Goal: Task Accomplishment & Management: Manage account settings

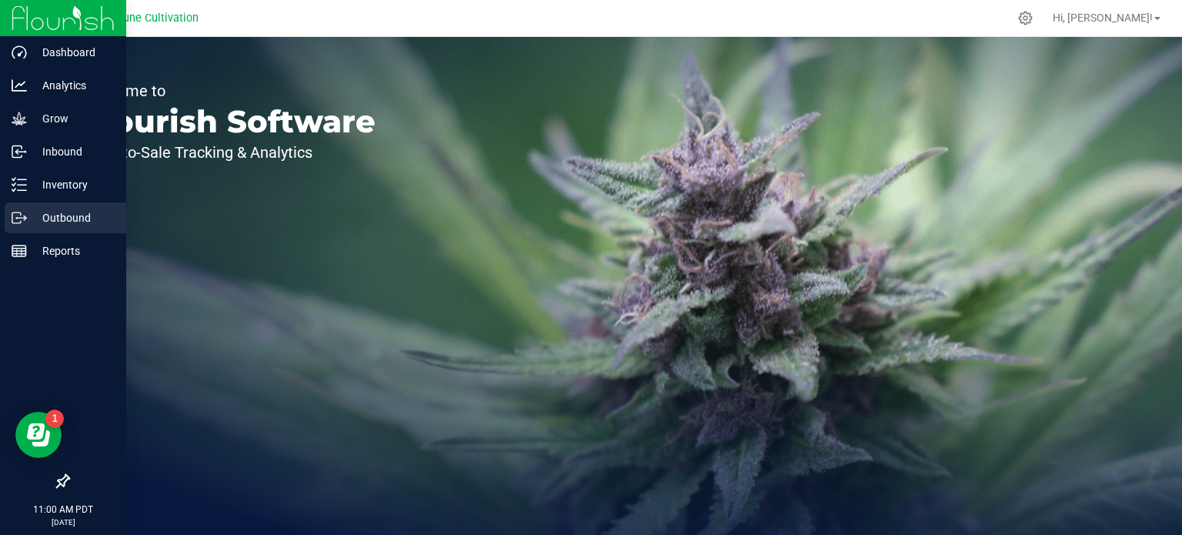
click at [34, 210] on p "Outbound" at bounding box center [73, 217] width 92 height 18
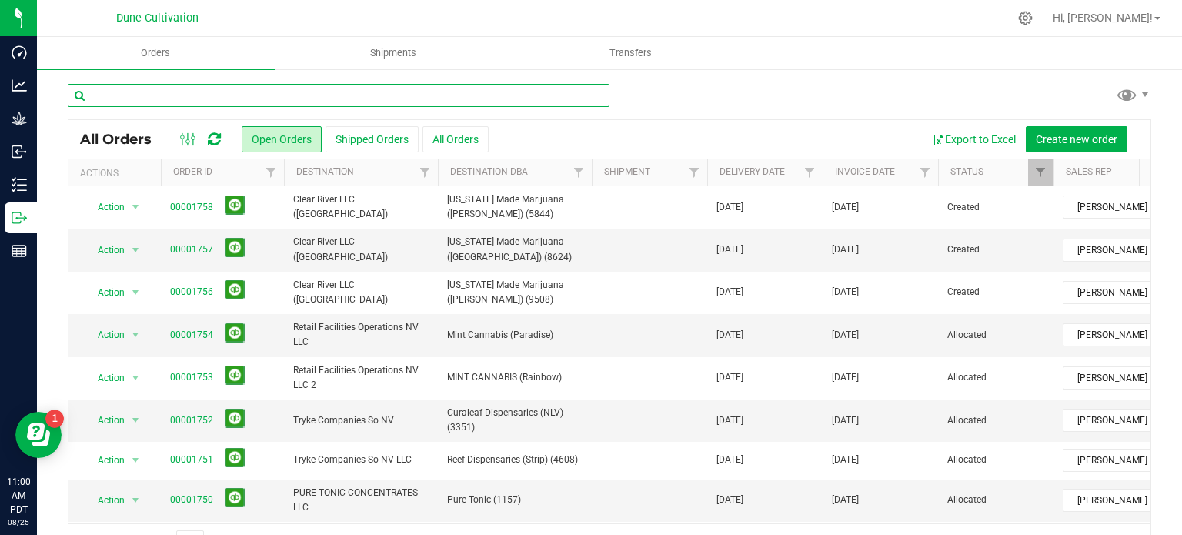
click at [197, 92] on input "text" at bounding box center [339, 95] width 542 height 23
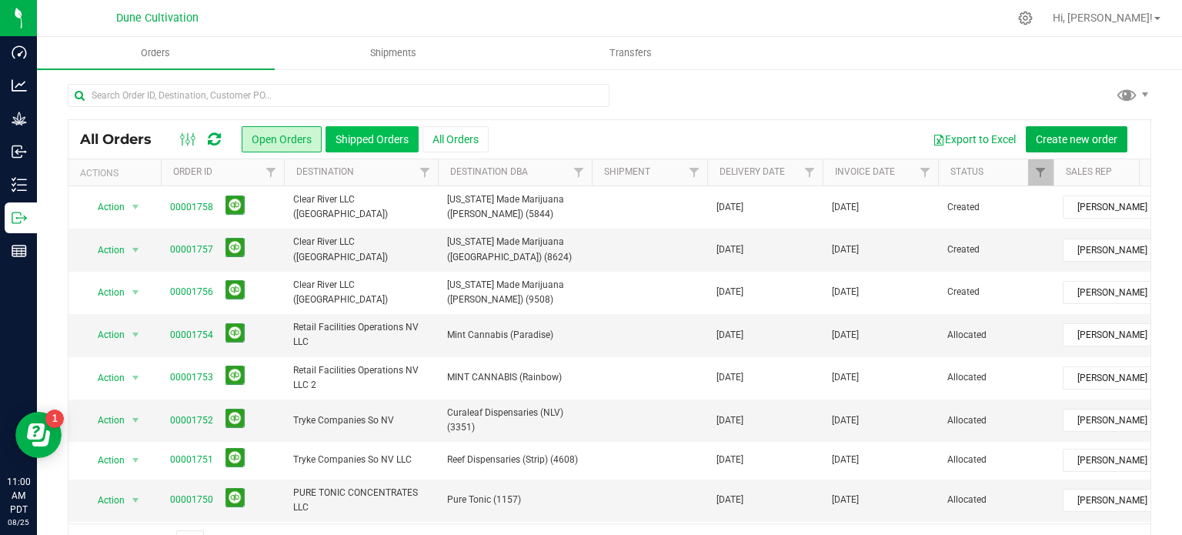
click at [363, 147] on button "Shipped Orders" at bounding box center [371, 139] width 93 height 26
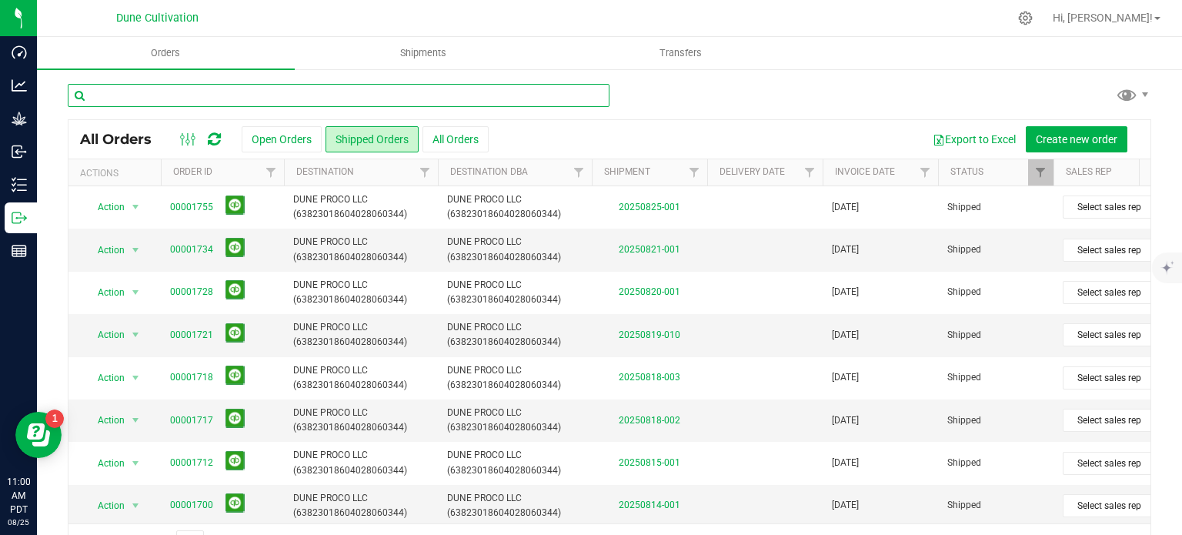
click at [330, 98] on input "text" at bounding box center [339, 95] width 542 height 23
type input "1632"
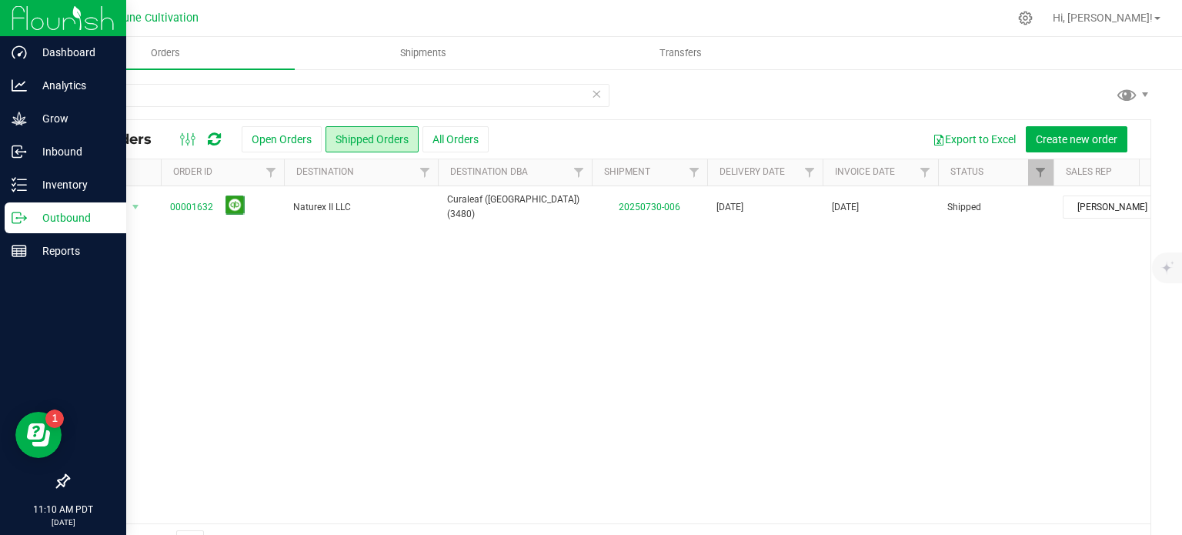
click at [19, 218] on line at bounding box center [22, 218] width 8 height 0
click at [65, 26] on img at bounding box center [63, 18] width 103 height 36
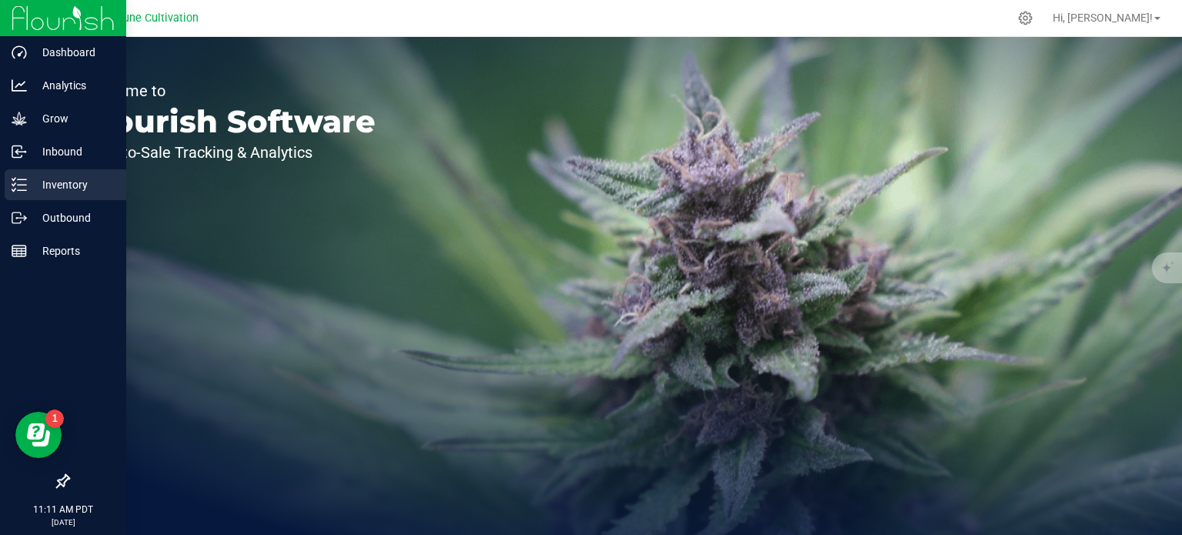
click at [37, 187] on p "Inventory" at bounding box center [73, 184] width 92 height 18
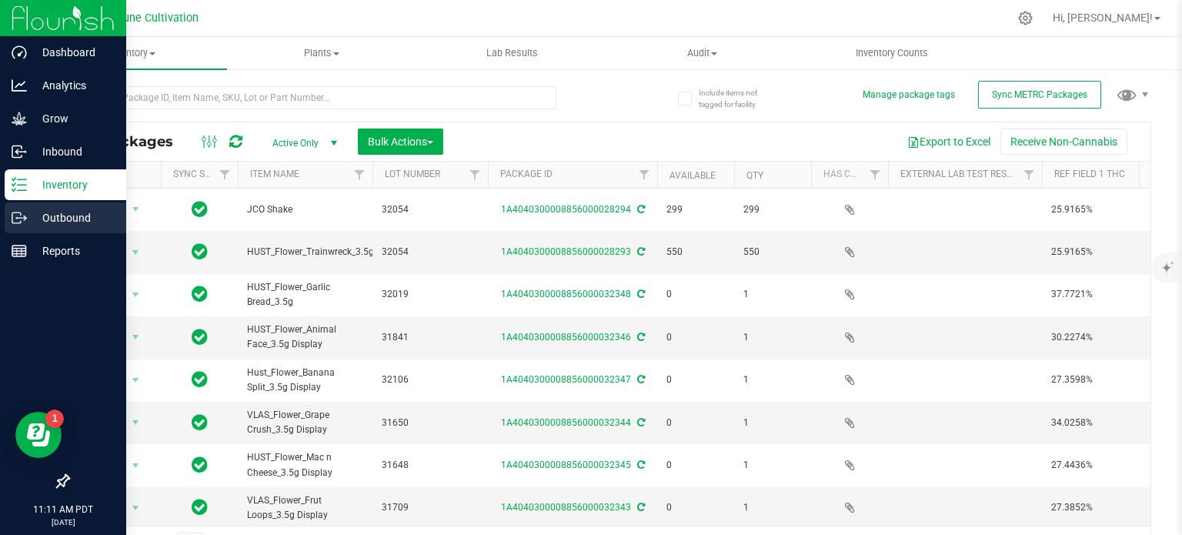
click at [24, 211] on icon at bounding box center [19, 217] width 15 height 15
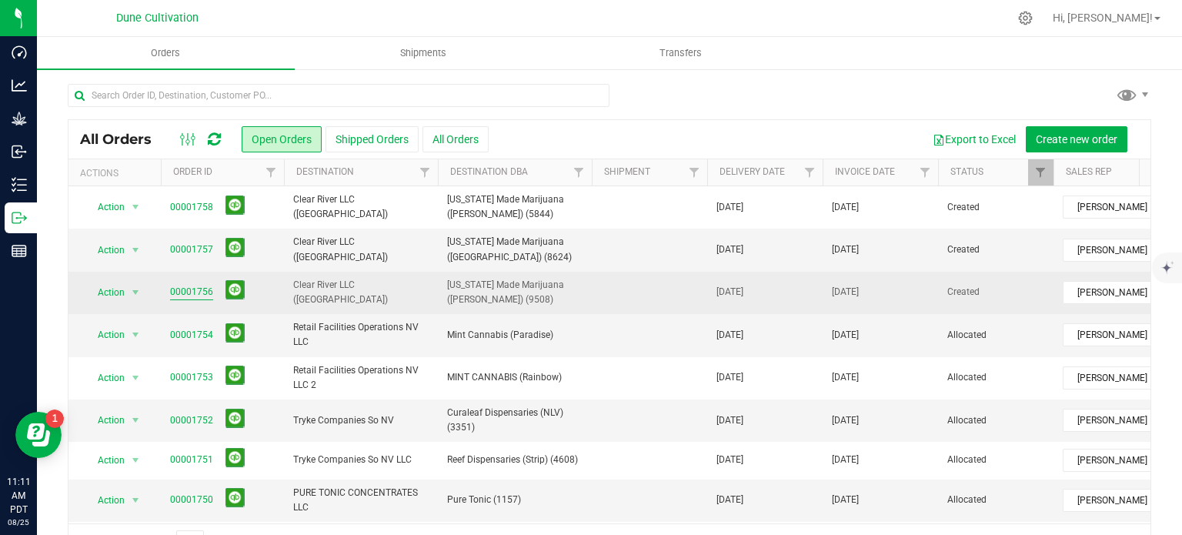
click at [197, 288] on link "00001756" at bounding box center [191, 292] width 43 height 15
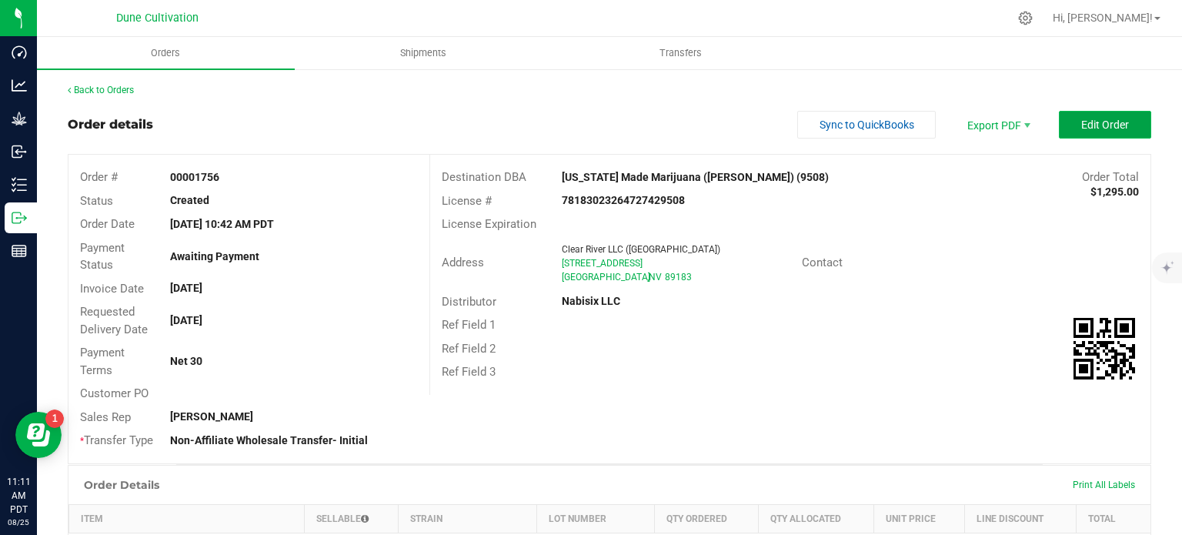
click at [1080, 138] on button "Edit Order" at bounding box center [1105, 125] width 92 height 28
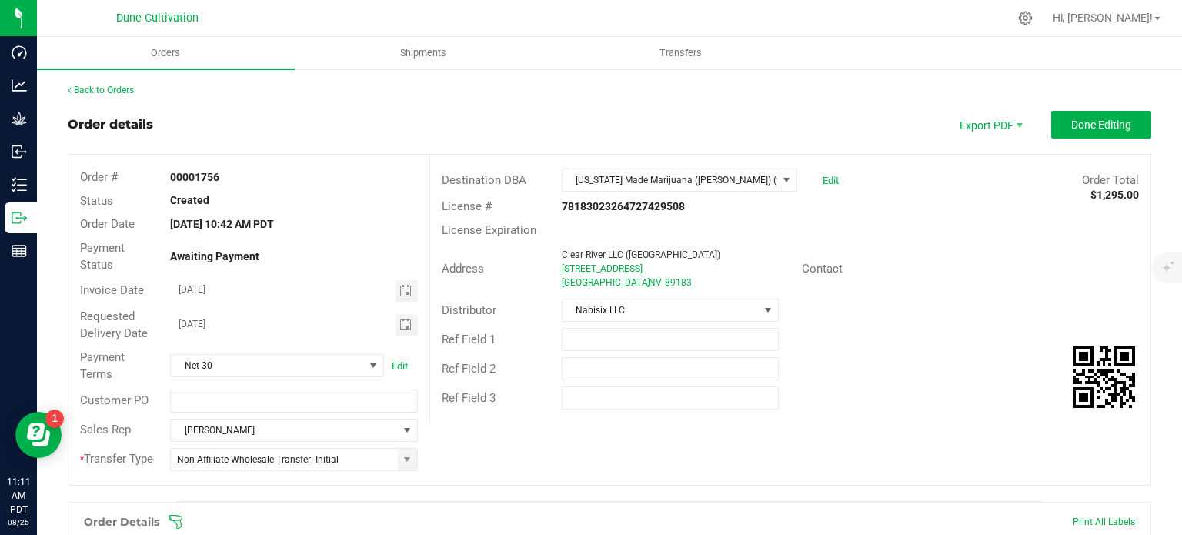
scroll to position [261, 0]
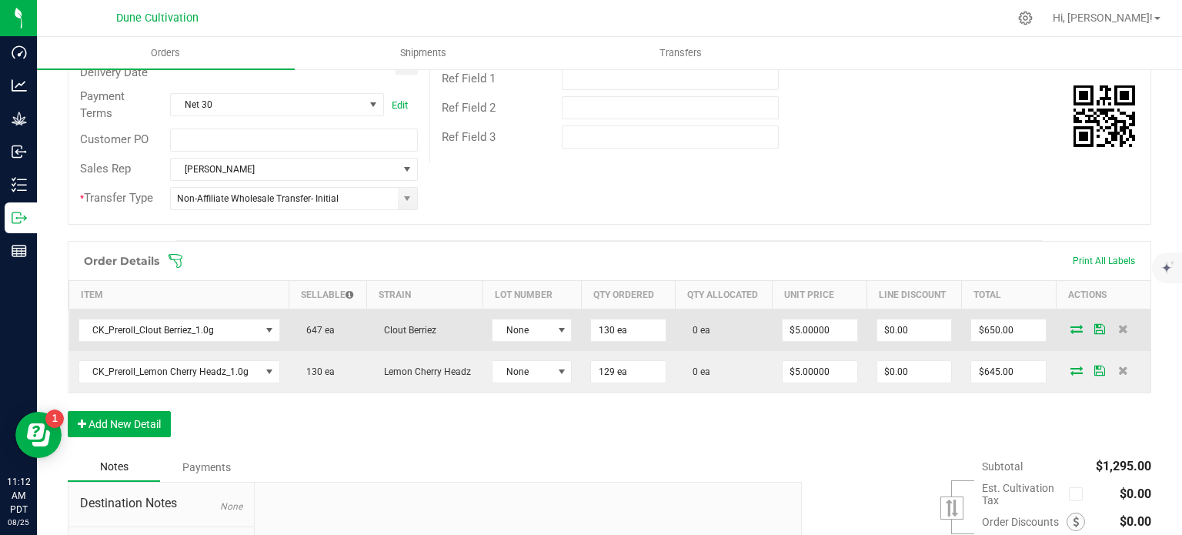
click at [1070, 324] on icon at bounding box center [1076, 328] width 12 height 9
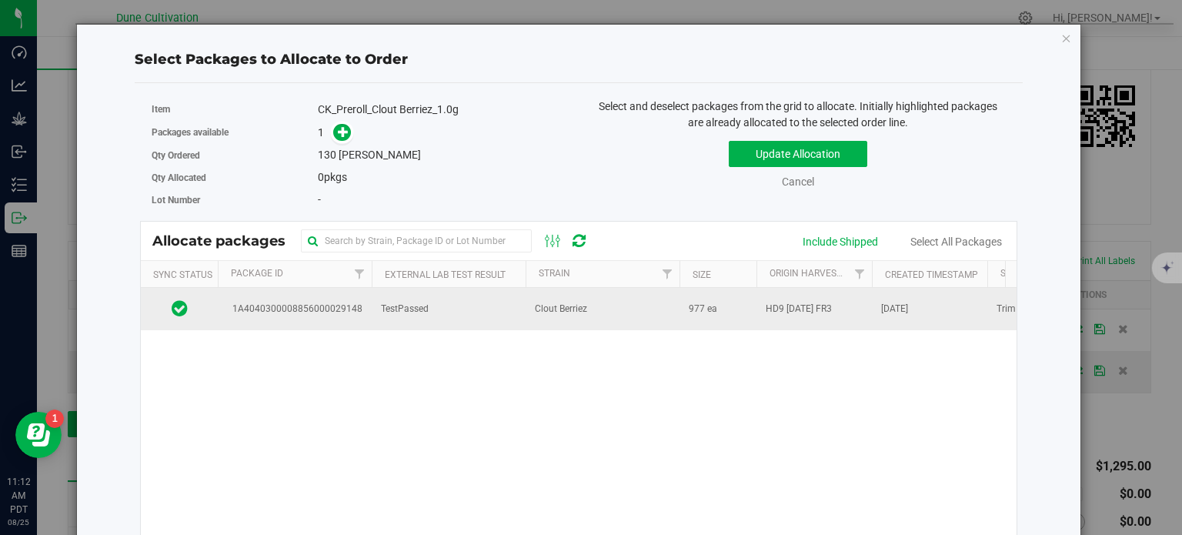
click at [352, 316] on td "1A4040300008856000029148" at bounding box center [295, 309] width 154 height 42
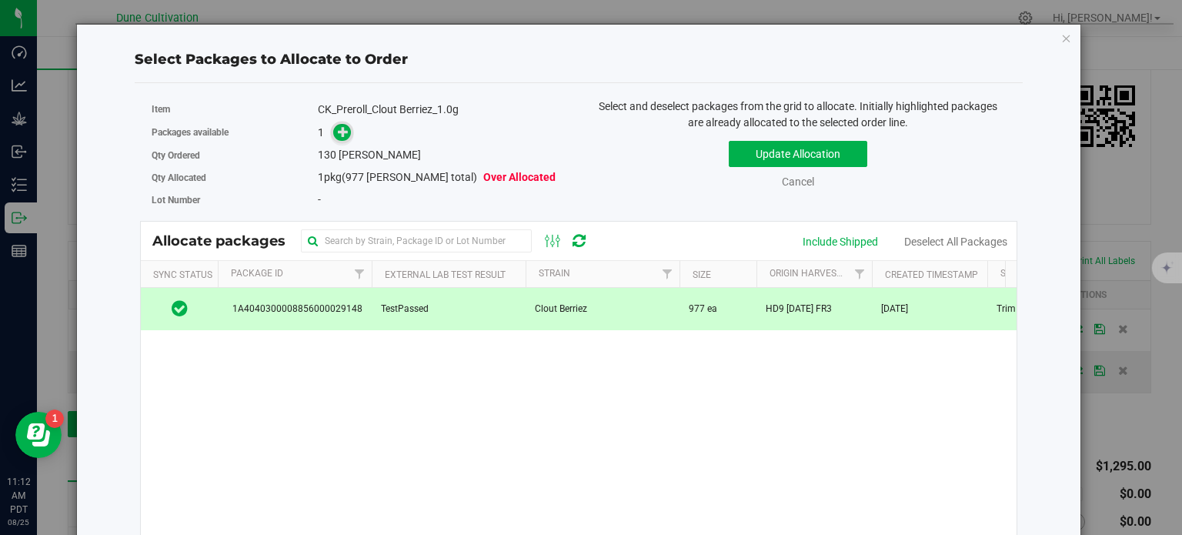
click at [338, 129] on icon at bounding box center [343, 131] width 11 height 11
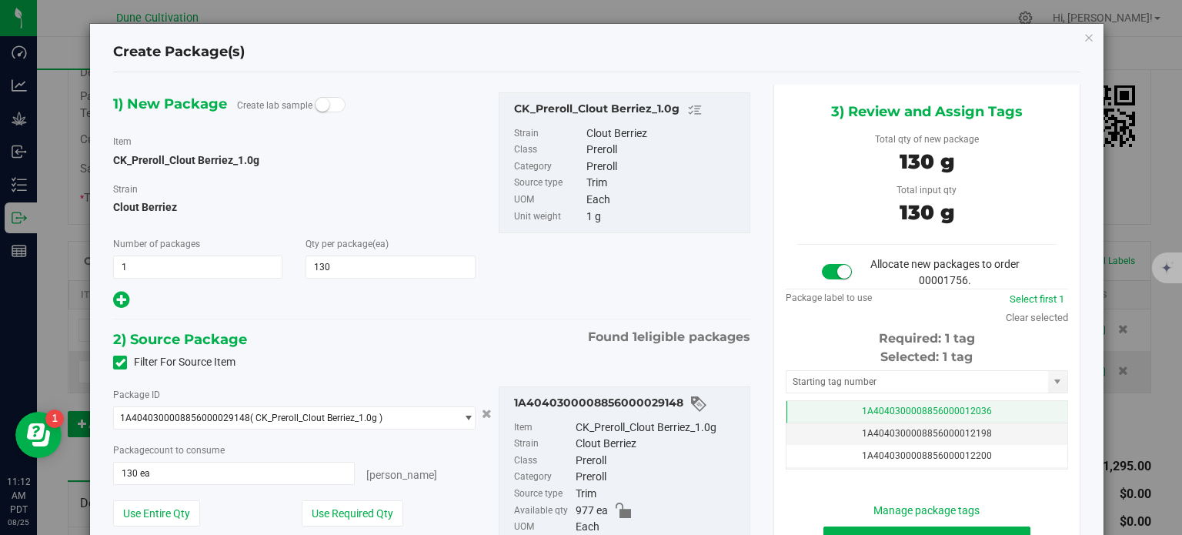
click at [839, 406] on td "1A4040300008856000012036" at bounding box center [926, 412] width 281 height 22
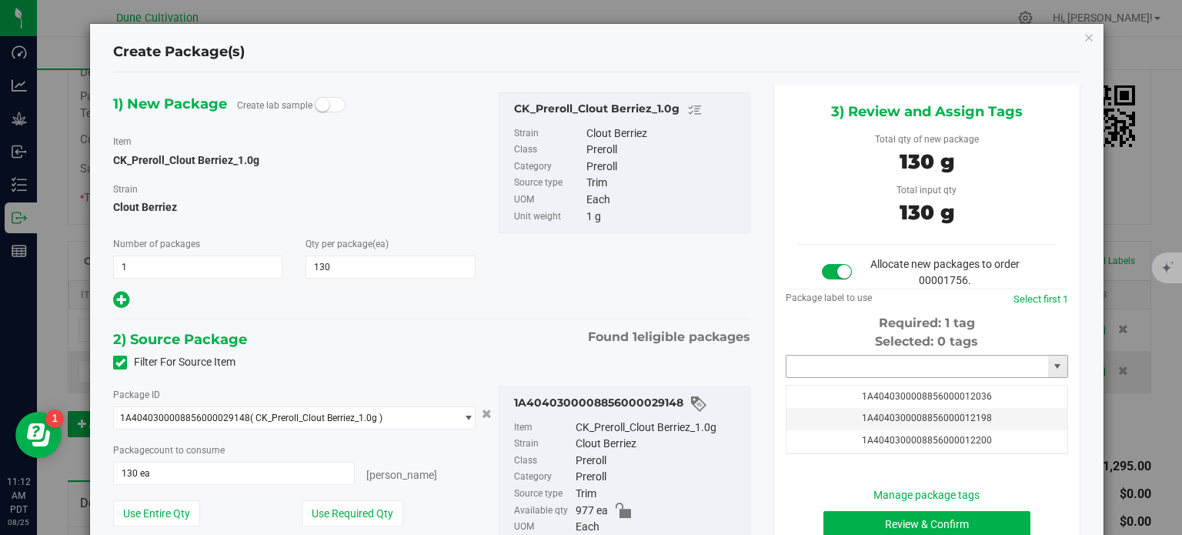
click at [847, 358] on input "text" at bounding box center [917, 366] width 262 height 22
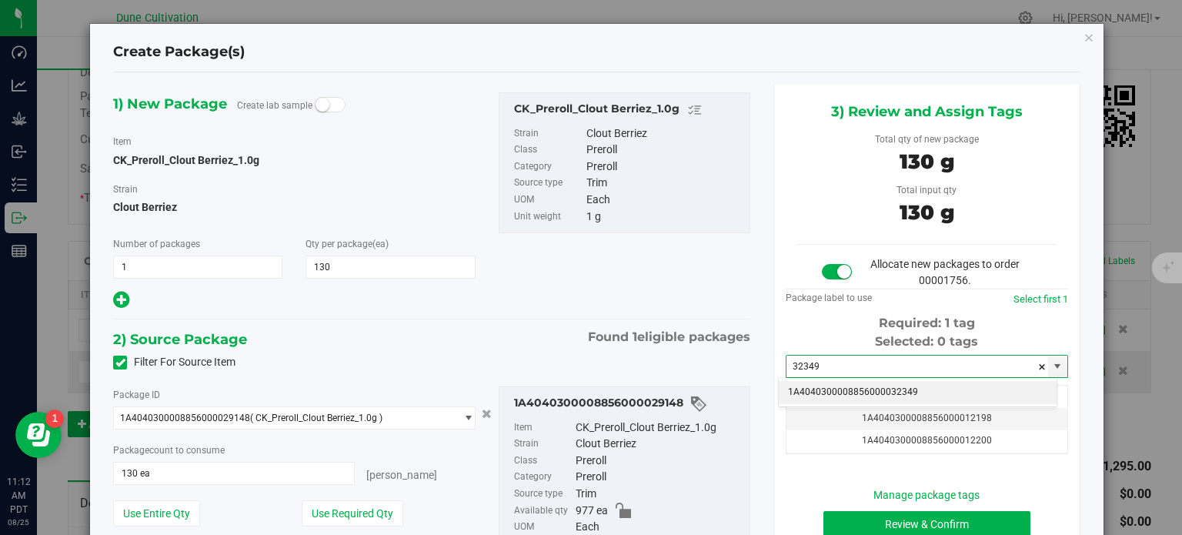
click at [849, 388] on li "1A4040300008856000032349" at bounding box center [918, 392] width 278 height 23
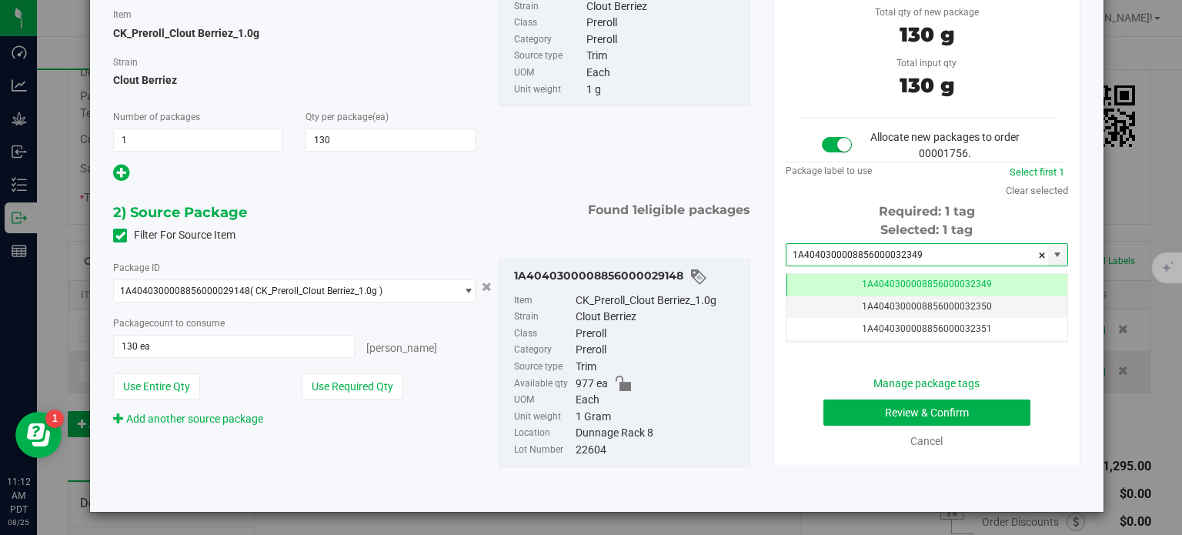
type input "1A4040300008856000032349"
click at [827, 408] on button "Review & Confirm" at bounding box center [926, 412] width 207 height 26
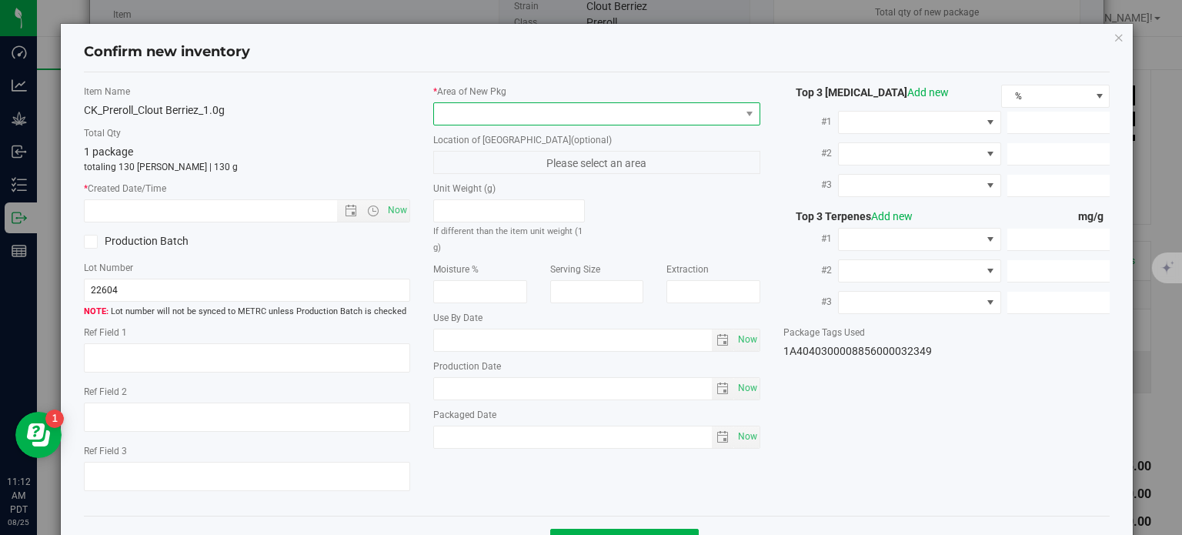
click at [582, 113] on span at bounding box center [587, 114] width 306 height 22
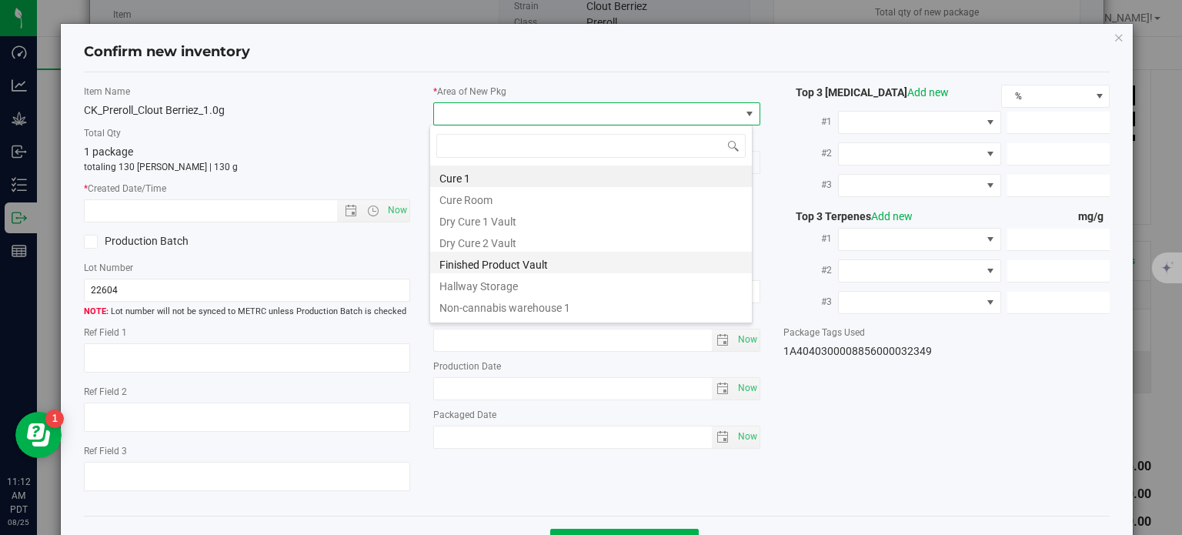
click at [512, 255] on li "Finished Product Vault" at bounding box center [591, 263] width 322 height 22
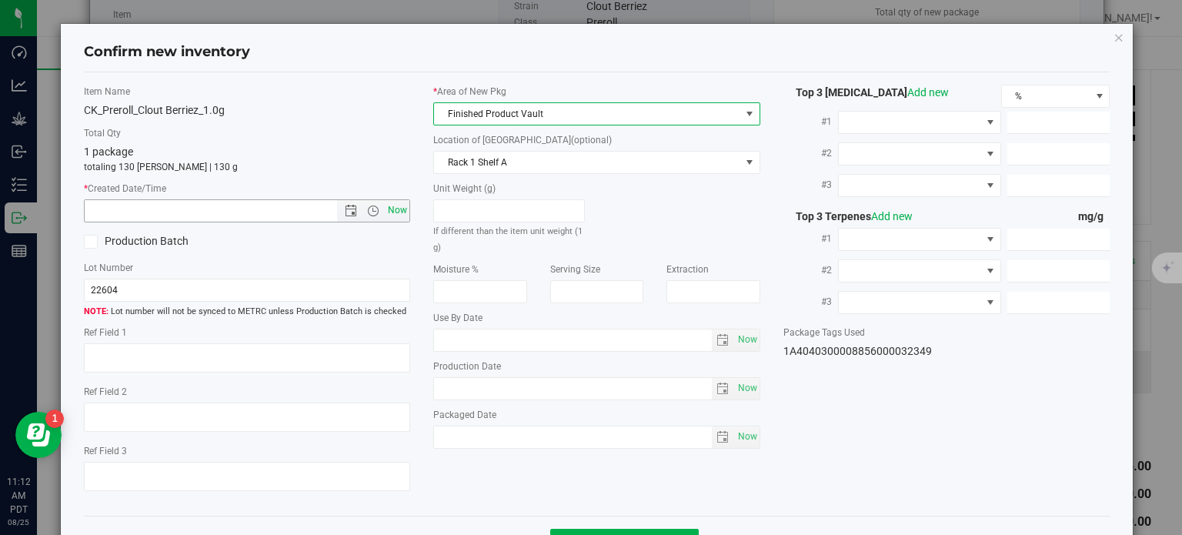
click at [391, 208] on span "Now" at bounding box center [398, 210] width 26 height 22
type input "[DATE] 11:12 AM"
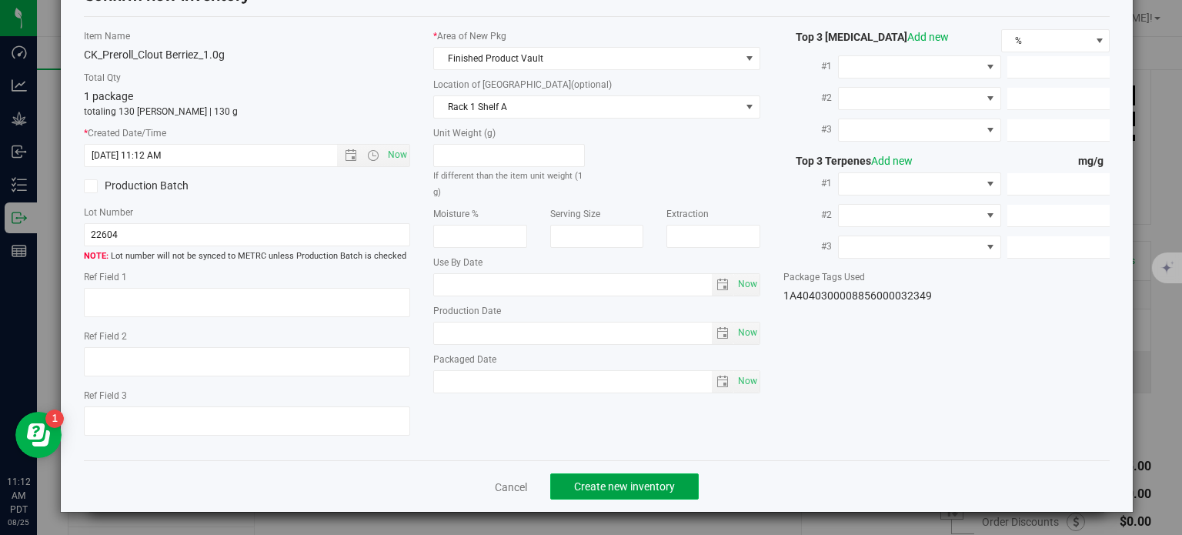
click at [597, 485] on span "Create new inventory" at bounding box center [624, 486] width 101 height 12
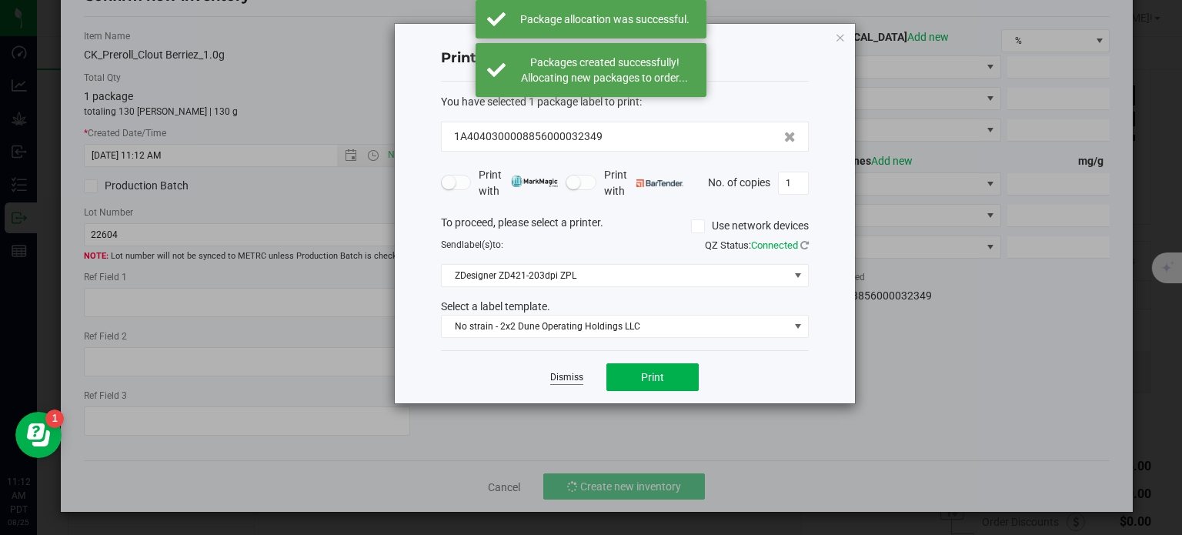
click at [568, 377] on link "Dismiss" at bounding box center [566, 377] width 33 height 13
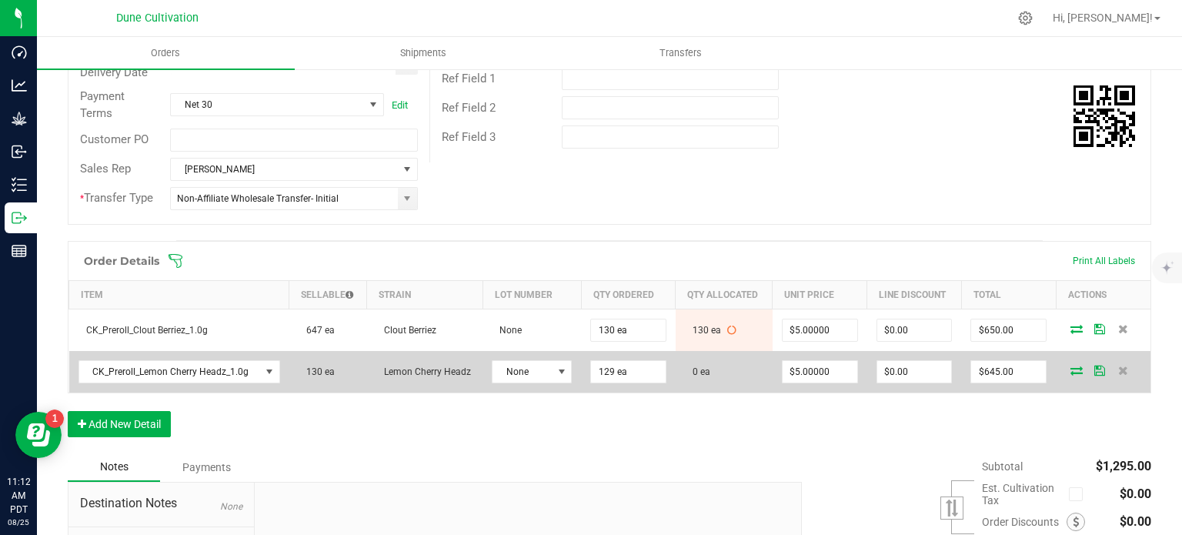
click at [1070, 366] on icon at bounding box center [1076, 369] width 12 height 9
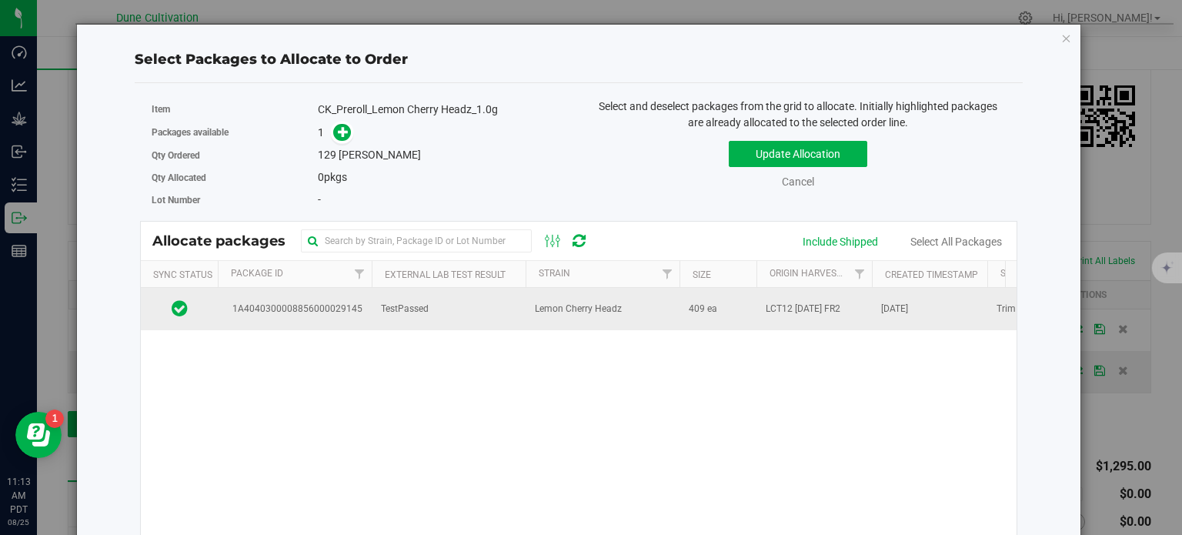
click at [375, 315] on td "TestPassed" at bounding box center [449, 309] width 154 height 42
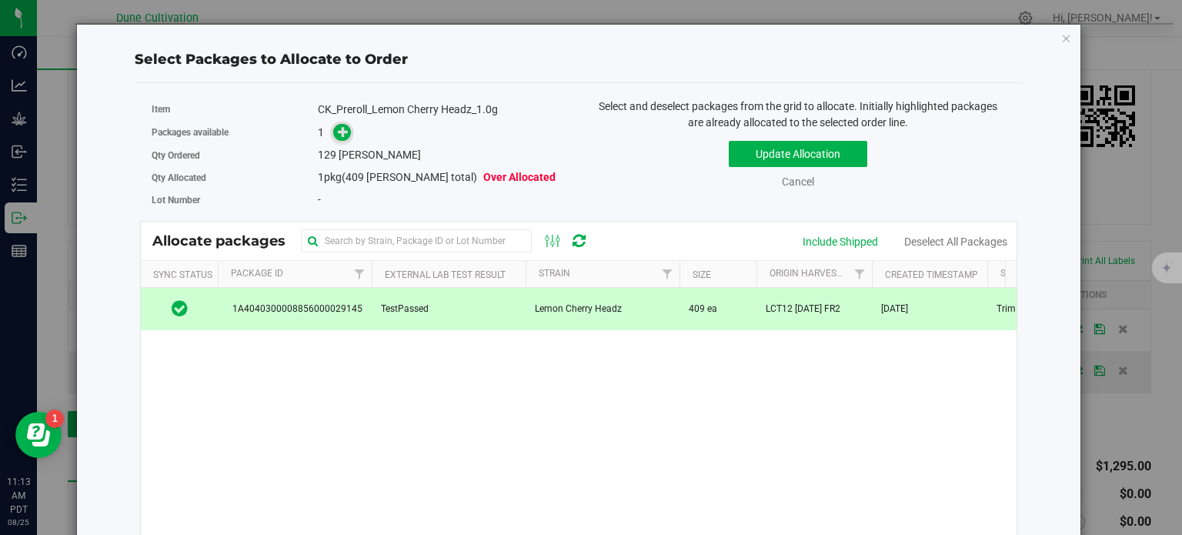
click at [338, 132] on icon at bounding box center [343, 131] width 11 height 11
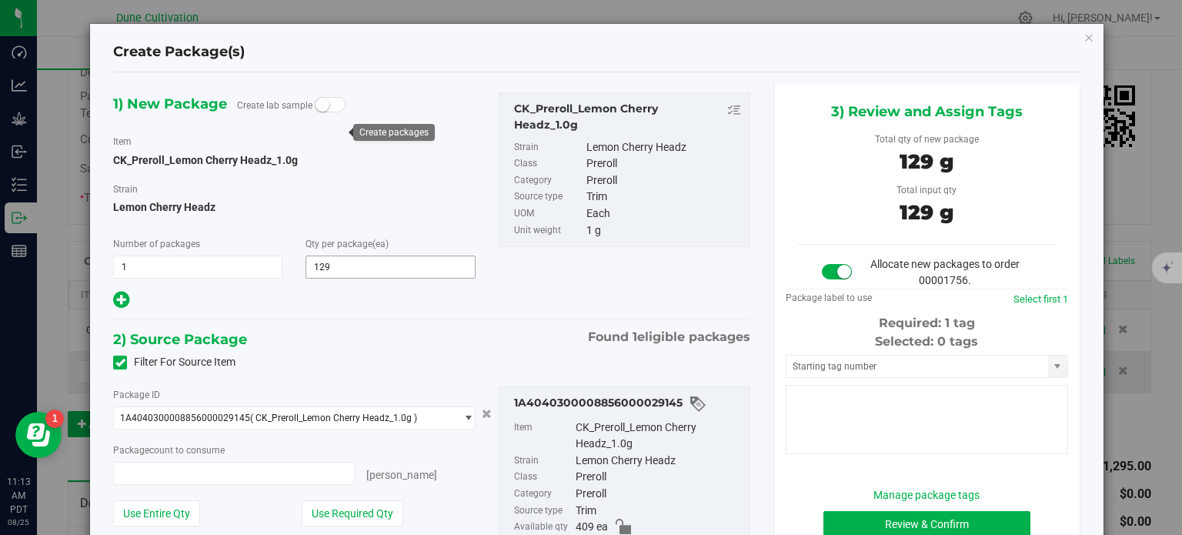
type input "129 ea"
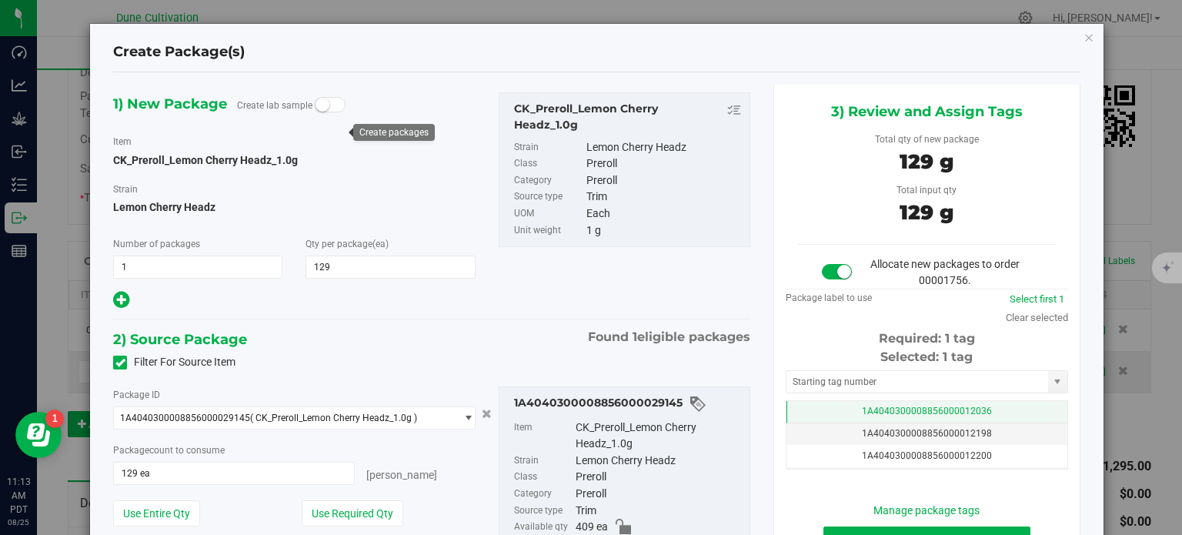
click at [843, 410] on td "1A4040300008856000012036" at bounding box center [926, 412] width 281 height 22
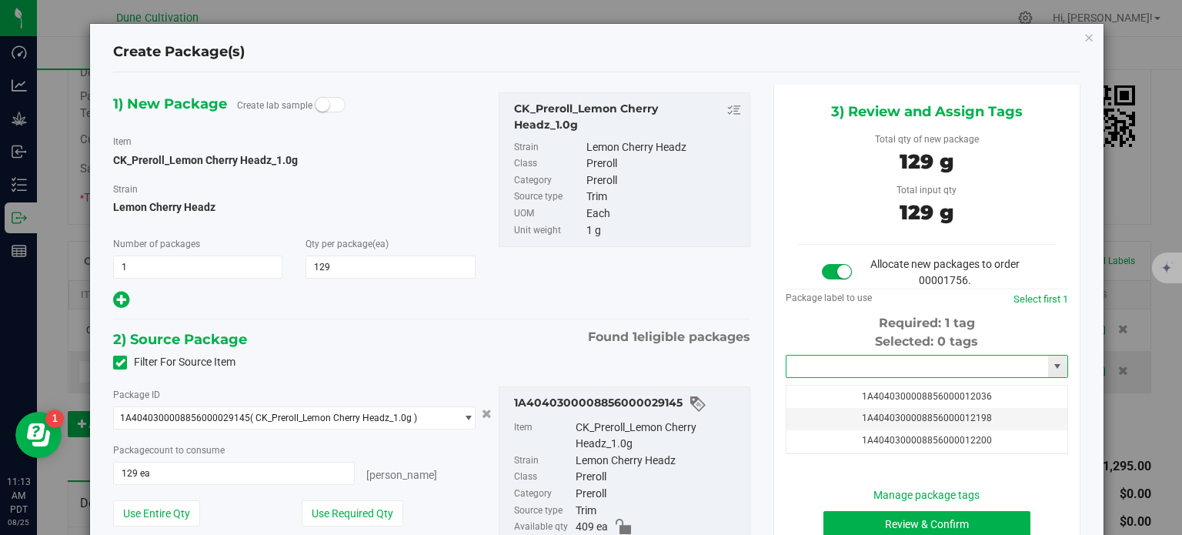
click at [845, 360] on input "text" at bounding box center [917, 366] width 262 height 22
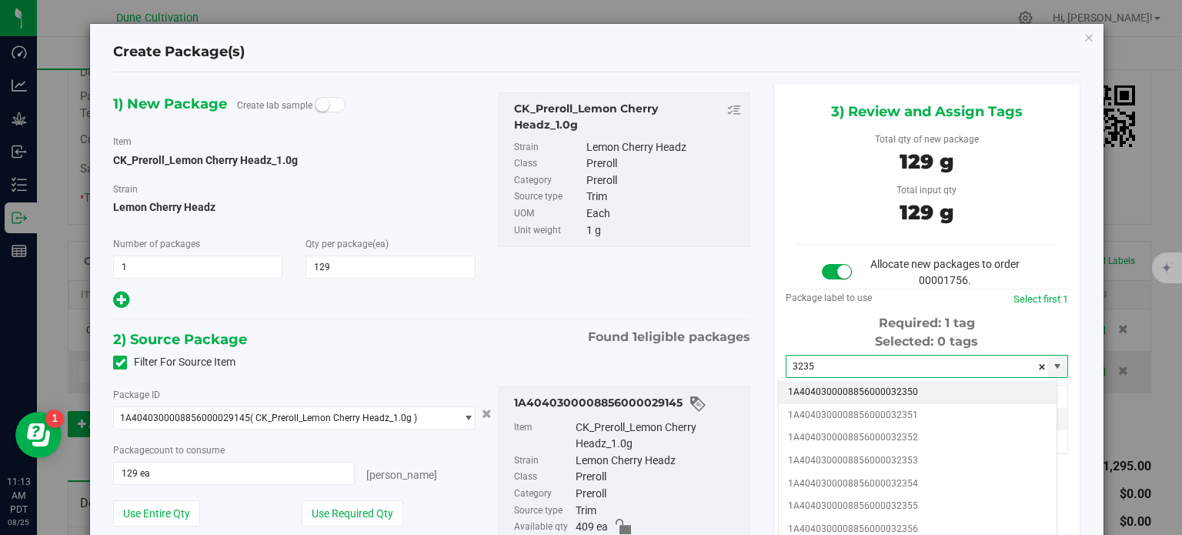
click at [868, 390] on li "1A4040300008856000032350" at bounding box center [918, 392] width 278 height 23
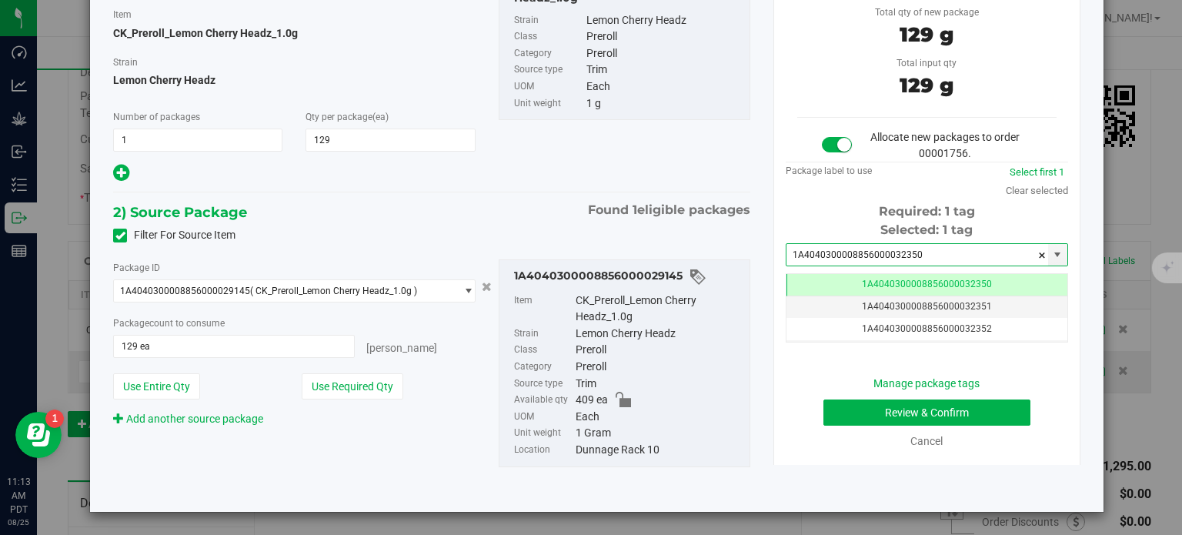
type input "1A4040300008856000032350"
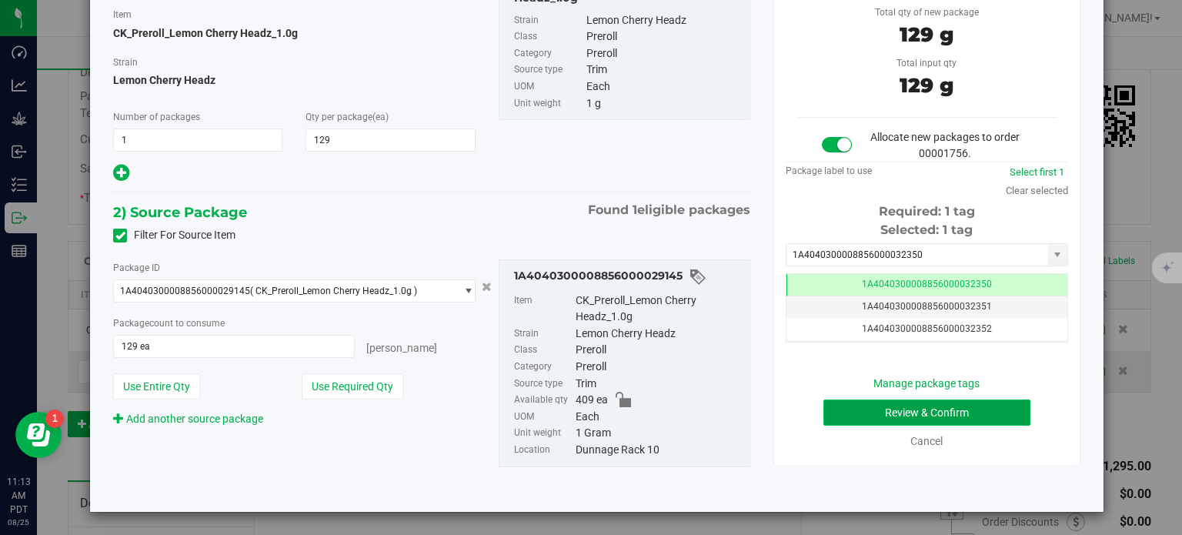
click at [825, 411] on button "Review & Confirm" at bounding box center [926, 412] width 207 height 26
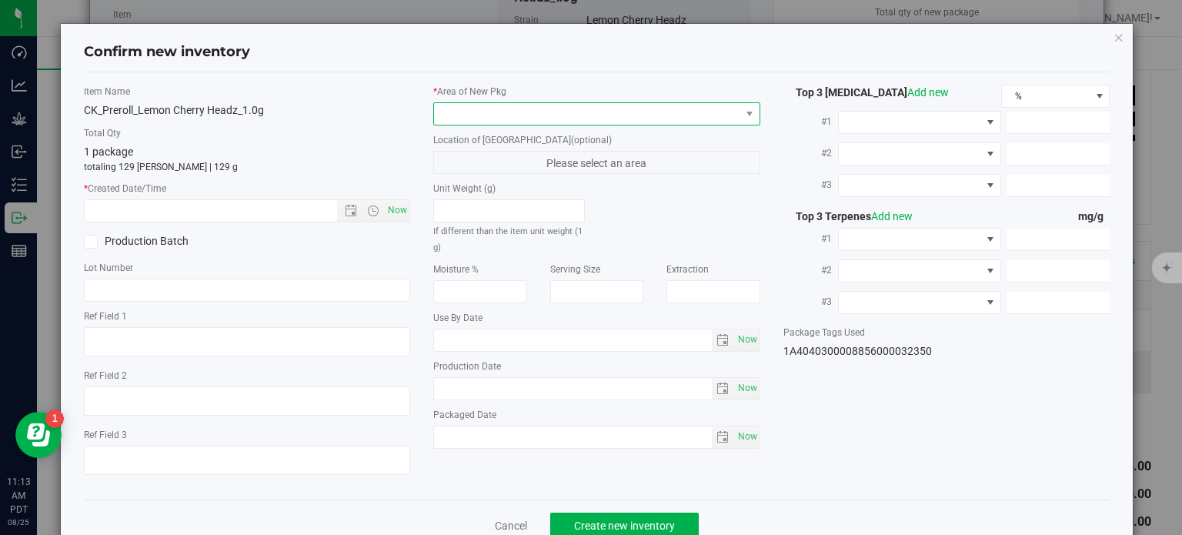
click at [609, 119] on span at bounding box center [587, 114] width 306 height 22
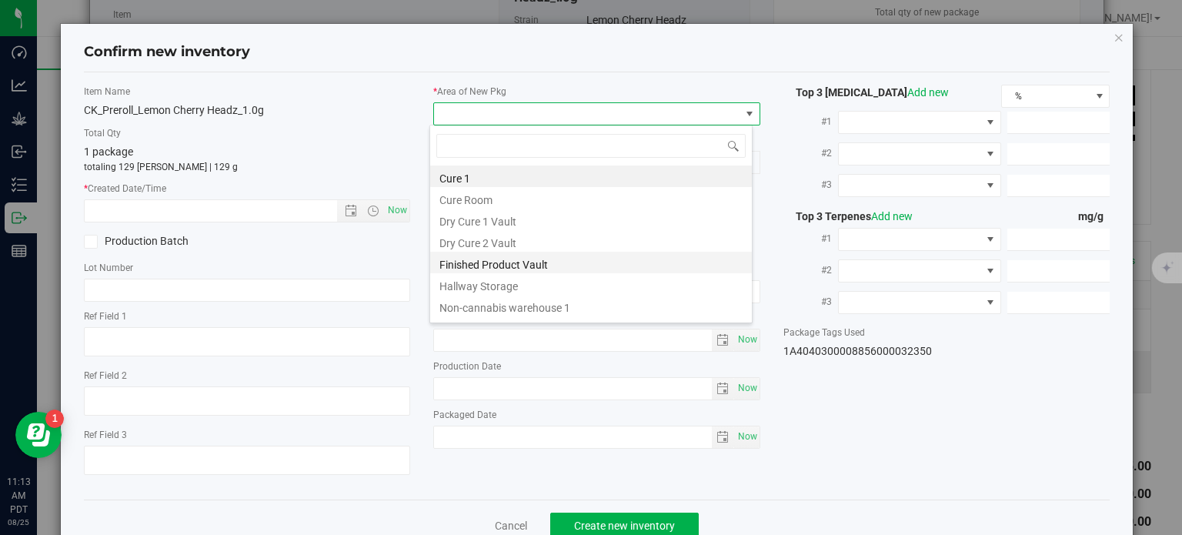
click at [498, 265] on li "Finished Product Vault" at bounding box center [591, 263] width 322 height 22
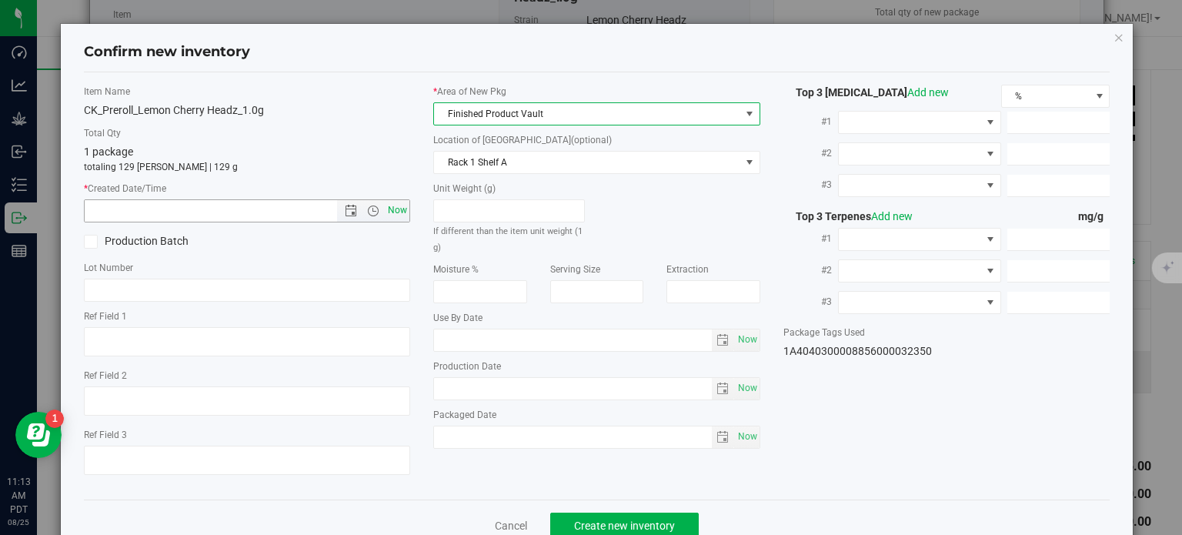
click at [394, 208] on span "Now" at bounding box center [398, 210] width 26 height 22
type input "[DATE] 11:13 AM"
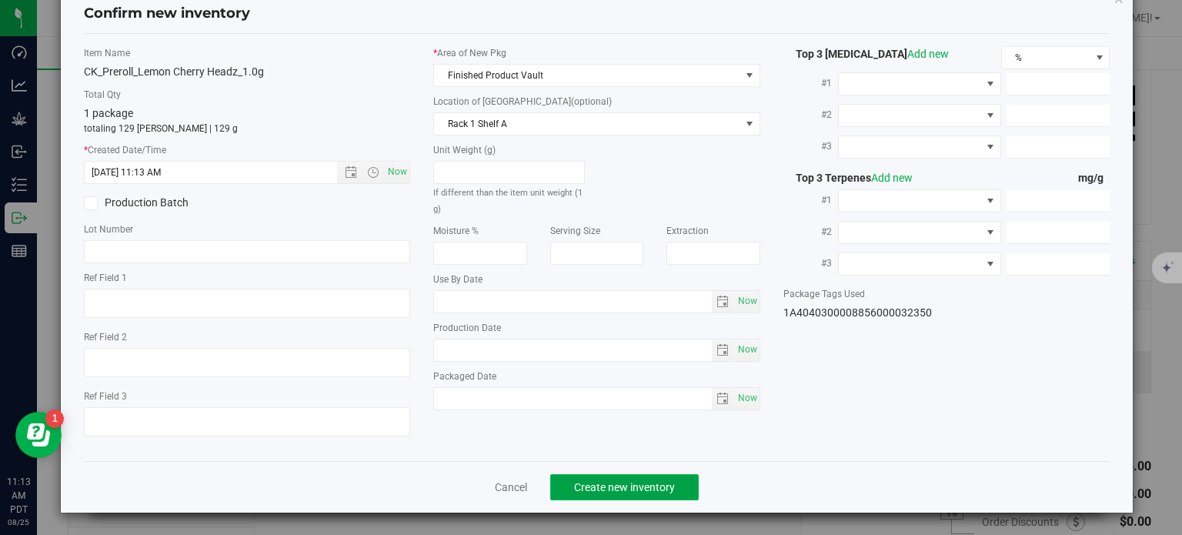
click at [601, 476] on button "Create new inventory" at bounding box center [624, 487] width 148 height 26
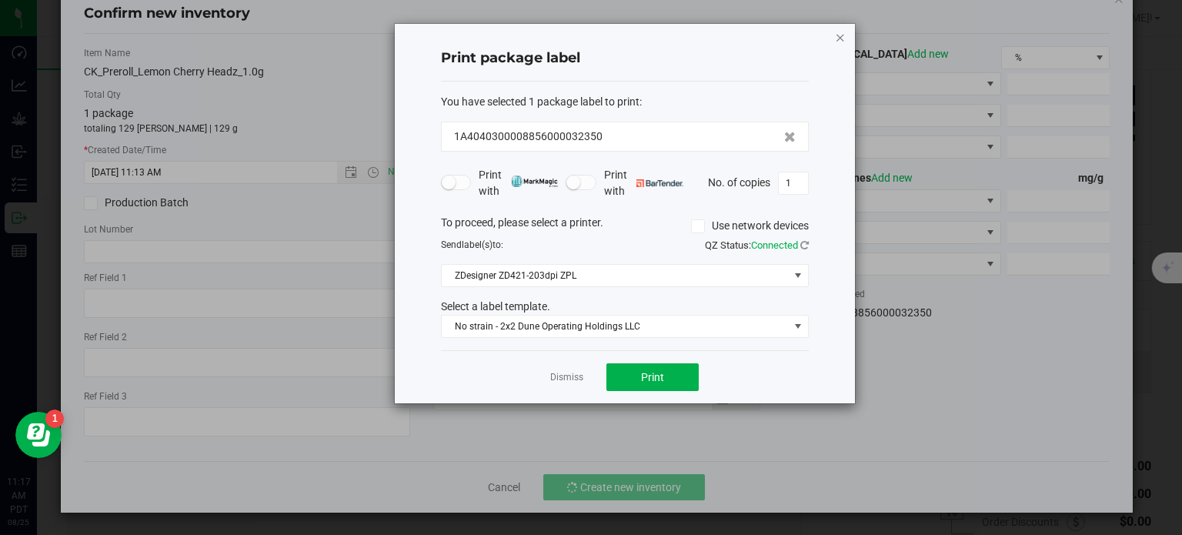
click at [836, 38] on icon "button" at bounding box center [840, 37] width 11 height 18
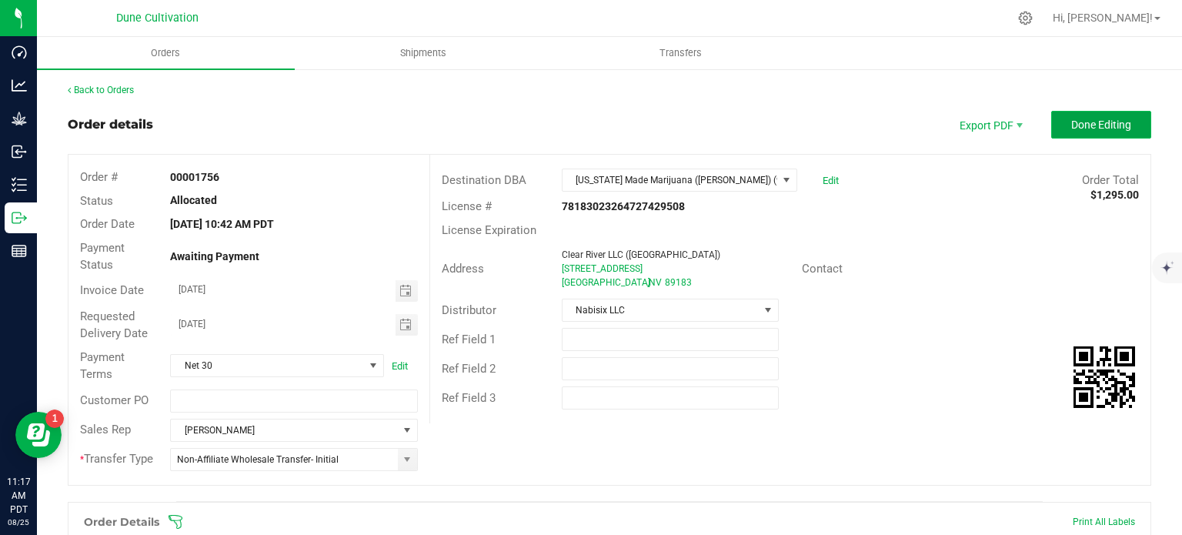
click at [1074, 119] on span "Done Editing" at bounding box center [1101, 124] width 60 height 12
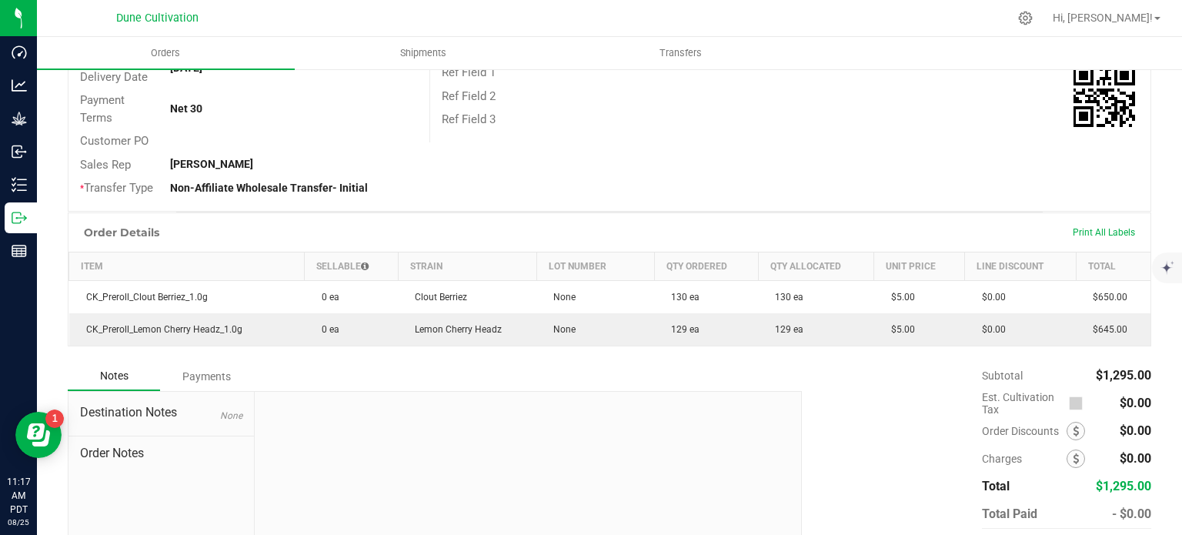
scroll to position [255, 0]
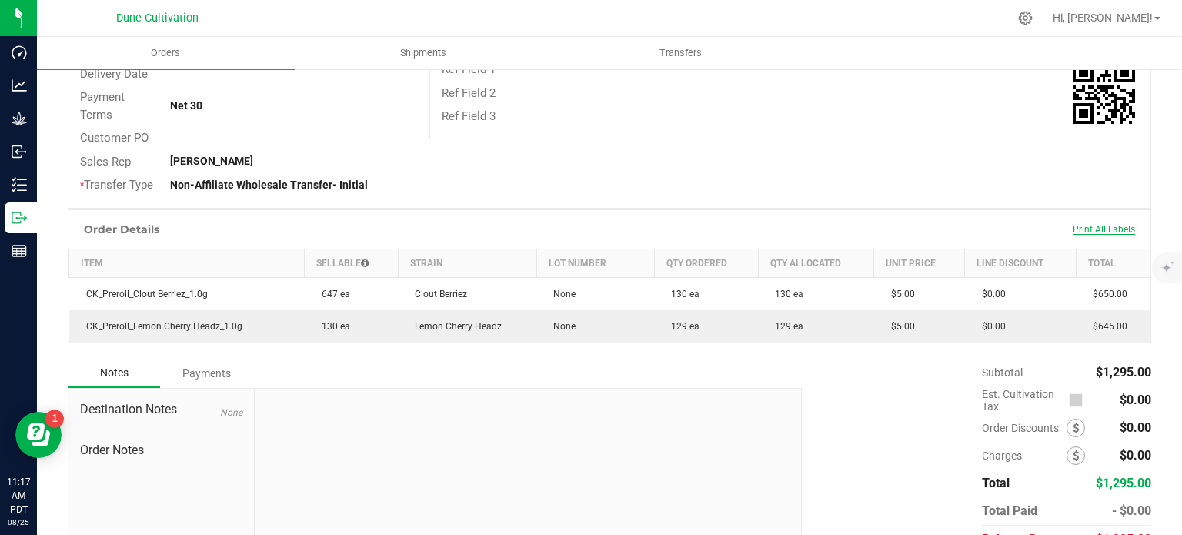
click at [1081, 232] on span "Print All Labels" at bounding box center [1103, 229] width 62 height 11
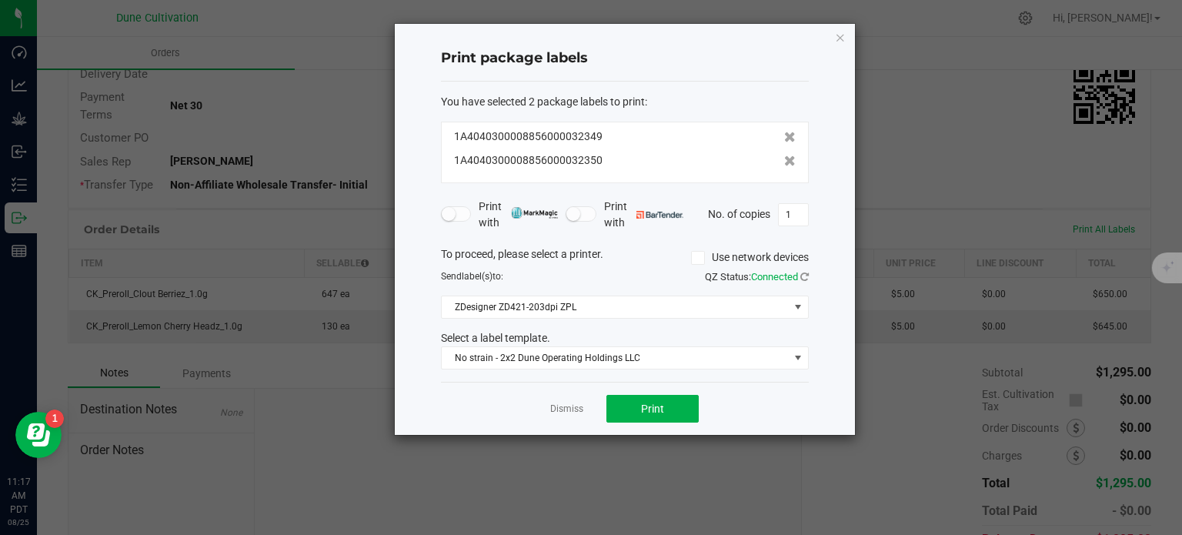
click at [698, 258] on icon at bounding box center [697, 258] width 10 height 0
click at [0, 0] on input "Use network devices" at bounding box center [0, 0] width 0 height 0
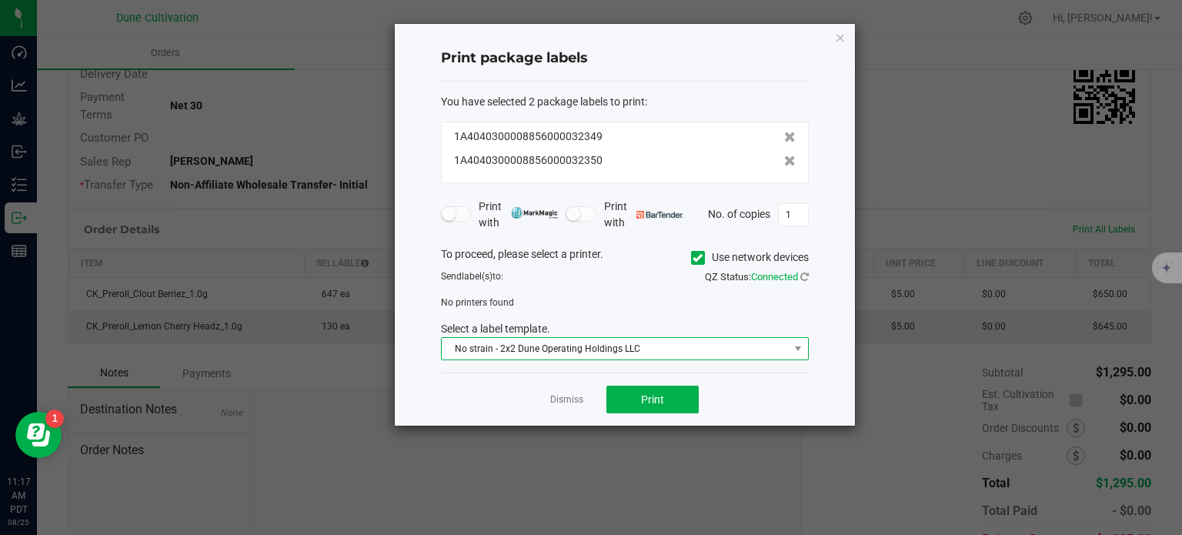
click at [513, 352] on span "No strain - 2x2 Dune Operating Holdings LLC" at bounding box center [615, 349] width 347 height 22
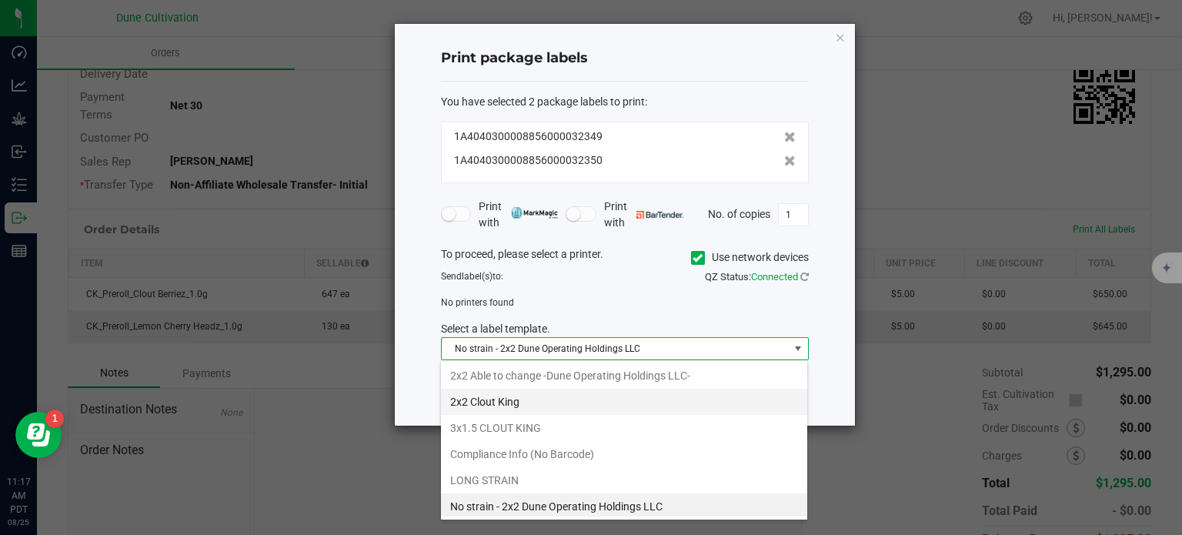
scroll to position [130, 0]
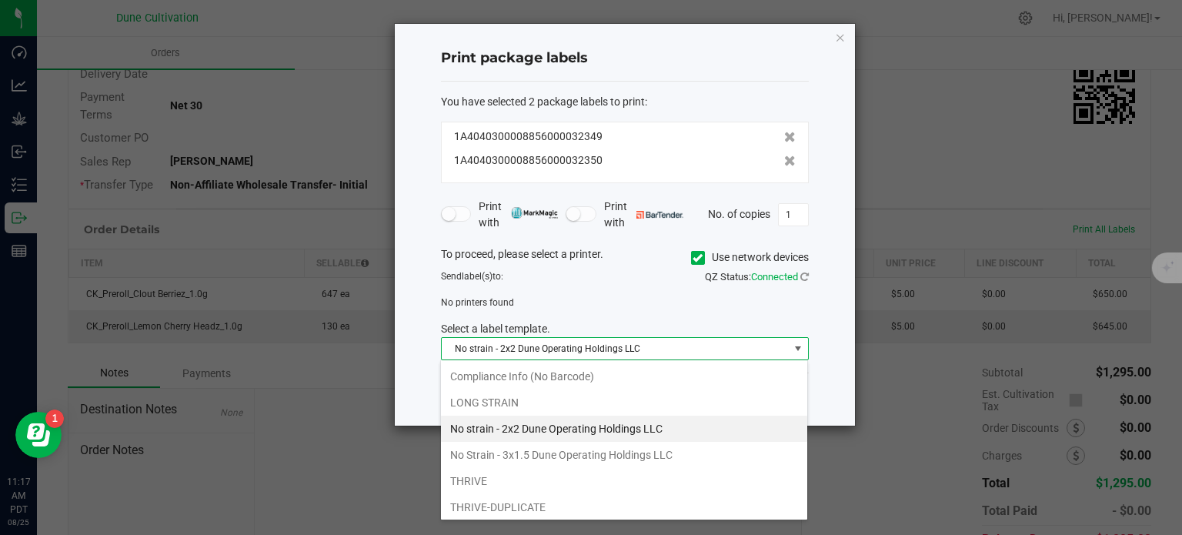
click at [511, 426] on li "No strain - 2x2 Dune Operating Holdings LLC" at bounding box center [624, 428] width 366 height 26
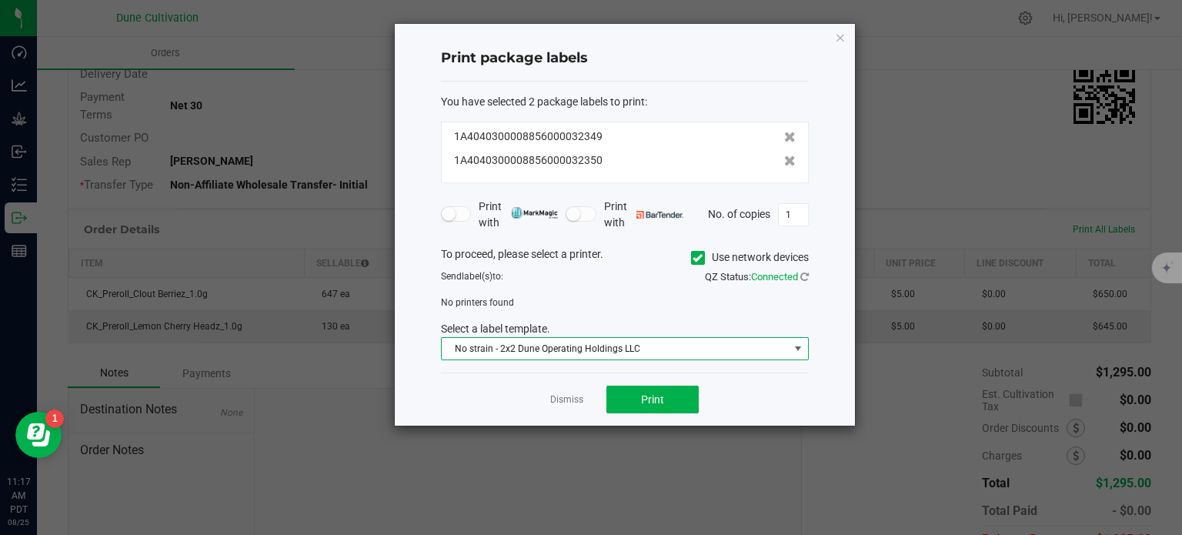
click at [696, 258] on icon at bounding box center [697, 258] width 10 height 0
click at [0, 0] on input "Use network devices" at bounding box center [0, 0] width 0 height 0
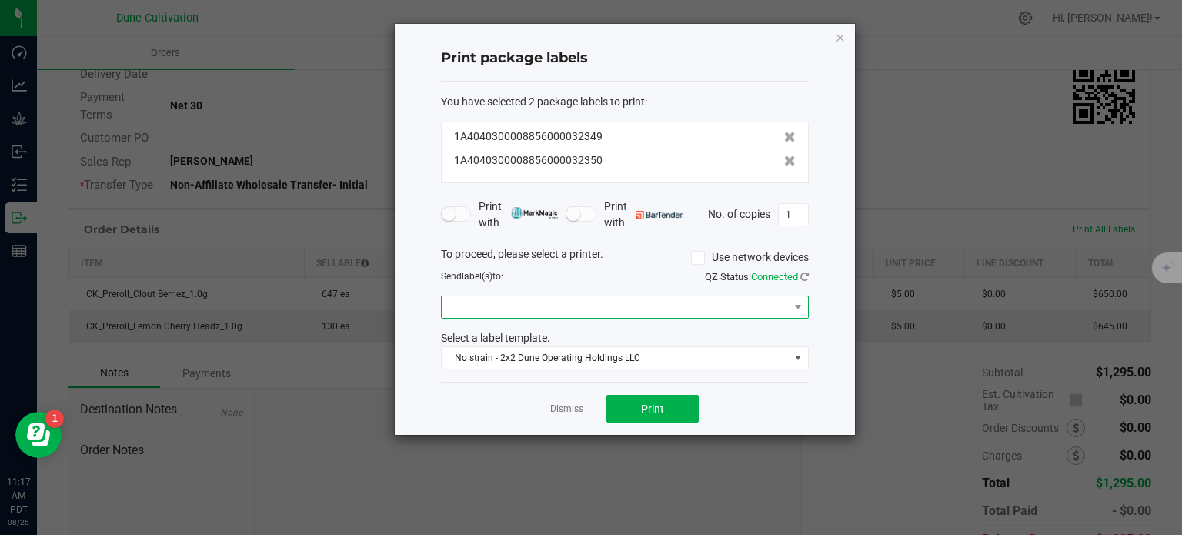
click at [492, 302] on span at bounding box center [615, 307] width 347 height 22
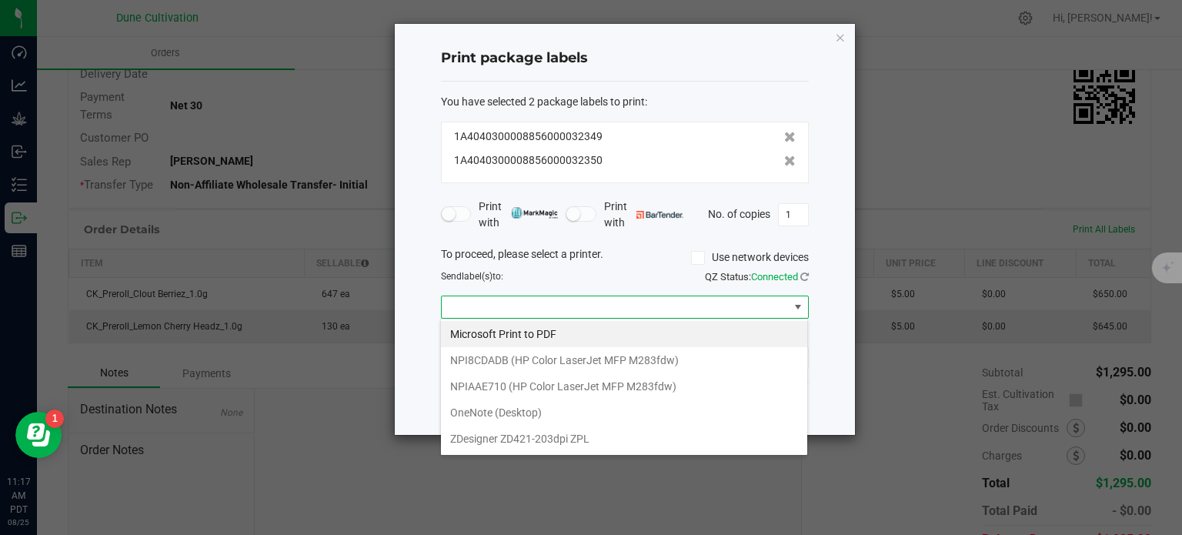
scroll to position [22, 368]
click at [485, 438] on ZPL "ZDesigner ZD421-203dpi ZPL" at bounding box center [624, 438] width 366 height 26
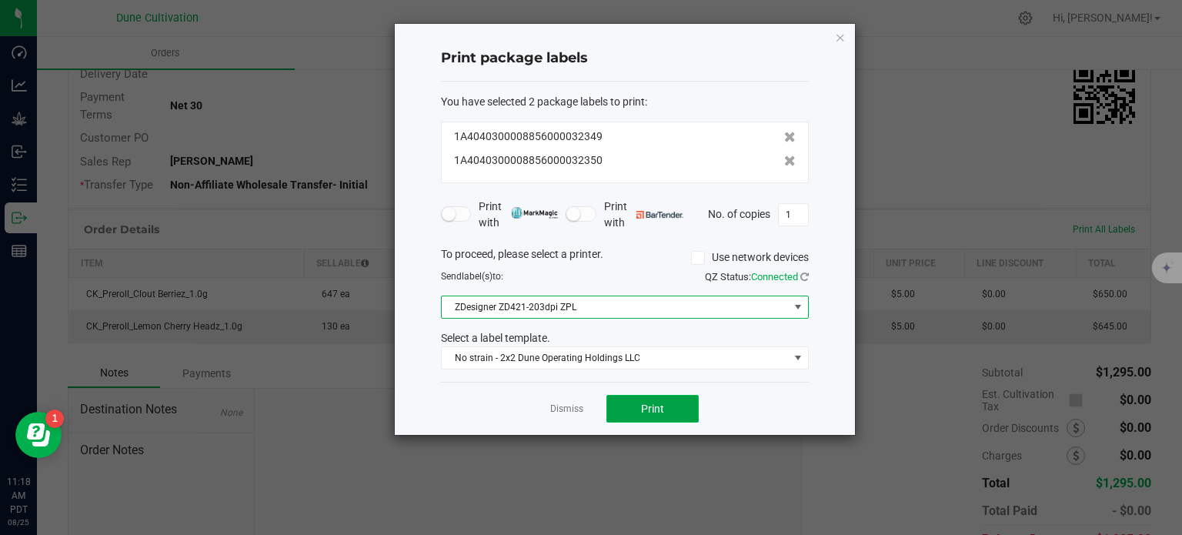
click at [646, 402] on span "Print" at bounding box center [652, 408] width 23 height 12
click at [566, 410] on link "Dismiss" at bounding box center [566, 408] width 33 height 13
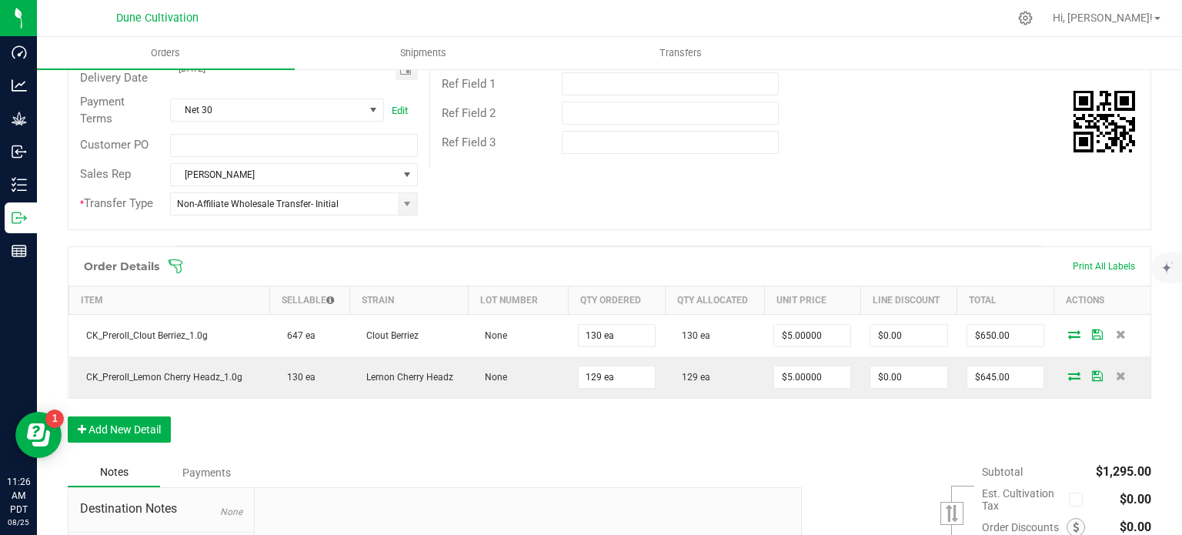
scroll to position [427, 0]
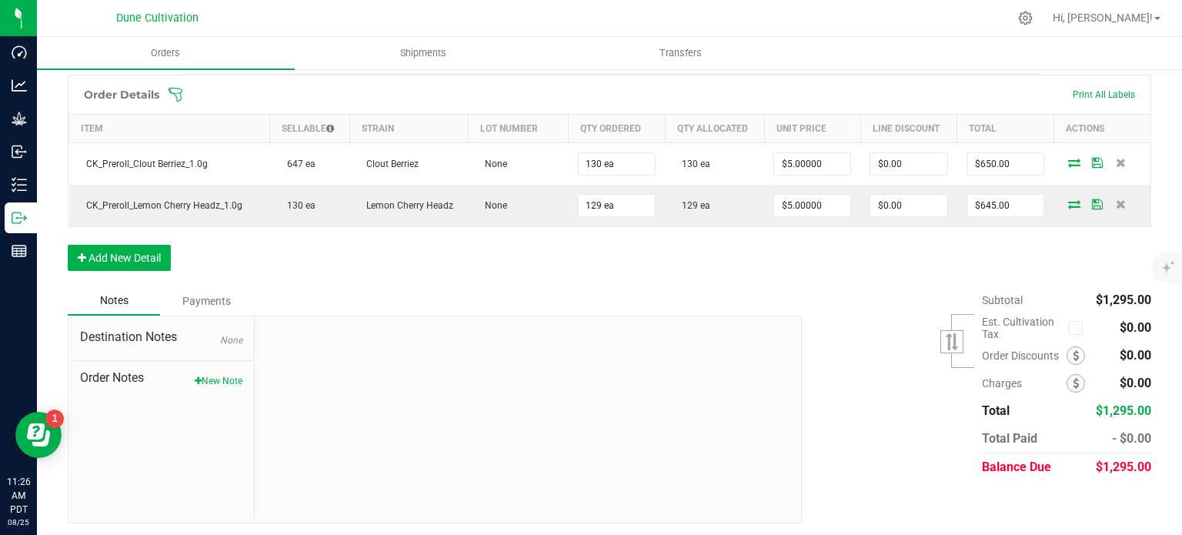
click at [1129, 467] on span "$1,295.00" at bounding box center [1122, 466] width 55 height 15
copy span "1,295.00"
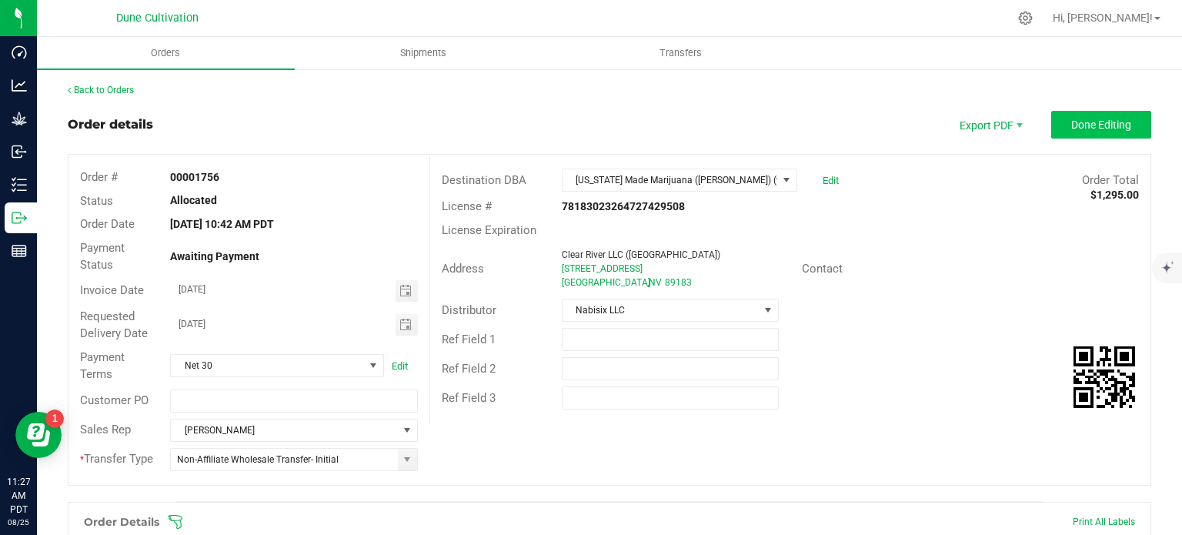
scroll to position [0, 0]
click at [1080, 130] on button "Done Editing" at bounding box center [1101, 125] width 100 height 28
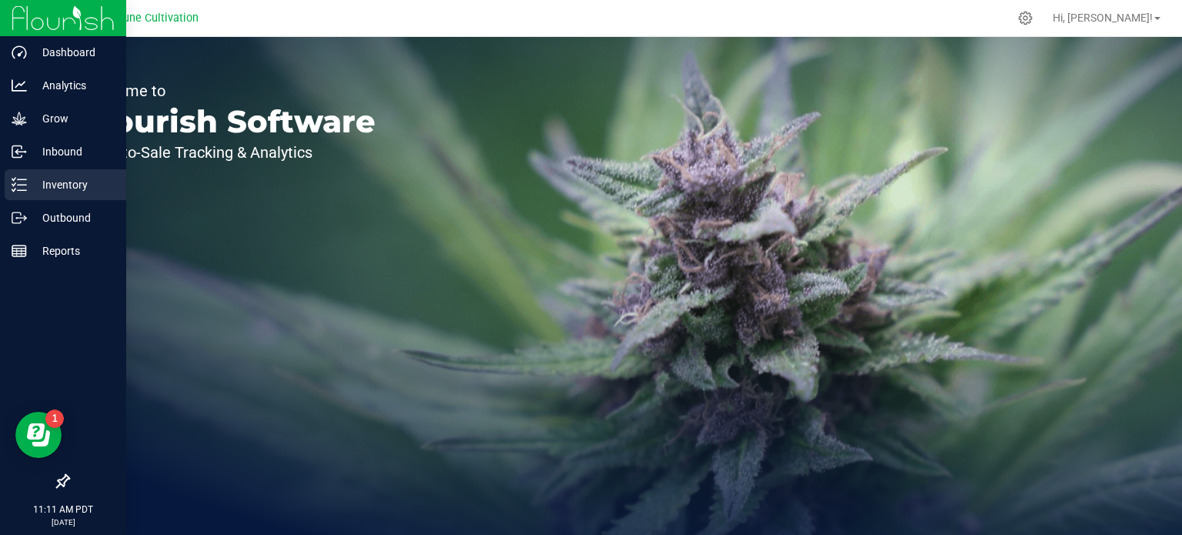
click at [27, 191] on p "Inventory" at bounding box center [73, 184] width 92 height 18
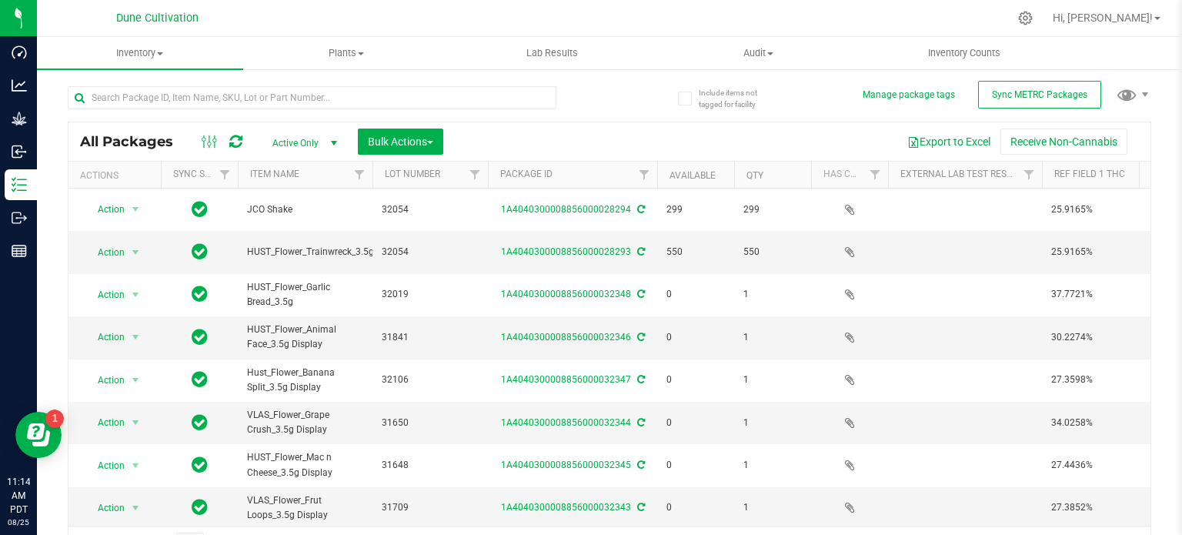
click at [193, 79] on div at bounding box center [339, 96] width 542 height 49
click at [198, 92] on input "text" at bounding box center [312, 97] width 488 height 23
type input "13132"
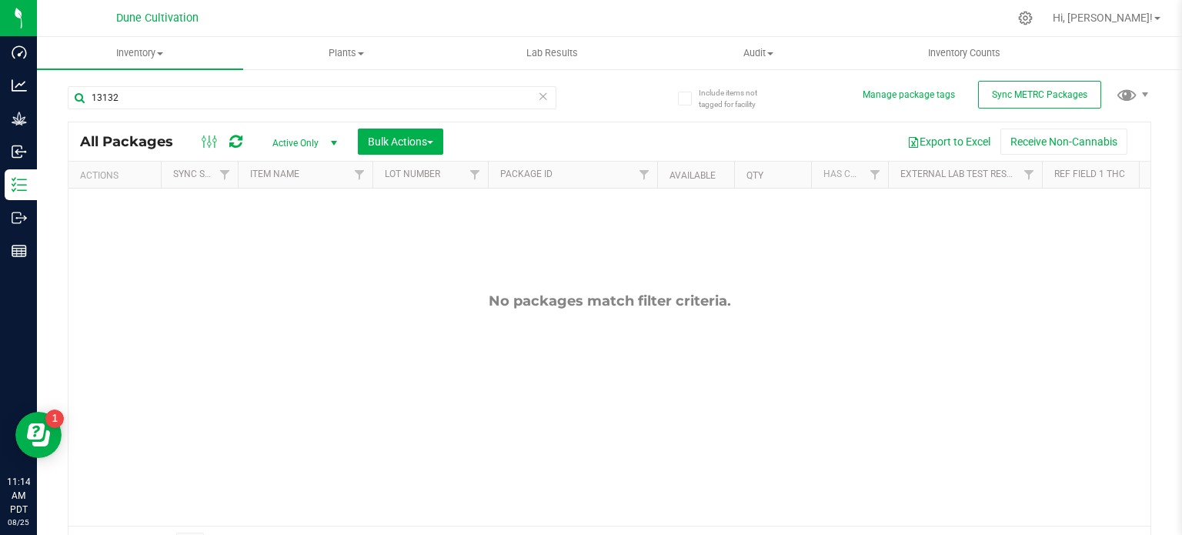
click at [283, 145] on span "Active Only" at bounding box center [301, 143] width 85 height 22
click at [286, 231] on li "All" at bounding box center [300, 236] width 83 height 23
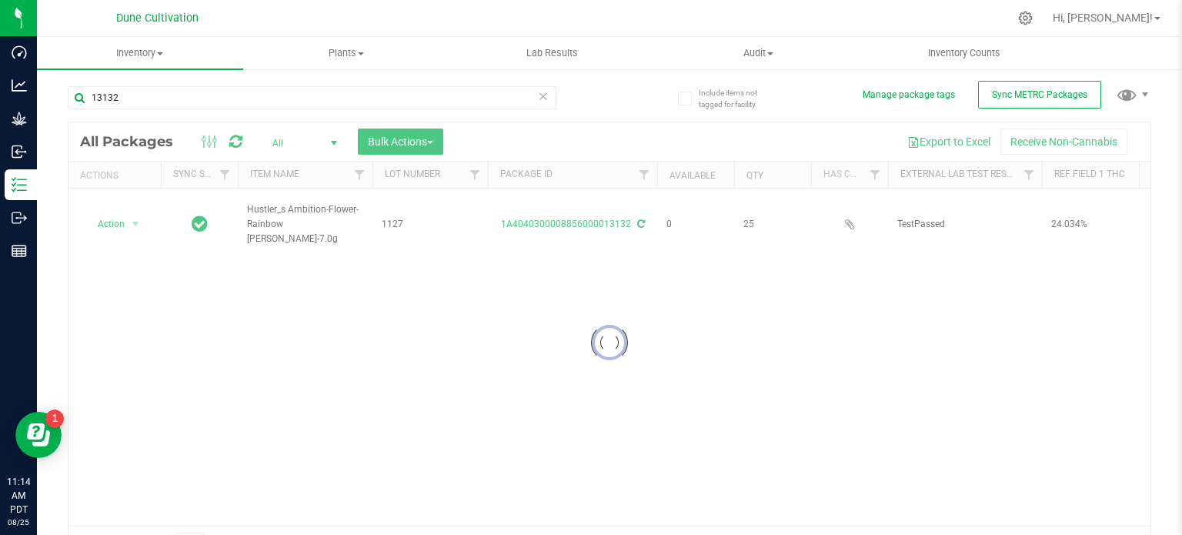
click at [505, 212] on div at bounding box center [609, 342] width 1082 height 440
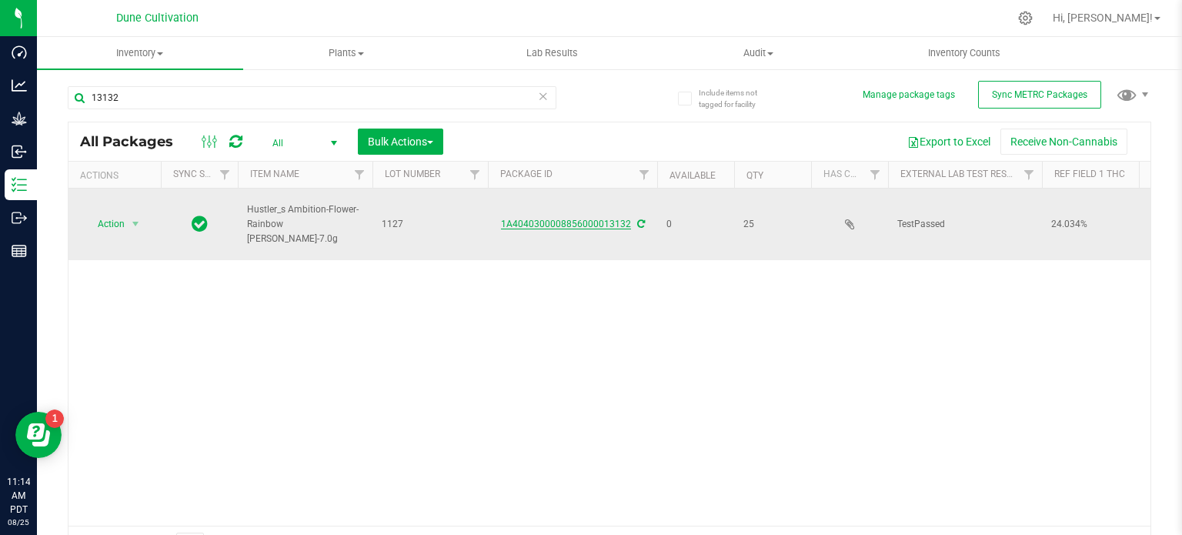
click at [517, 218] on link "1A4040300008856000013132" at bounding box center [566, 223] width 130 height 11
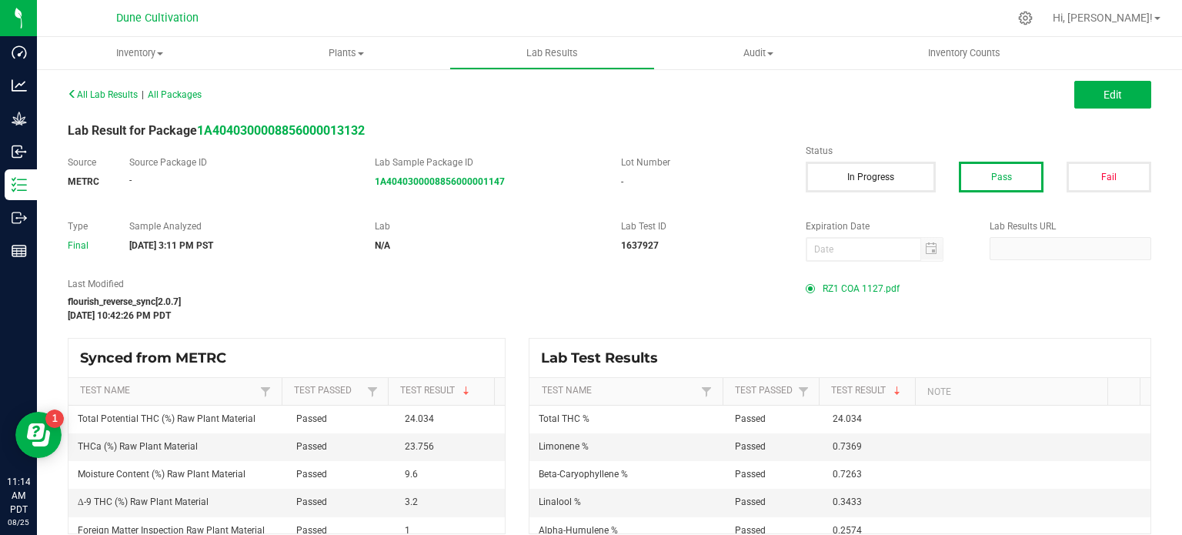
click at [855, 285] on span "RZ1 COA 1127.pdf" at bounding box center [860, 288] width 77 height 23
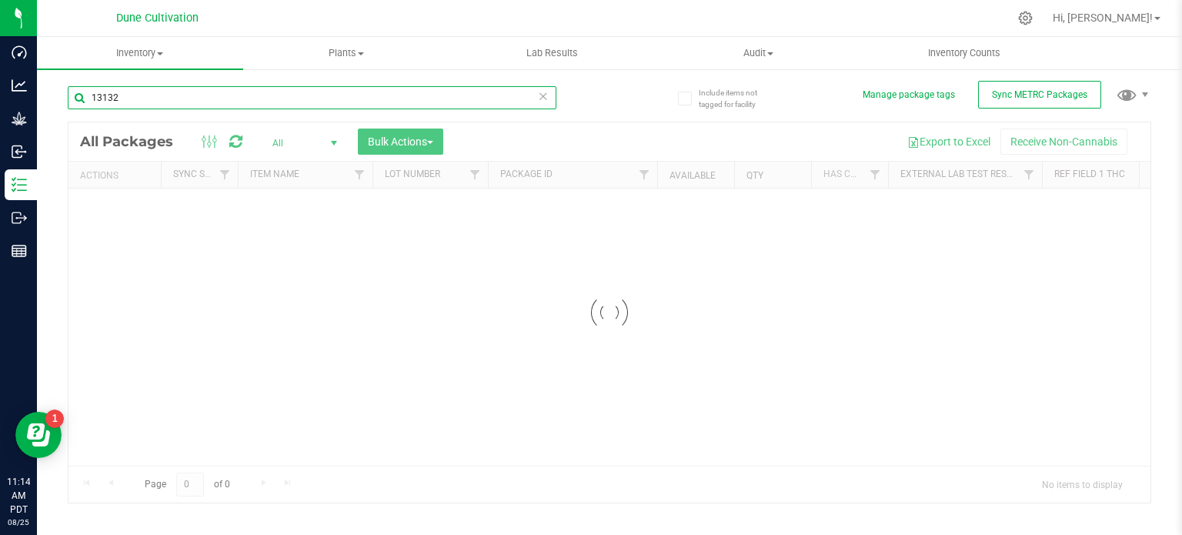
click at [120, 94] on input "13132" at bounding box center [312, 97] width 488 height 23
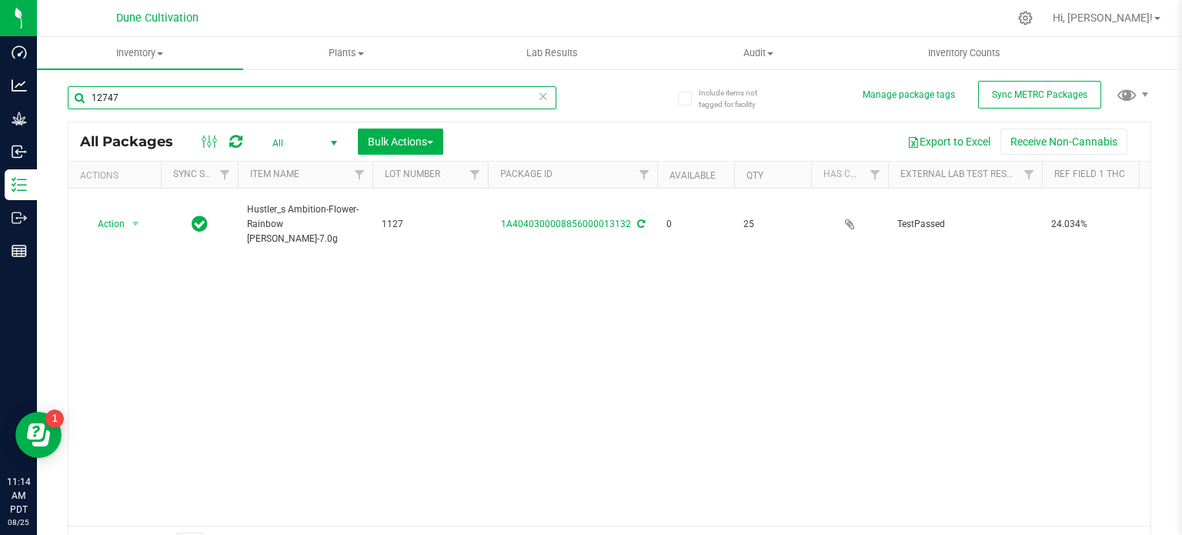
type input "12747"
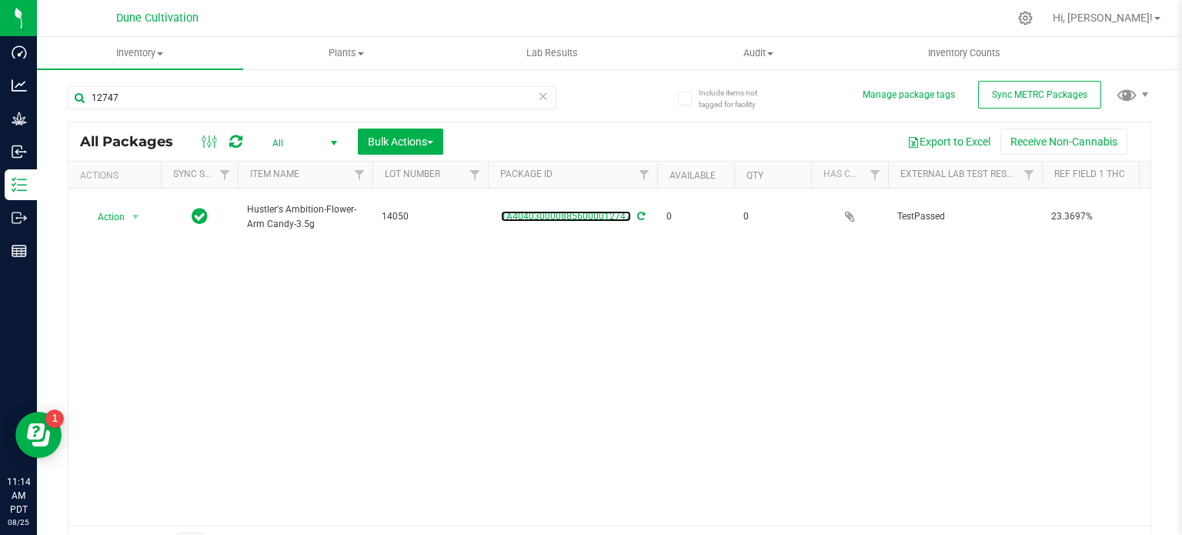
click at [561, 211] on link "1A4040300008856000012747" at bounding box center [566, 216] width 130 height 11
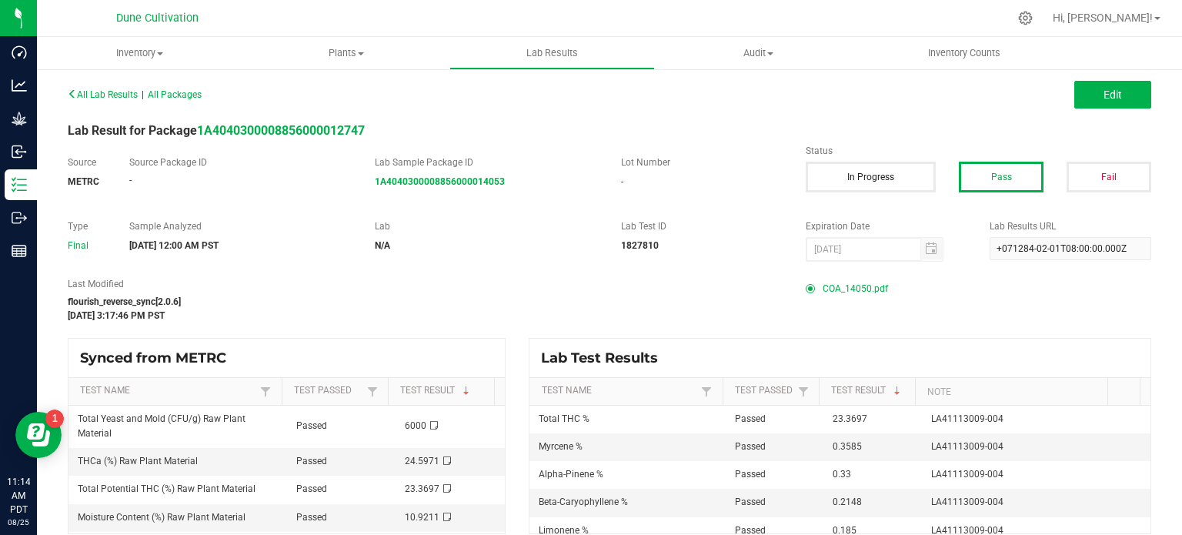
click at [829, 284] on span "COA_14050.pdf" at bounding box center [854, 288] width 65 height 23
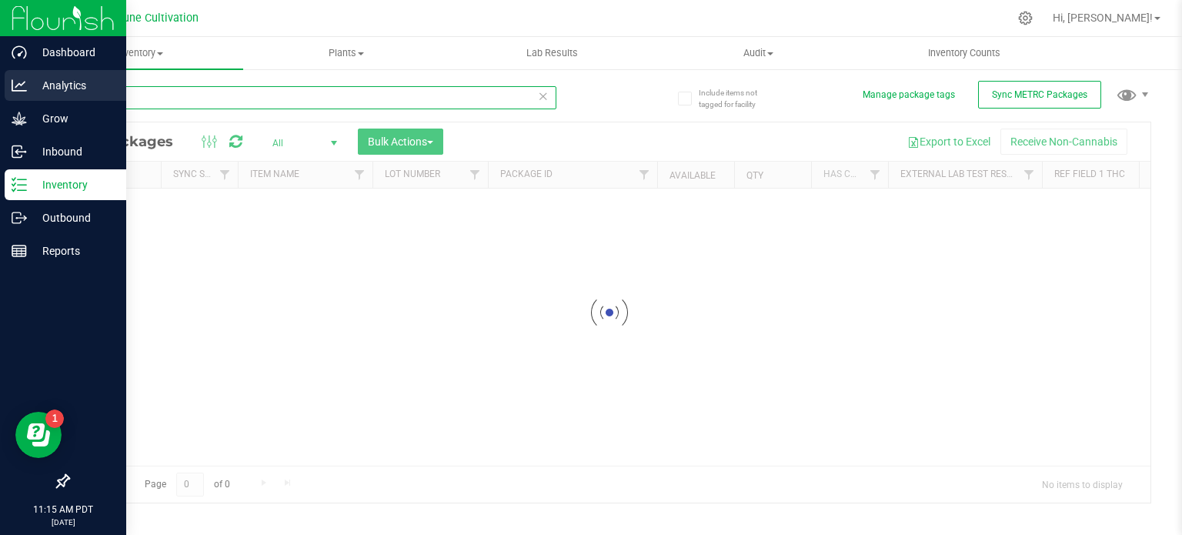
drag, startPoint x: 131, startPoint y: 101, endPoint x: 0, endPoint y: 86, distance: 131.6
click at [0, 86] on div "Dashboard Analytics Grow Inbound Inventory Outbound Reports 11:15 AM PDT 08/25/…" at bounding box center [591, 267] width 1182 height 535
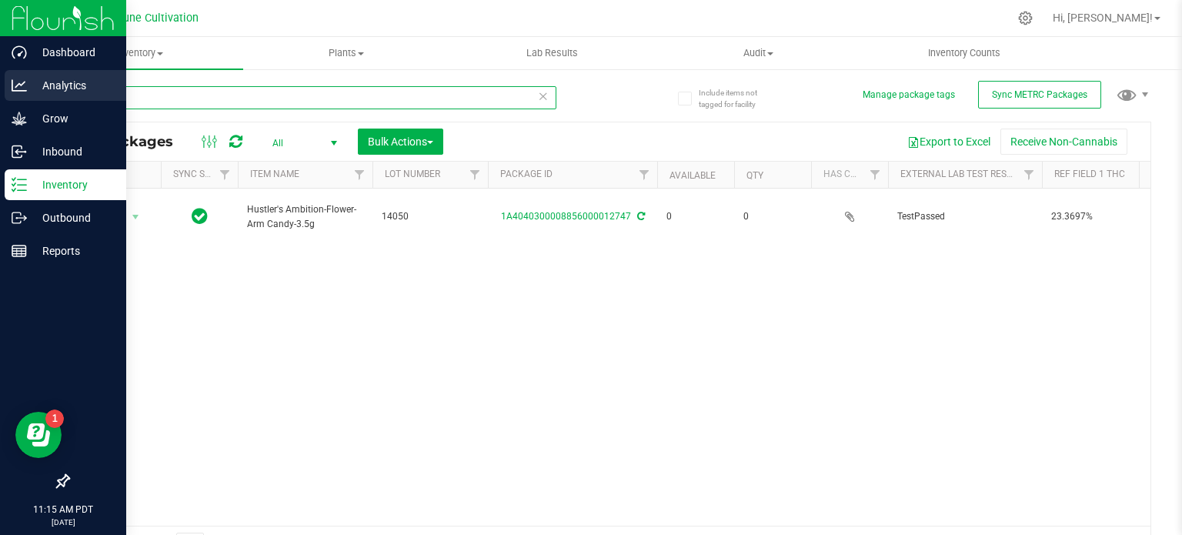
type input "12474"
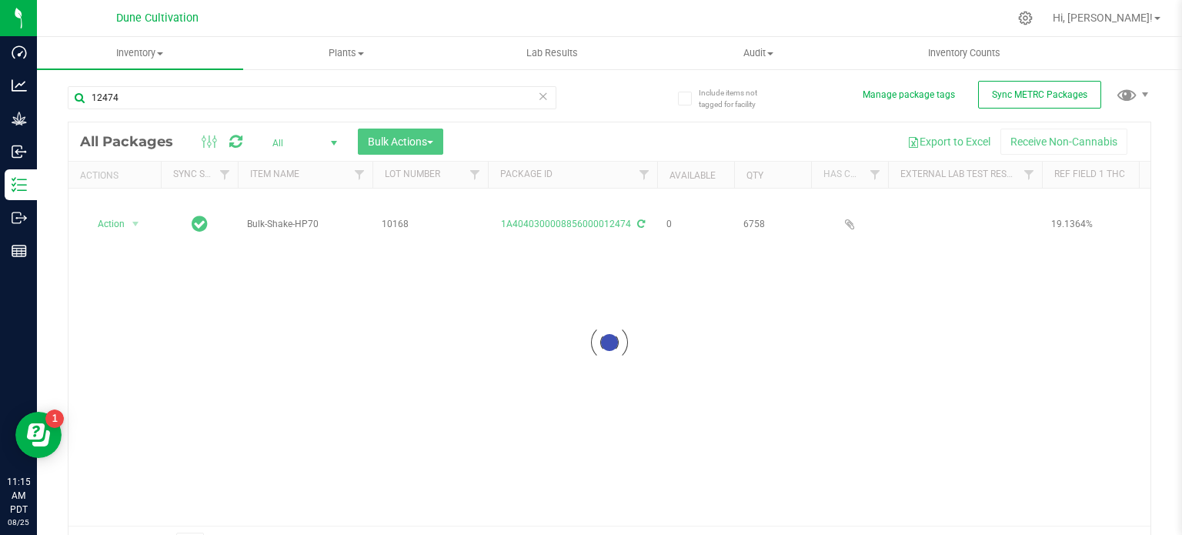
click at [535, 202] on div at bounding box center [609, 342] width 1082 height 440
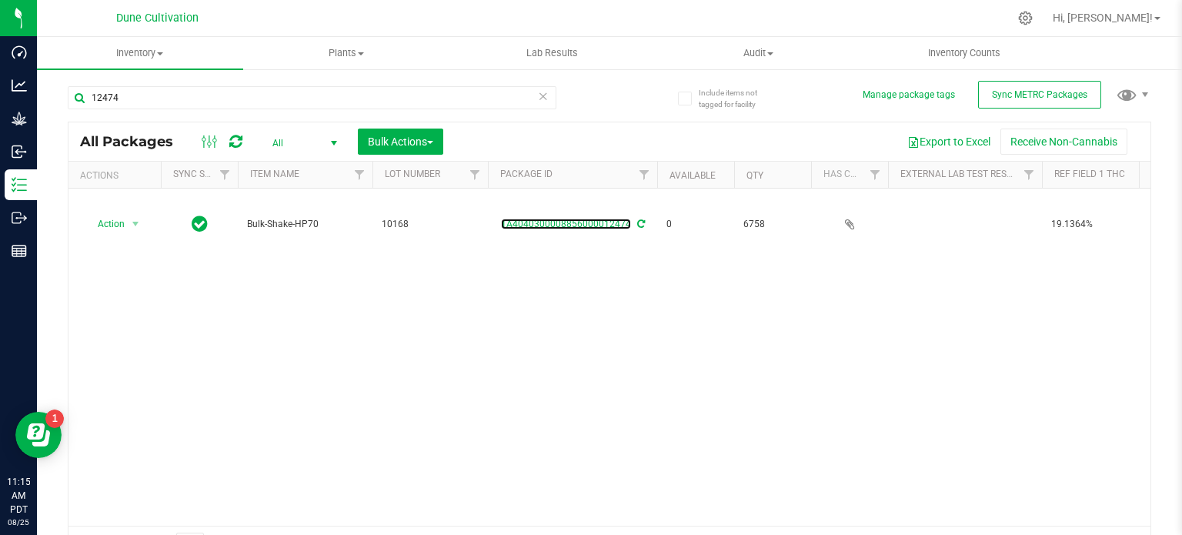
click at [535, 218] on link "1A4040300008856000012474" at bounding box center [566, 223] width 130 height 11
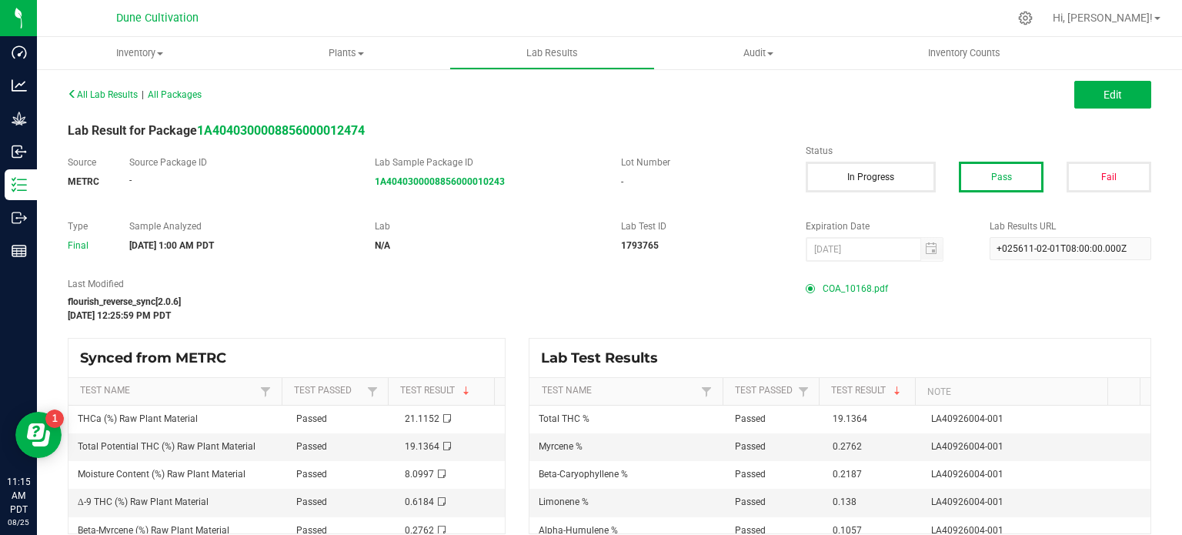
click at [843, 280] on span "COA_10168.pdf" at bounding box center [854, 288] width 65 height 23
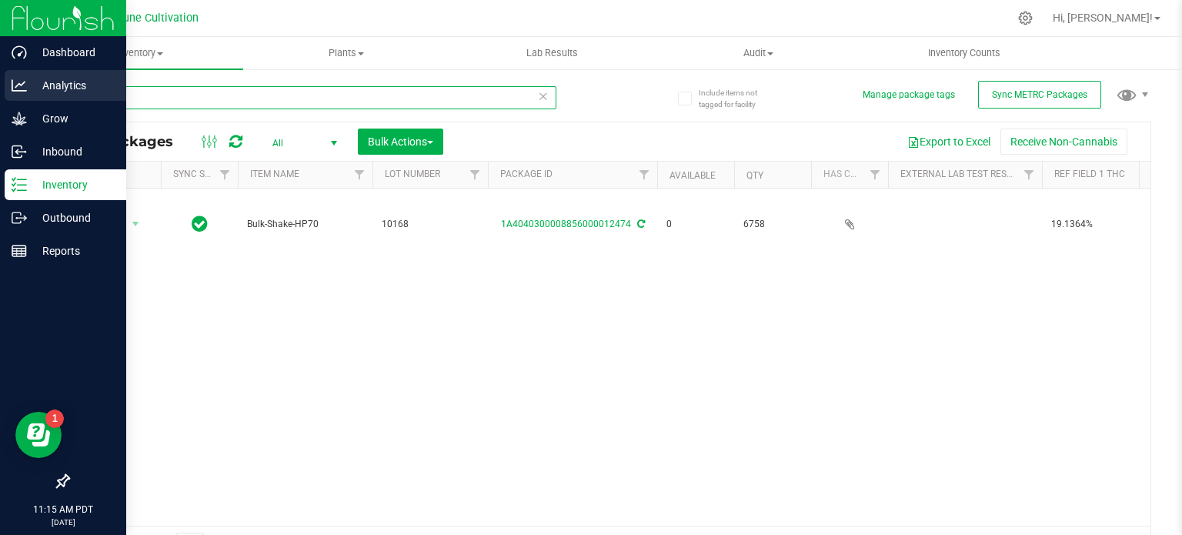
drag, startPoint x: 148, startPoint y: 92, endPoint x: 32, endPoint y: 79, distance: 116.0
click at [32, 79] on div "Dashboard Analytics Grow Inbound Inventory Outbound Reports 11:15 AM PDT 08/25/…" at bounding box center [591, 267] width 1182 height 535
type input "12747"
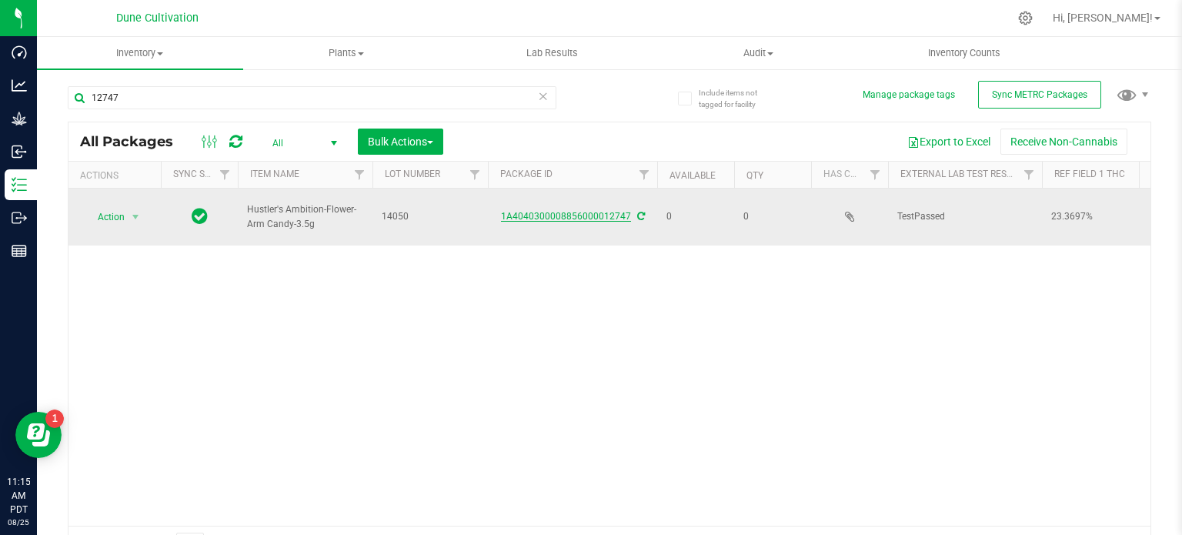
click at [545, 211] on link "1A4040300008856000012747" at bounding box center [566, 216] width 130 height 11
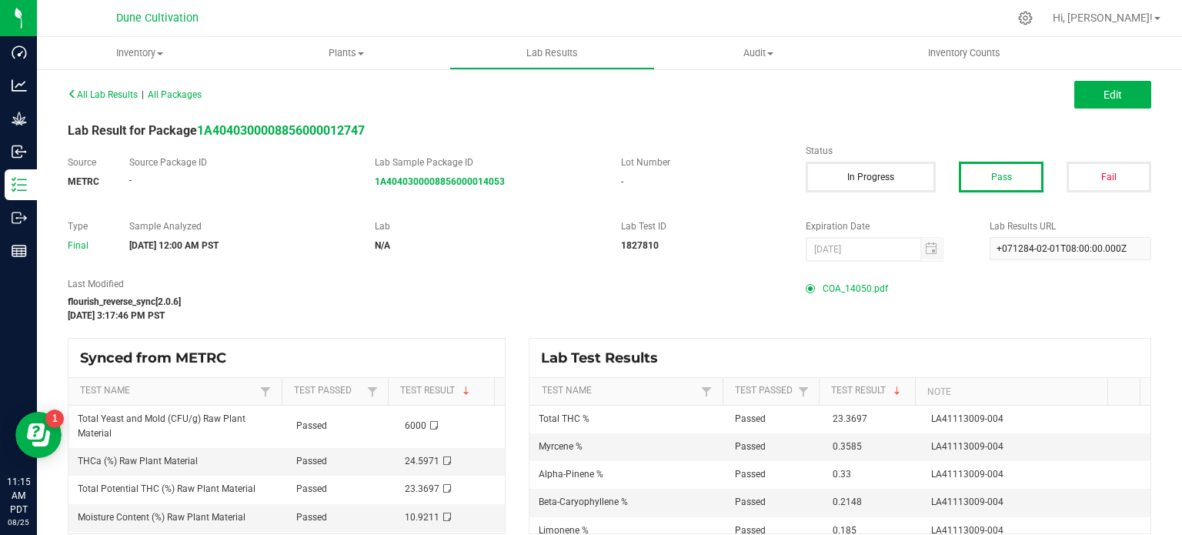
click at [825, 290] on span "COA_14050.pdf" at bounding box center [854, 288] width 65 height 23
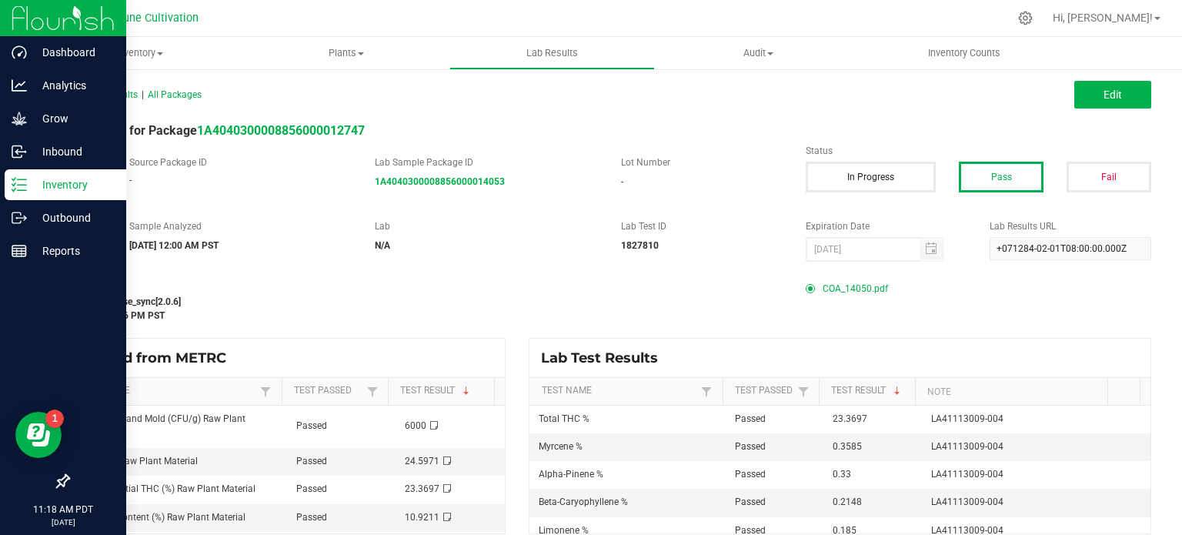
click at [52, 190] on p "Inventory" at bounding box center [73, 184] width 92 height 18
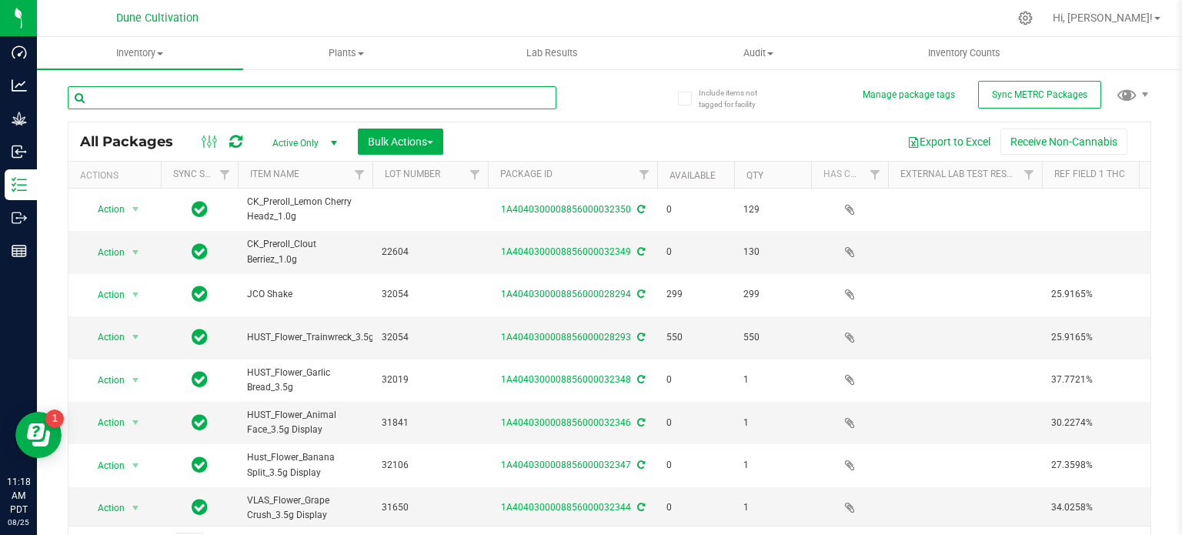
click at [129, 89] on input "text" at bounding box center [312, 97] width 488 height 23
paste input "29148"
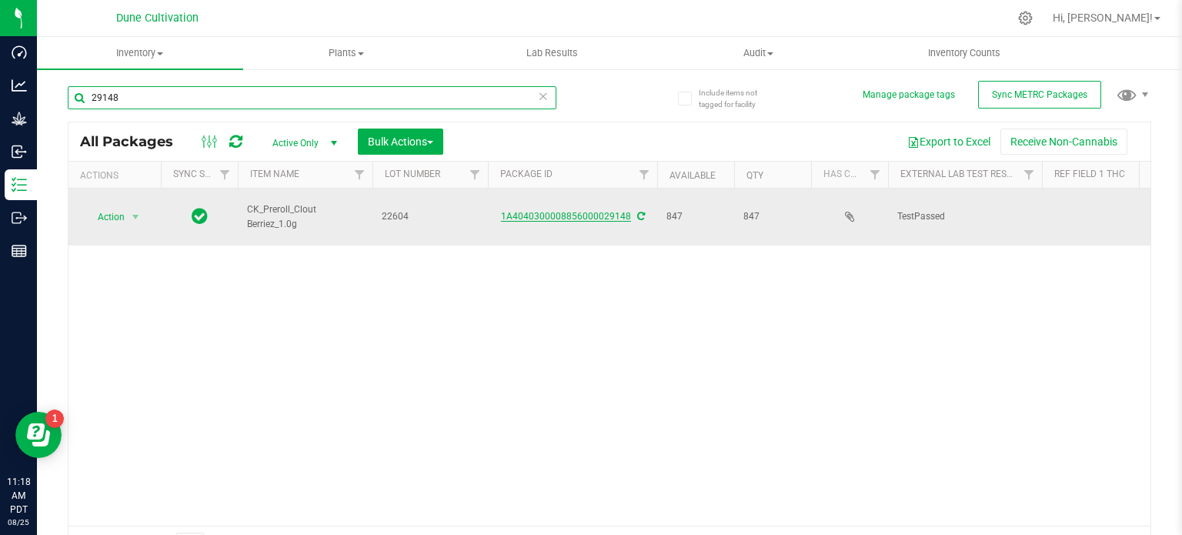
type input "29148"
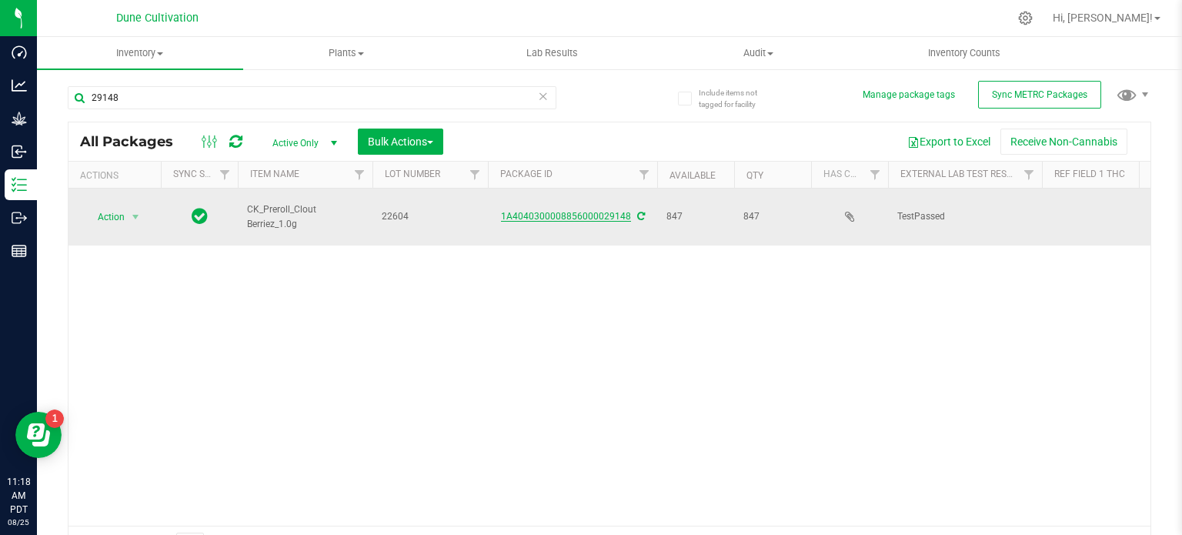
click at [549, 212] on link "1A4040300008856000029148" at bounding box center [566, 216] width 130 height 11
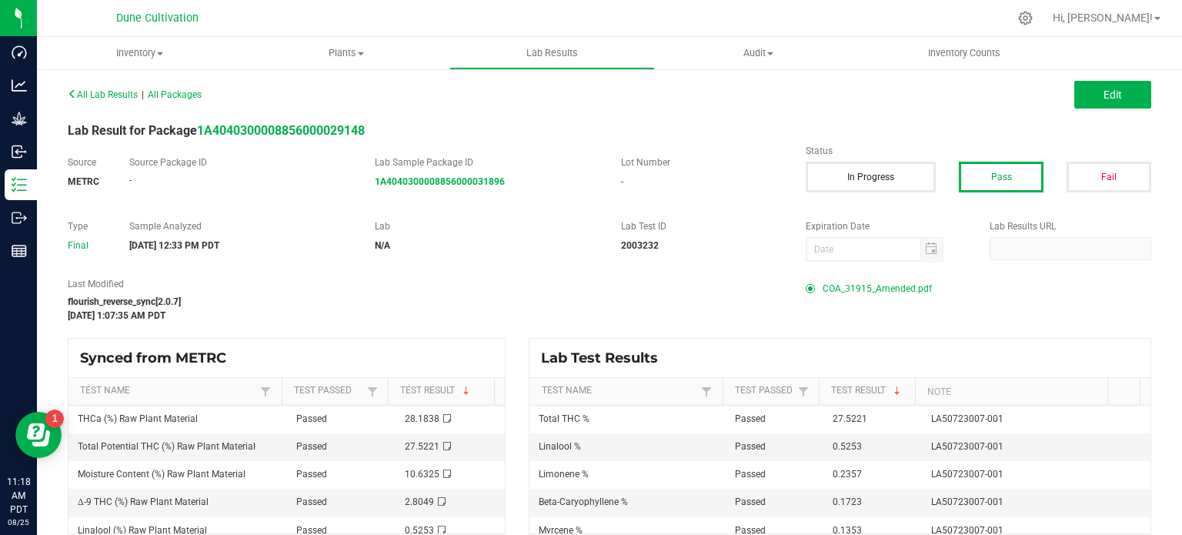
click at [884, 288] on span "COA_31915_Amended.pdf" at bounding box center [876, 288] width 109 height 23
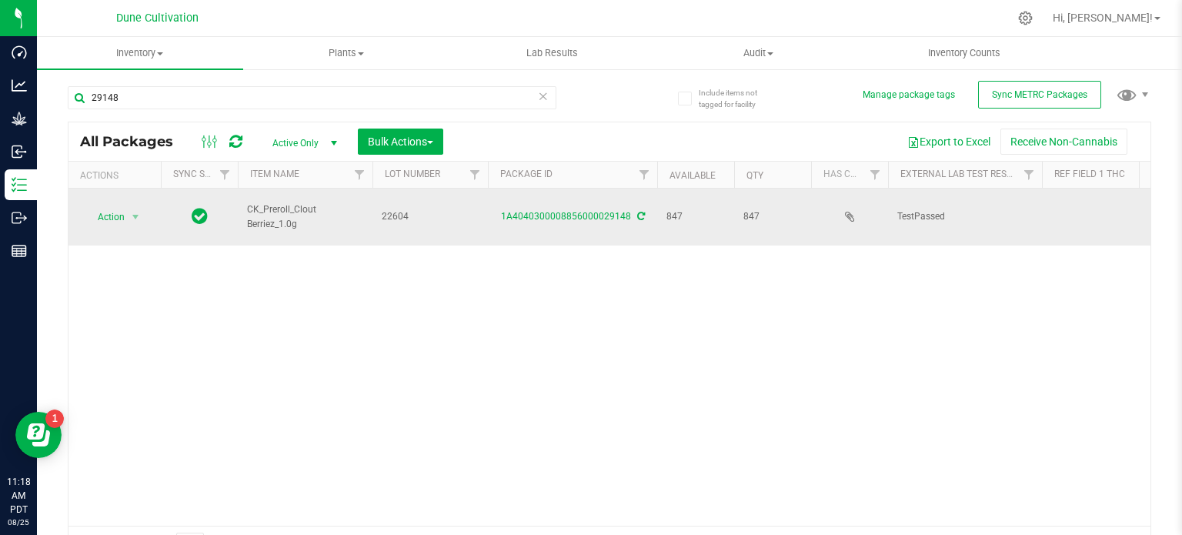
click at [404, 209] on span "22604" at bounding box center [430, 216] width 97 height 15
click at [404, 209] on input "22604" at bounding box center [427, 217] width 110 height 24
type input "219"
click at [572, 212] on link "1A4040300008856000029148" at bounding box center [566, 216] width 130 height 11
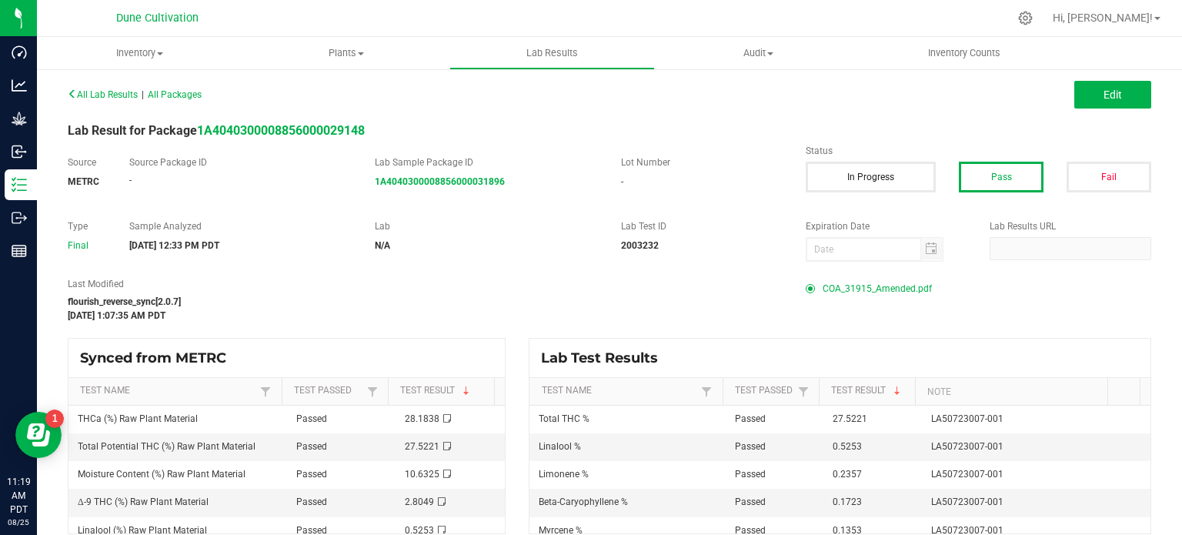
click at [833, 291] on span "COA_31915_Amended.pdf" at bounding box center [876, 288] width 109 height 23
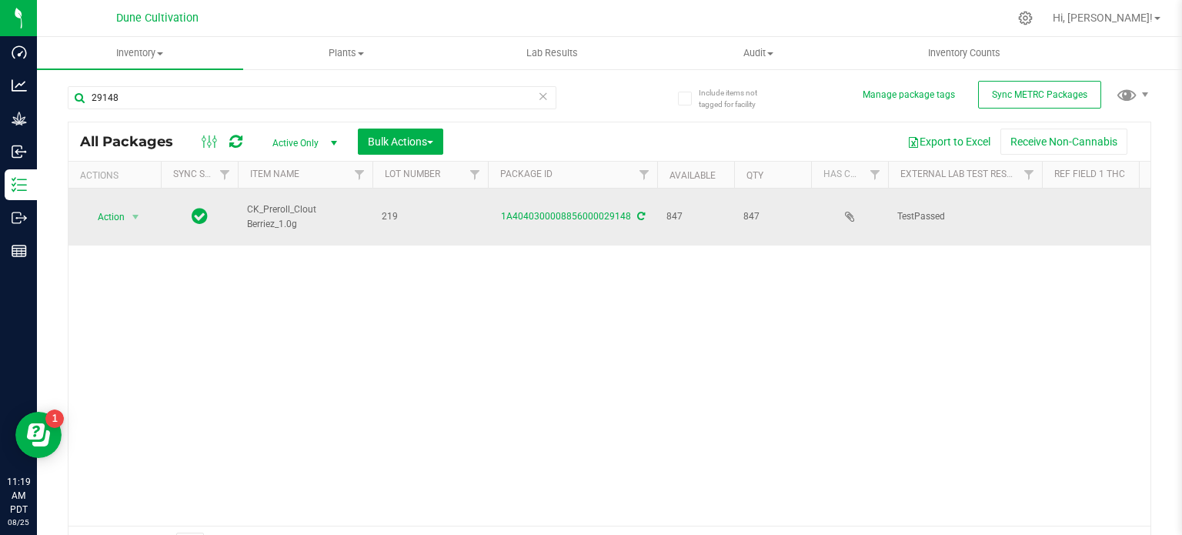
click at [402, 209] on span "219" at bounding box center [430, 216] width 97 height 15
click at [402, 205] on input "219" at bounding box center [427, 217] width 110 height 24
type input "31915"
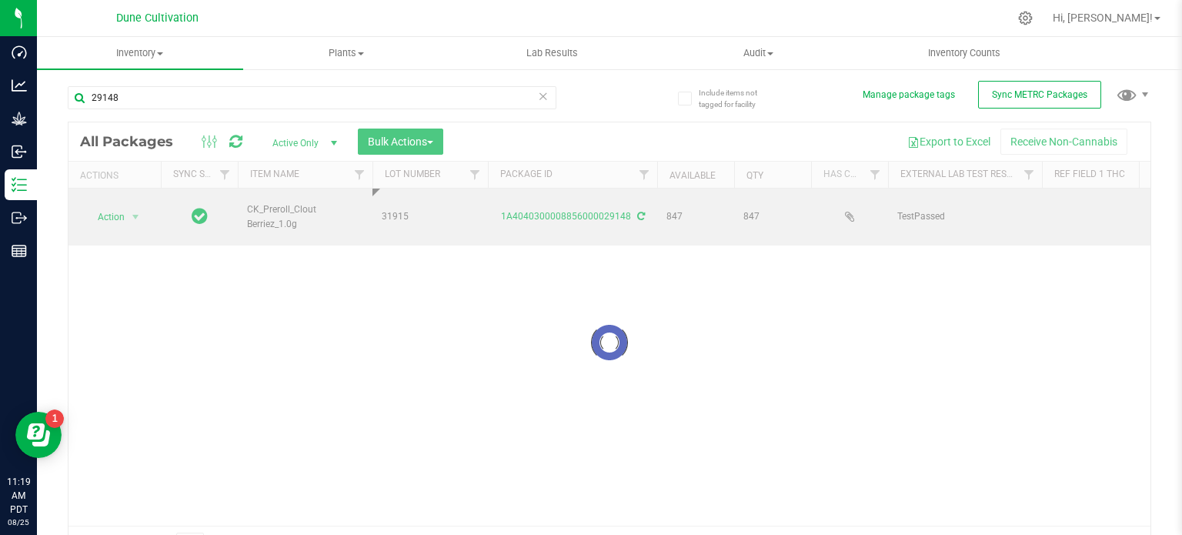
click at [405, 297] on div "Loading... All Packages Active Only Active Only Lab Samples Locked All External…" at bounding box center [609, 343] width 1083 height 442
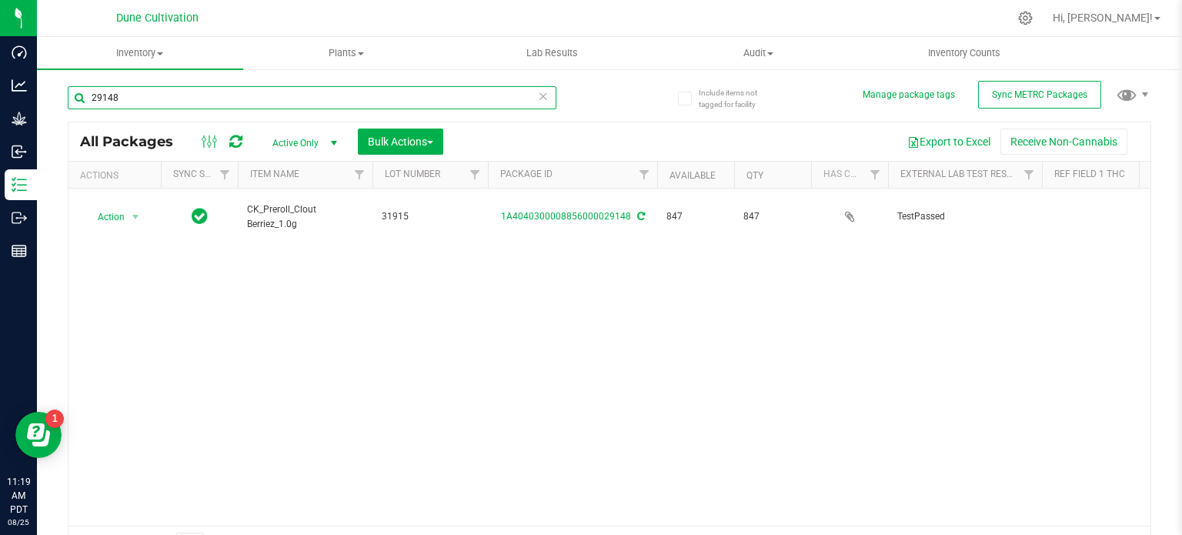
click at [249, 88] on input "29148" at bounding box center [312, 97] width 488 height 23
type input "31915"
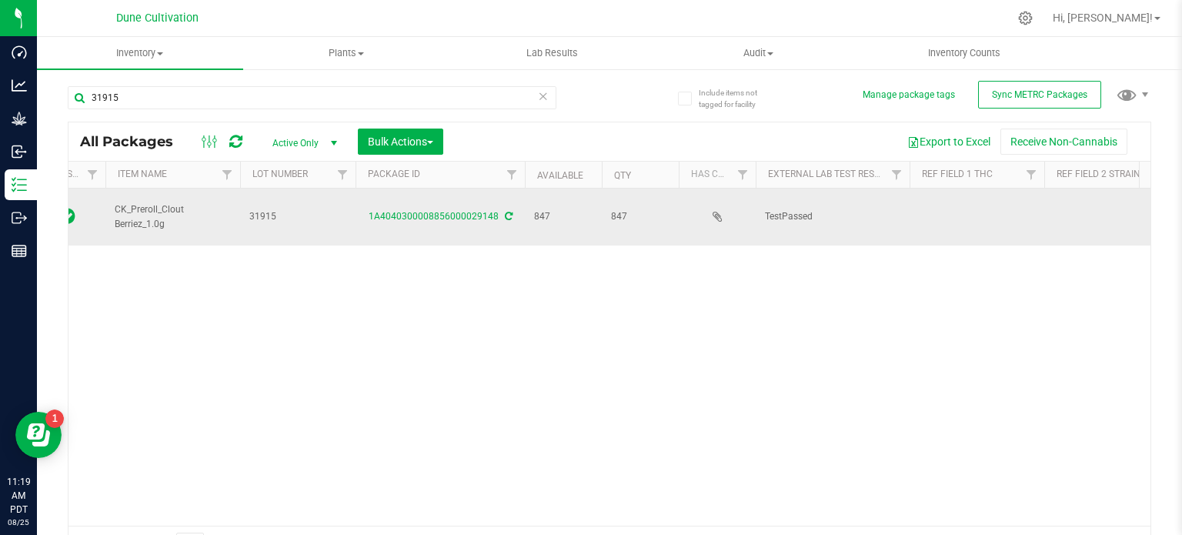
click at [957, 201] on td at bounding box center [976, 216] width 135 height 57
type input "27.5221%"
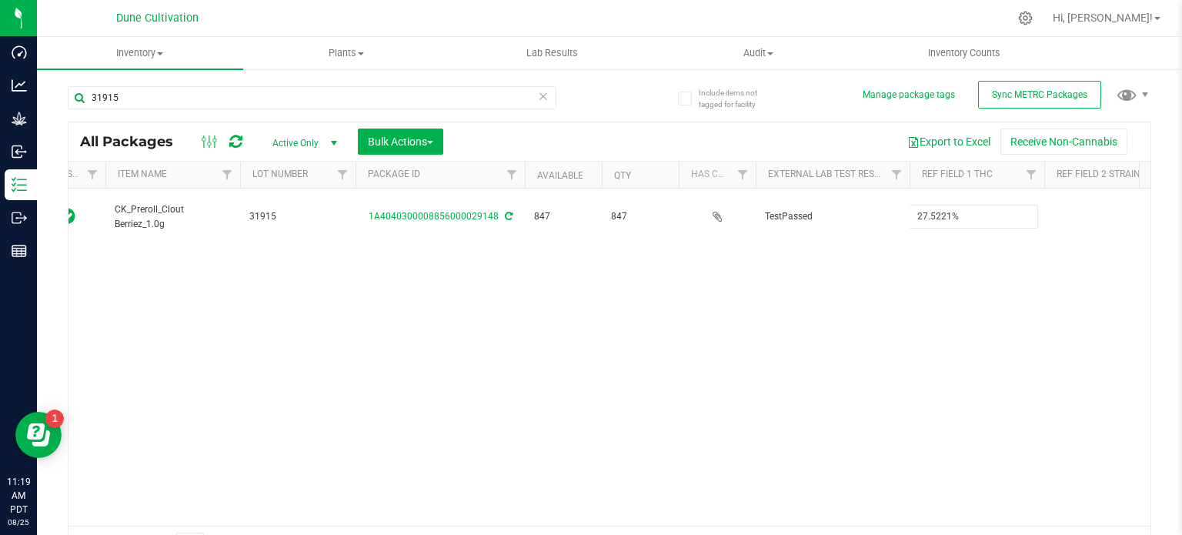
click at [861, 289] on div "All Packages Active Only Active Only Lab Samples Locked All External Internal B…" at bounding box center [609, 343] width 1083 height 442
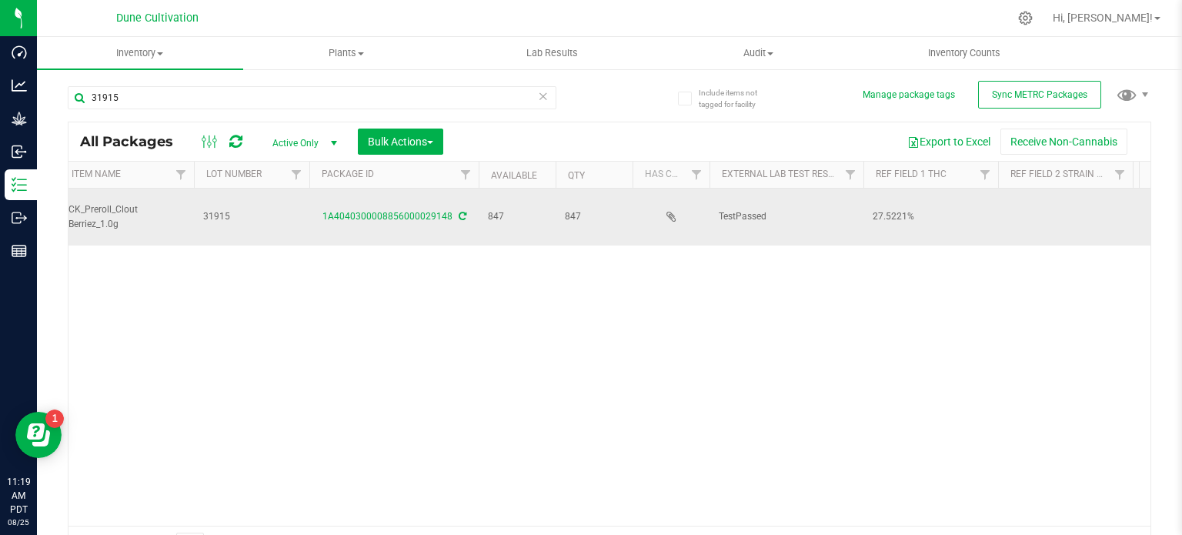
click at [1003, 205] on td at bounding box center [1065, 216] width 135 height 57
type input "Clout Berriez"
click at [998, 227] on div "All Packages Active Only Active Only Lab Samples Locked All External Internal B…" at bounding box center [609, 343] width 1083 height 442
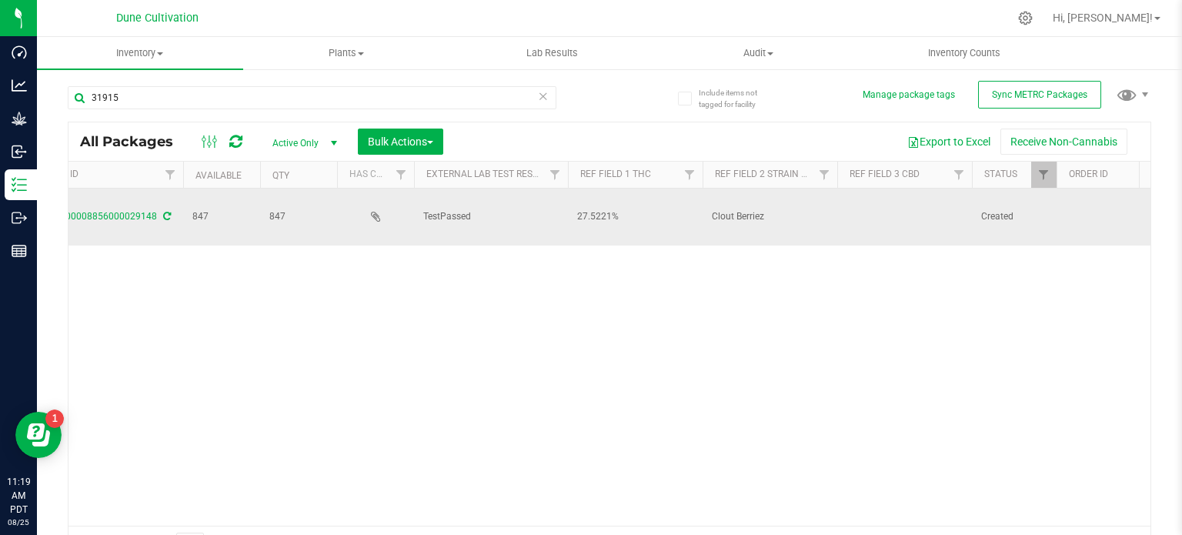
scroll to position [0, 480]
click at [904, 205] on td at bounding box center [898, 216] width 135 height 57
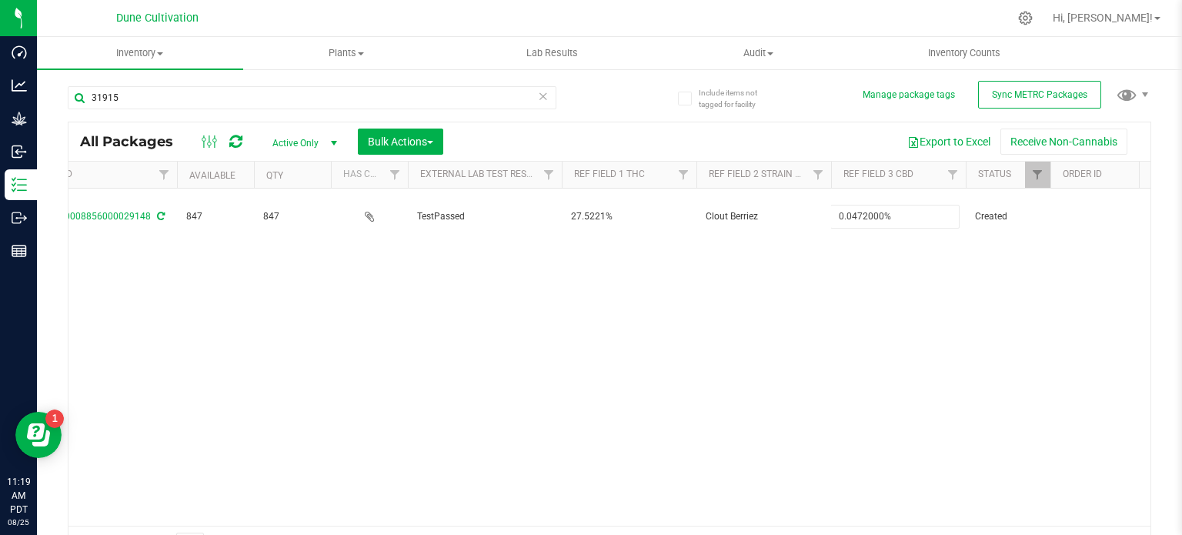
click at [686, 333] on div "All Packages Active Only Active Only Lab Samples Locked All External Internal B…" at bounding box center [609, 343] width 1083 height 442
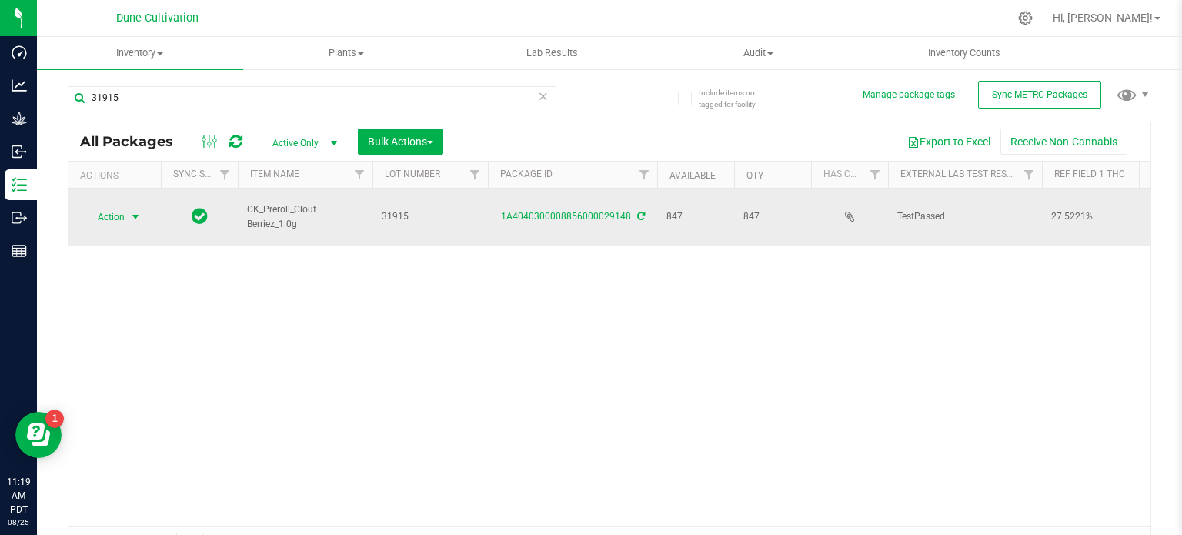
click at [115, 206] on span "Action" at bounding box center [105, 217] width 42 height 22
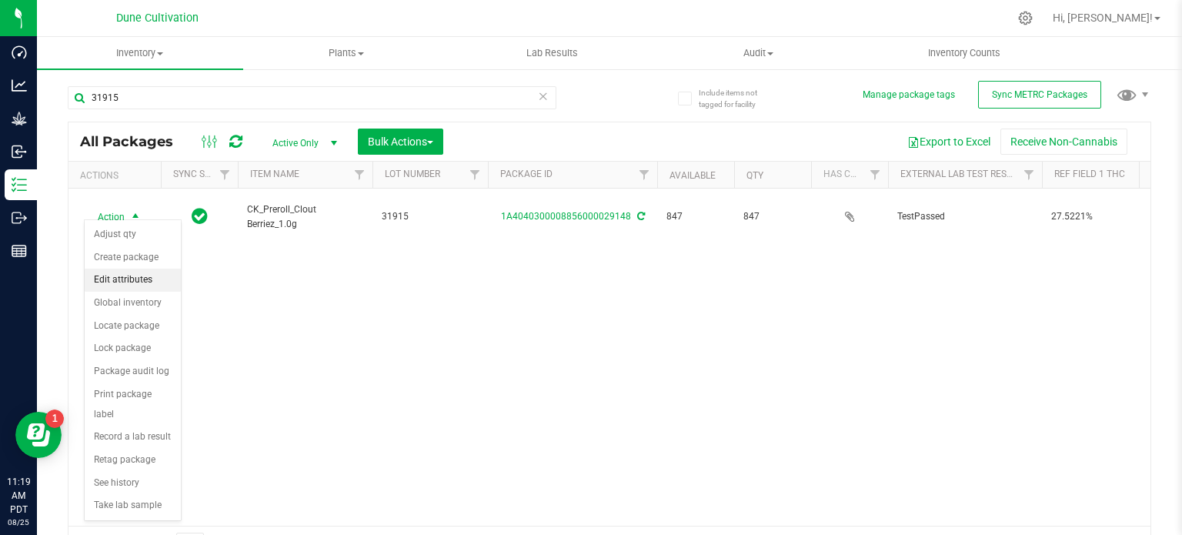
click at [125, 282] on li "Edit attributes" at bounding box center [133, 279] width 96 height 23
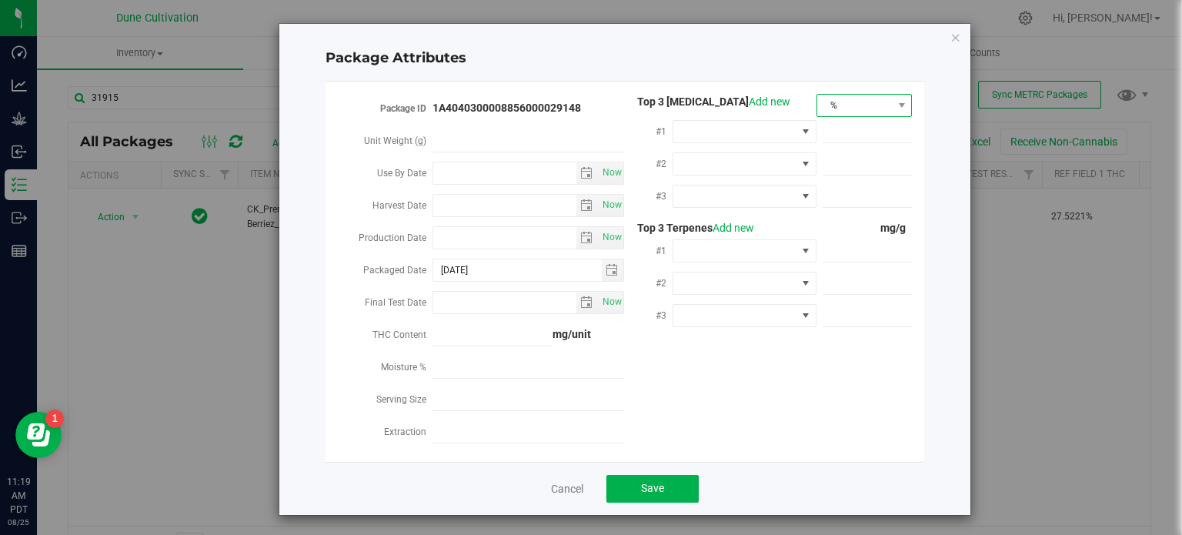
click at [859, 95] on span "%" at bounding box center [854, 106] width 75 height 22
click at [855, 151] on li "mg/unit" at bounding box center [858, 158] width 95 height 26
click at [756, 135] on span at bounding box center [734, 132] width 123 height 22
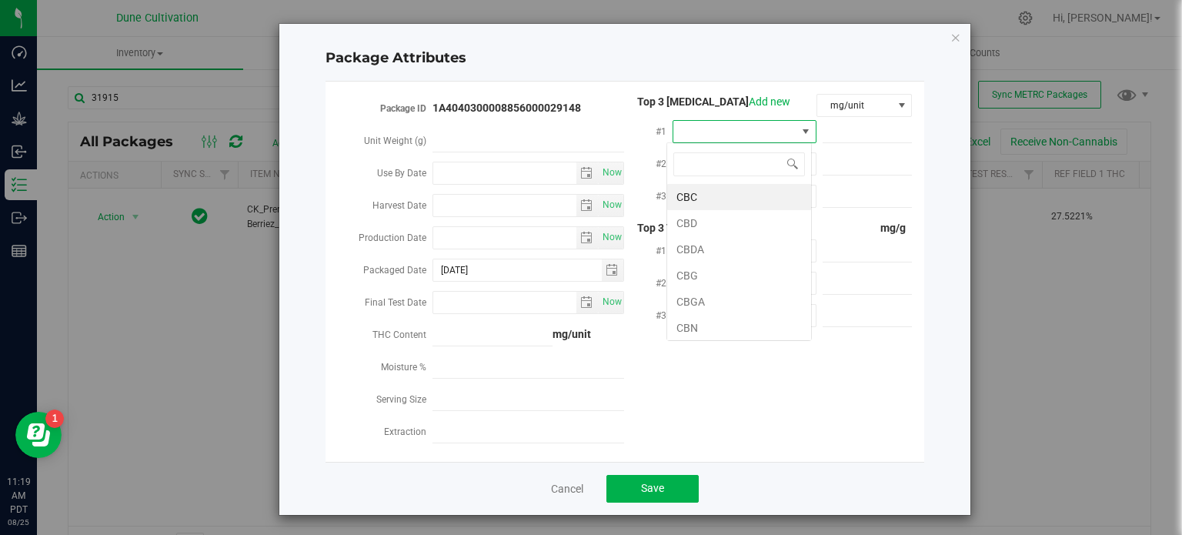
scroll to position [22, 144]
type input "thca"
click at [752, 195] on li "THCA" at bounding box center [739, 197] width 144 height 26
click at [875, 128] on span at bounding box center [867, 132] width 90 height 22
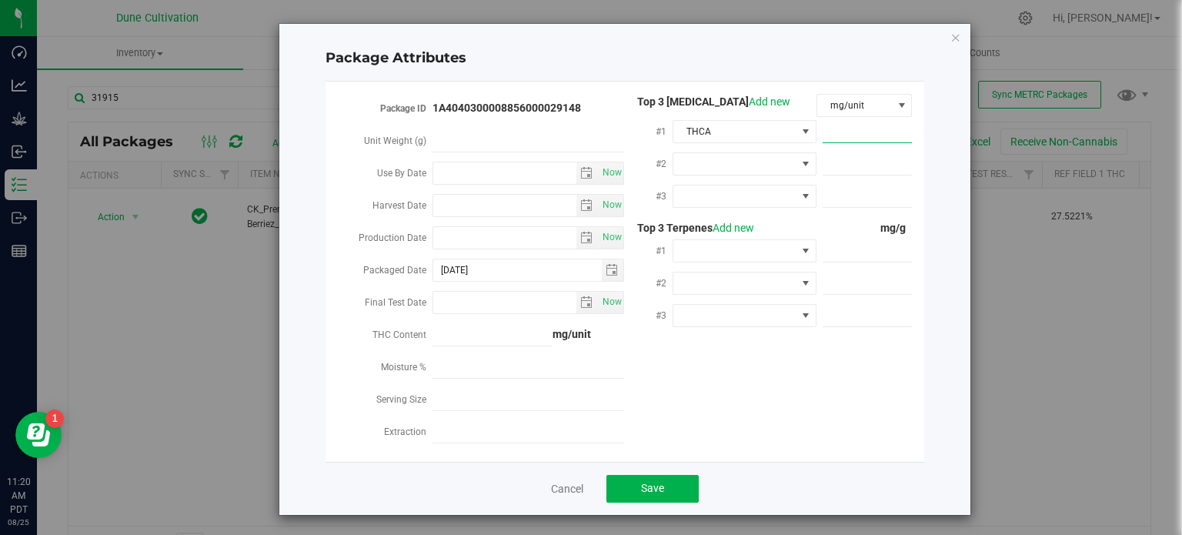
paste input "281.838"
type input "281.838"
type input "281.8380"
click at [836, 162] on span at bounding box center [867, 164] width 90 height 22
paste input "28.049"
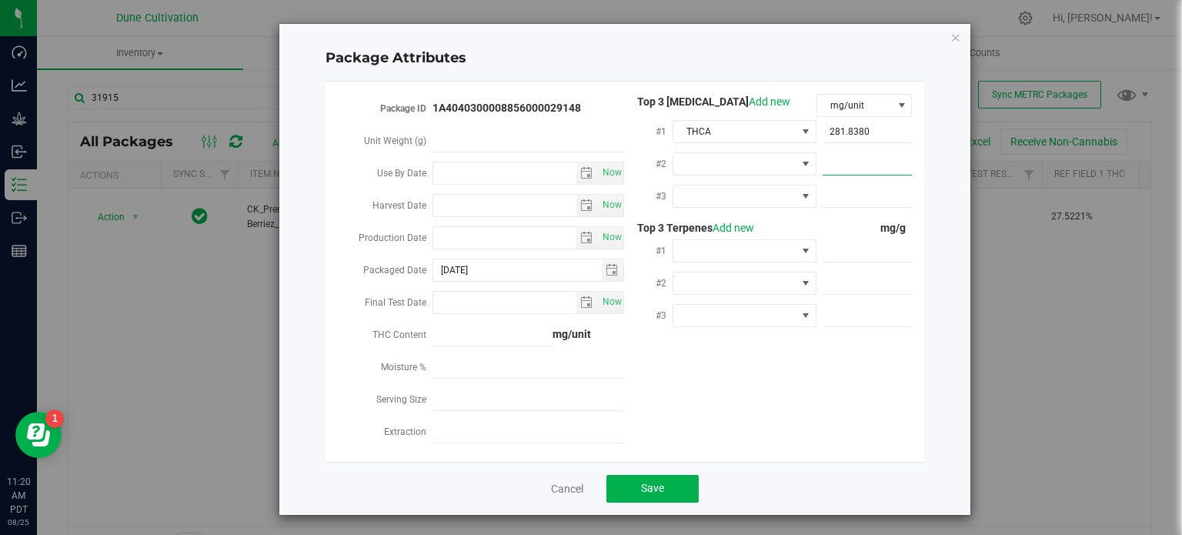
type input "28.049"
type input "28.0490"
click at [775, 162] on span at bounding box center [734, 164] width 123 height 22
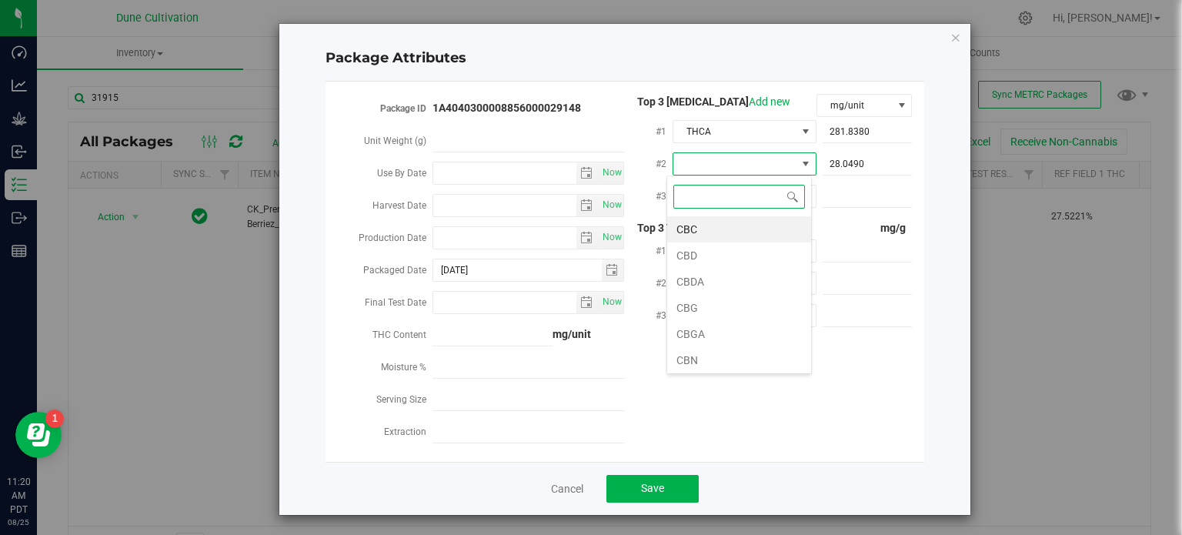
click at [708, 192] on input at bounding box center [739, 197] width 132 height 24
type input "9"
click at [709, 231] on li "D9-THC" at bounding box center [739, 229] width 144 height 26
click at [725, 178] on div "#2 D9-THC 28.0490 28.049" at bounding box center [769, 165] width 288 height 32
click at [726, 203] on span at bounding box center [734, 196] width 123 height 22
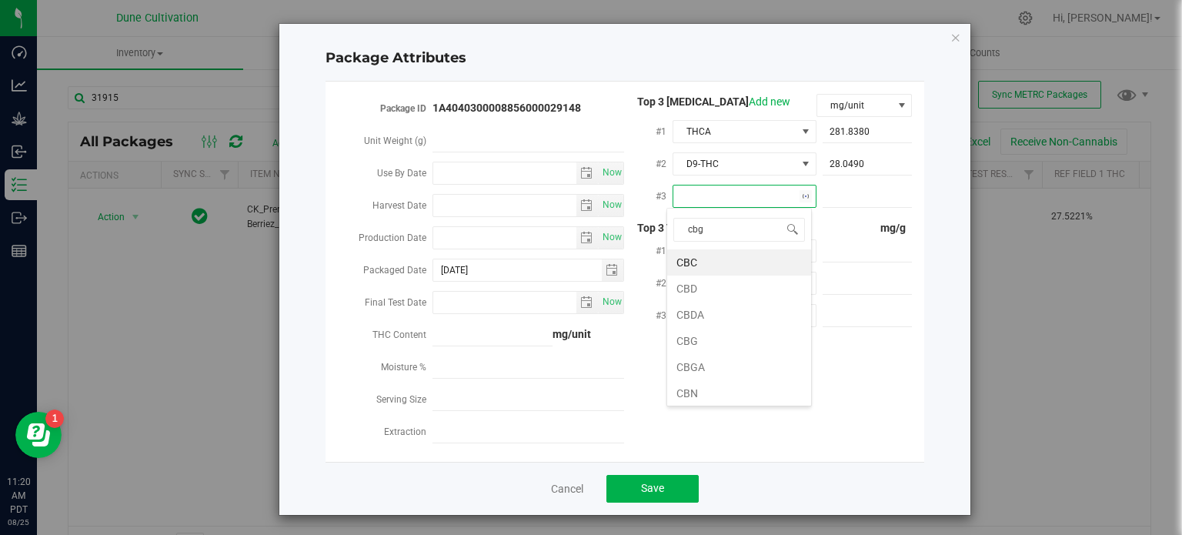
type input "cbga"
click at [720, 255] on li "CBGA" at bounding box center [739, 262] width 144 height 26
click at [884, 188] on span at bounding box center [867, 196] width 90 height 22
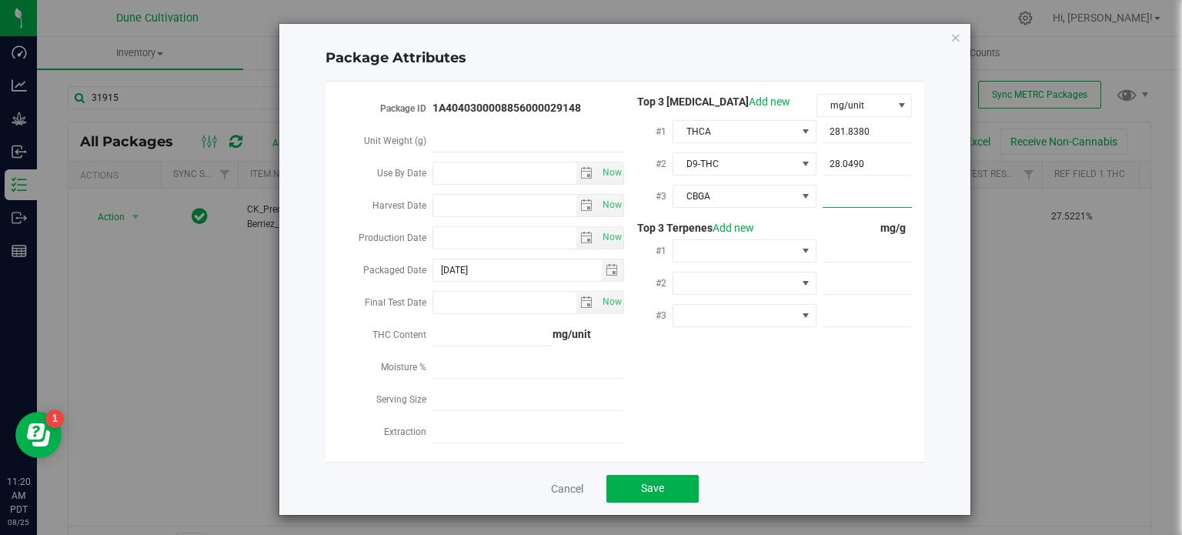
paste input "39000"
type input "39000"
type input "39,000.0000"
click at [788, 270] on div at bounding box center [744, 282] width 144 height 28
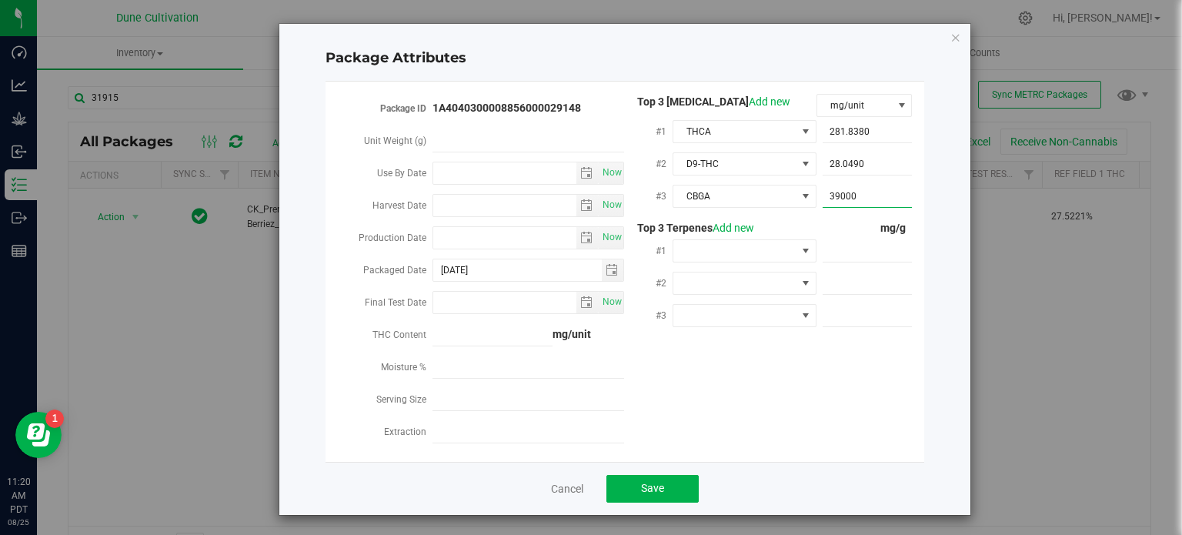
click at [852, 187] on span "39,000.0000 39000" at bounding box center [867, 196] width 90 height 22
click at [852, 187] on input "39000" at bounding box center [867, 196] width 90 height 22
type input "3.9"
type input "3.9000"
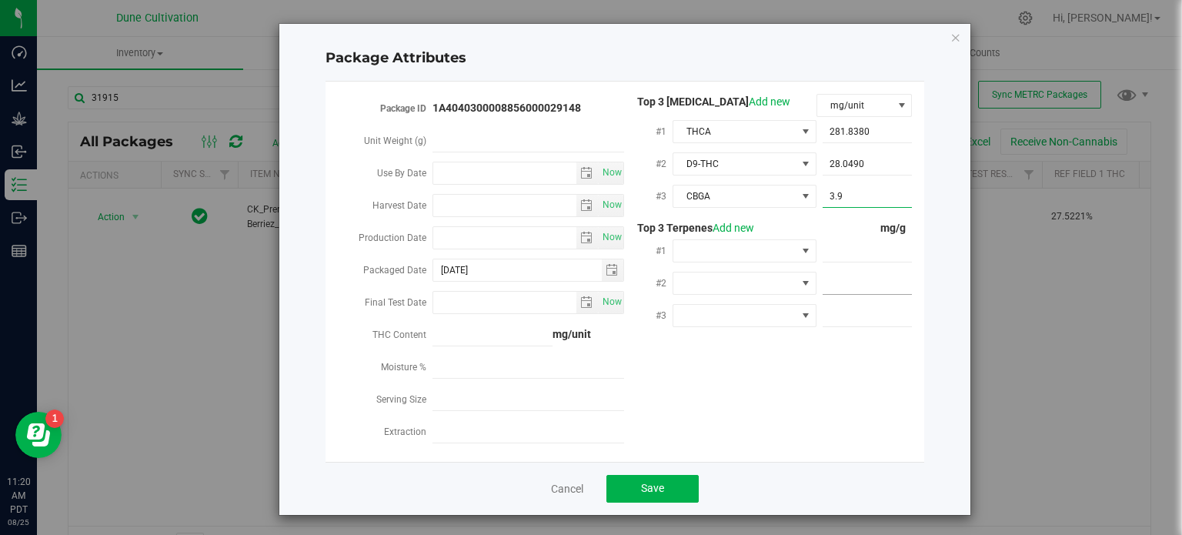
click at [825, 298] on div "#2" at bounding box center [769, 284] width 288 height 32
click at [849, 199] on span "3.9000 3.9" at bounding box center [867, 196] width 90 height 22
click at [849, 199] on input "3.9" at bounding box center [867, 196] width 90 height 22
paste input "4.988"
type input "4.988"
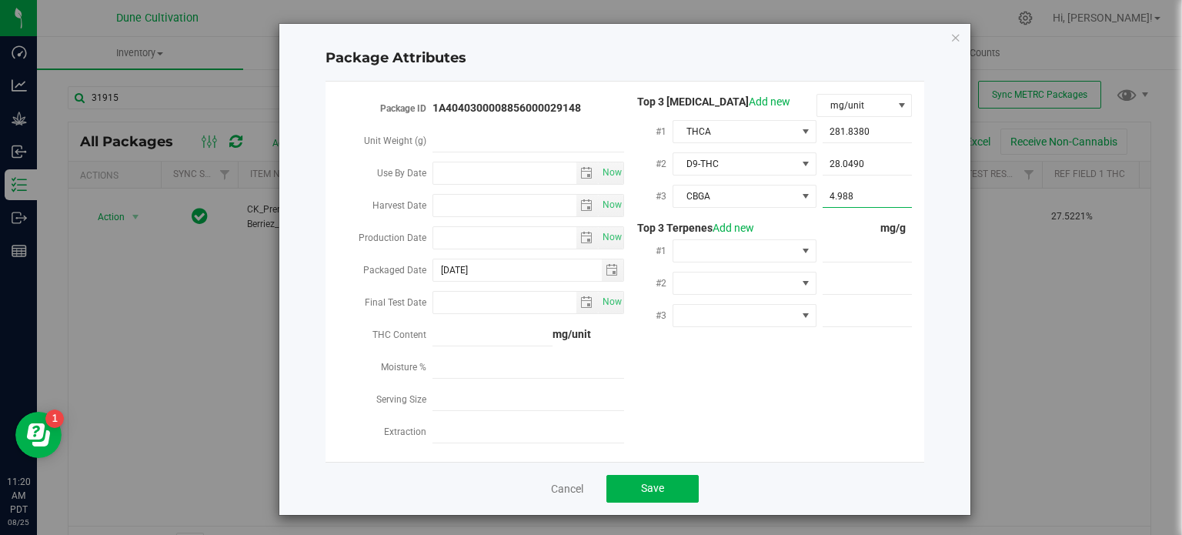
type input "4.9880"
click at [715, 378] on div "Package ID 1A4040300008856000029148 Unit Weight (g) Use By Date Now Harvest Dat…" at bounding box center [624, 271] width 575 height 355
click at [830, 252] on span at bounding box center [867, 251] width 90 height 22
paste input "5.253"
type input "5.253"
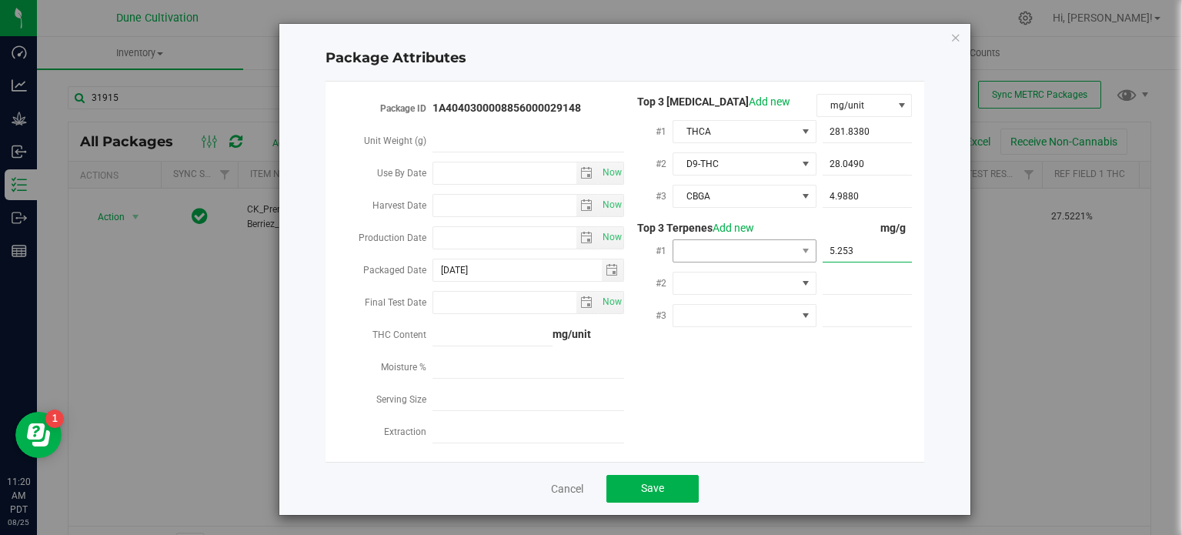
drag, startPoint x: 830, startPoint y: 252, endPoint x: 770, endPoint y: 253, distance: 60.0
click at [770, 253] on div "#1 5.253" at bounding box center [769, 252] width 288 height 32
type input "5.2530"
click at [770, 253] on span at bounding box center [734, 251] width 123 height 22
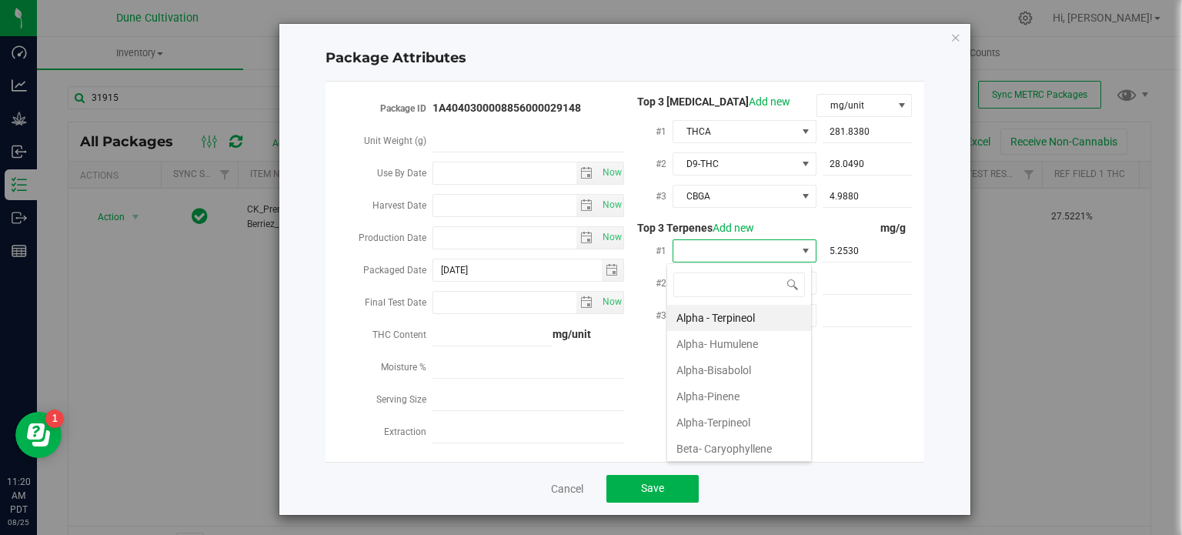
scroll to position [22, 144]
type input "lin"
click at [755, 307] on li "Linalool" at bounding box center [739, 318] width 144 height 26
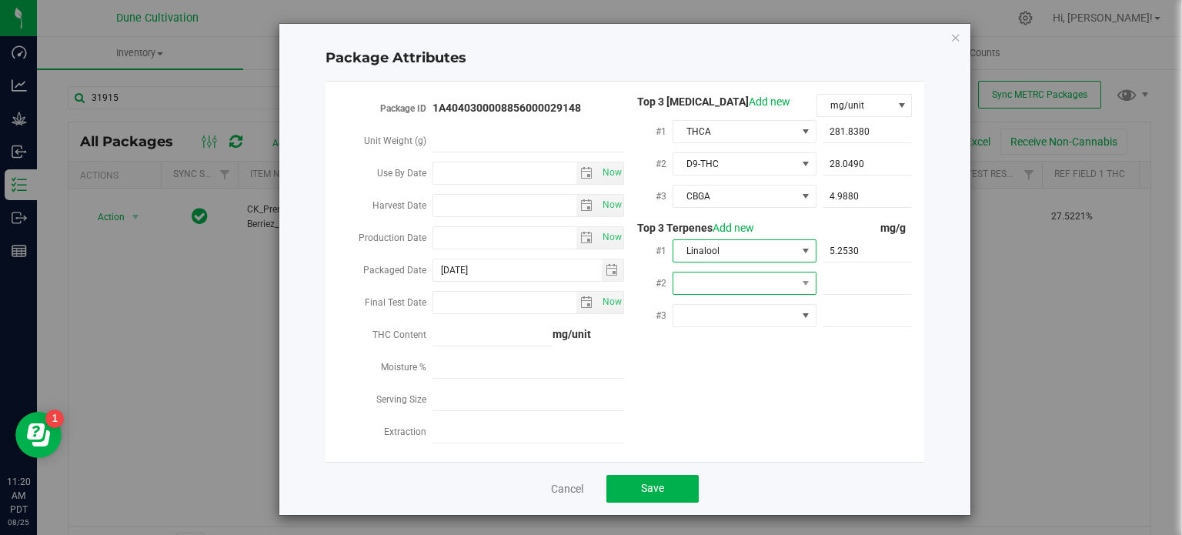
click at [755, 278] on span at bounding box center [734, 283] width 123 height 22
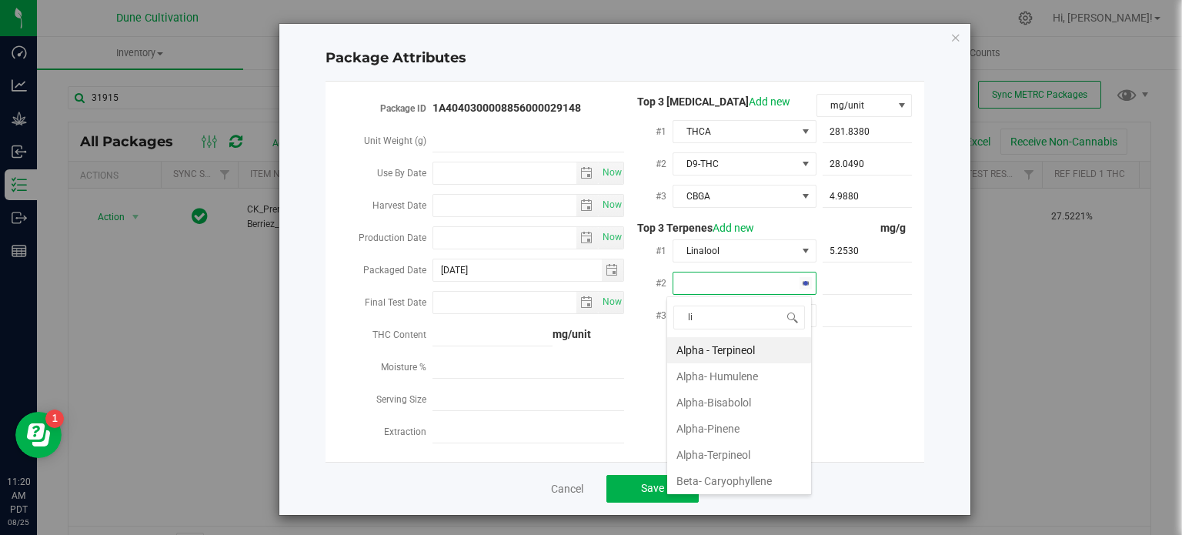
type input "lim"
click at [750, 350] on li "D-Limonene" at bounding box center [739, 350] width 144 height 26
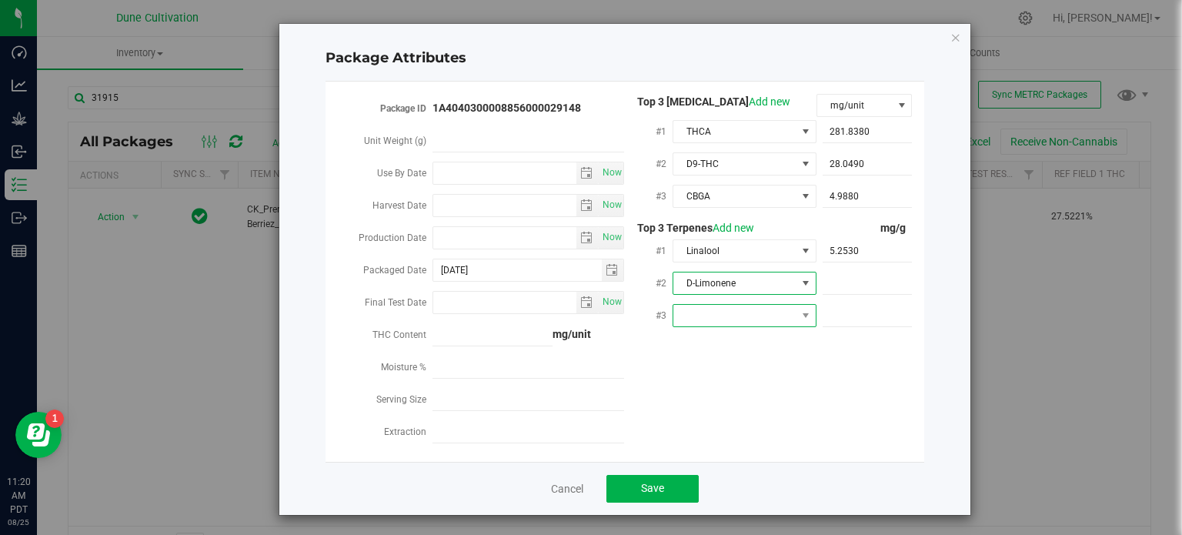
click at [755, 322] on span at bounding box center [734, 316] width 123 height 22
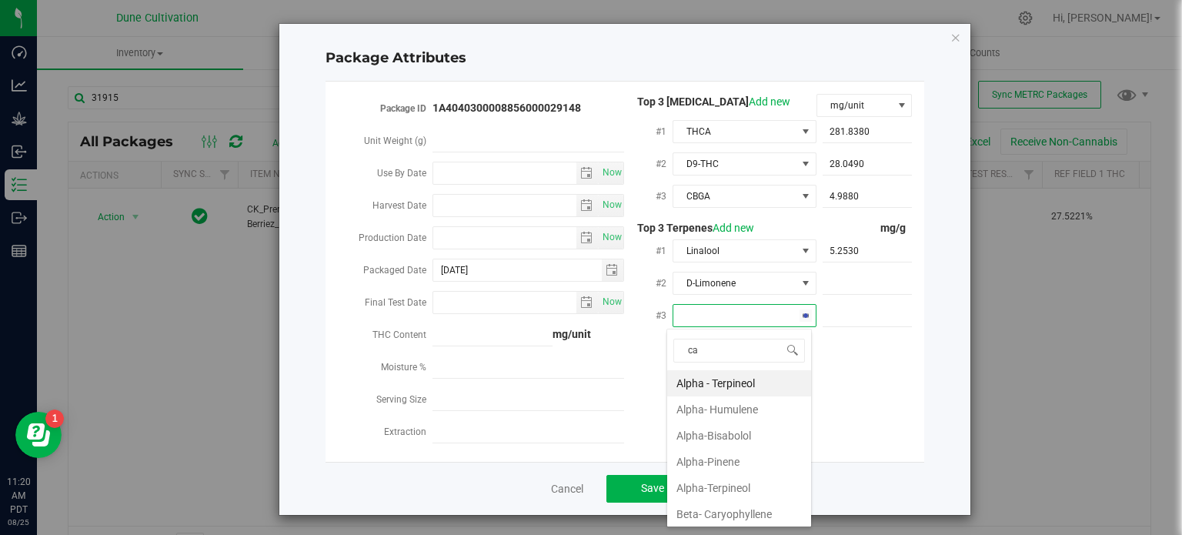
type input "car"
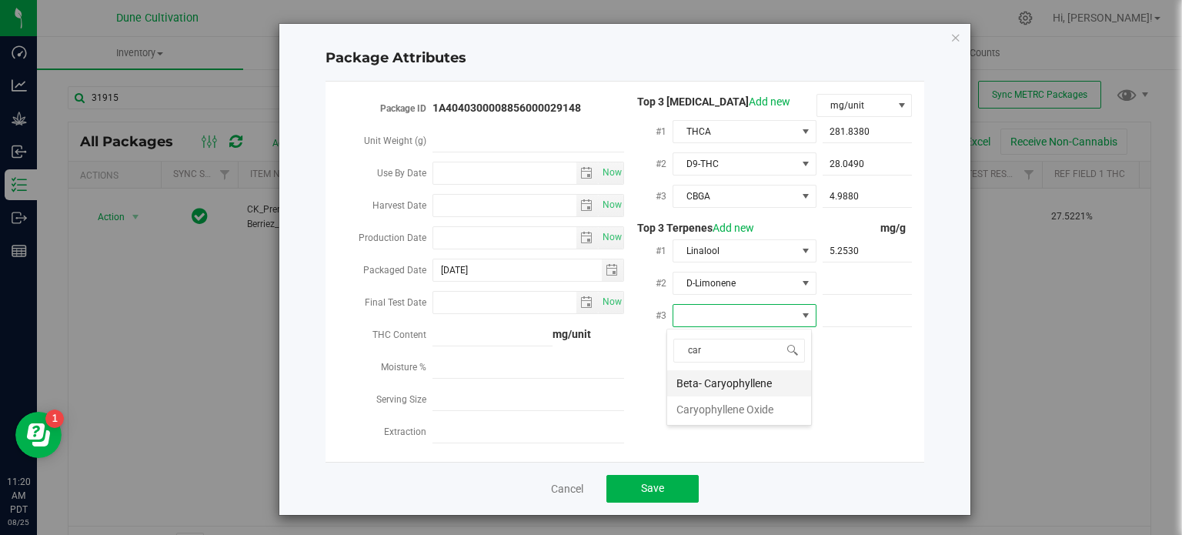
click at [752, 378] on li "Beta- Caryophyllene" at bounding box center [739, 383] width 144 height 26
click at [871, 273] on span at bounding box center [867, 283] width 90 height 22
paste input "2.357"
type input "2.357"
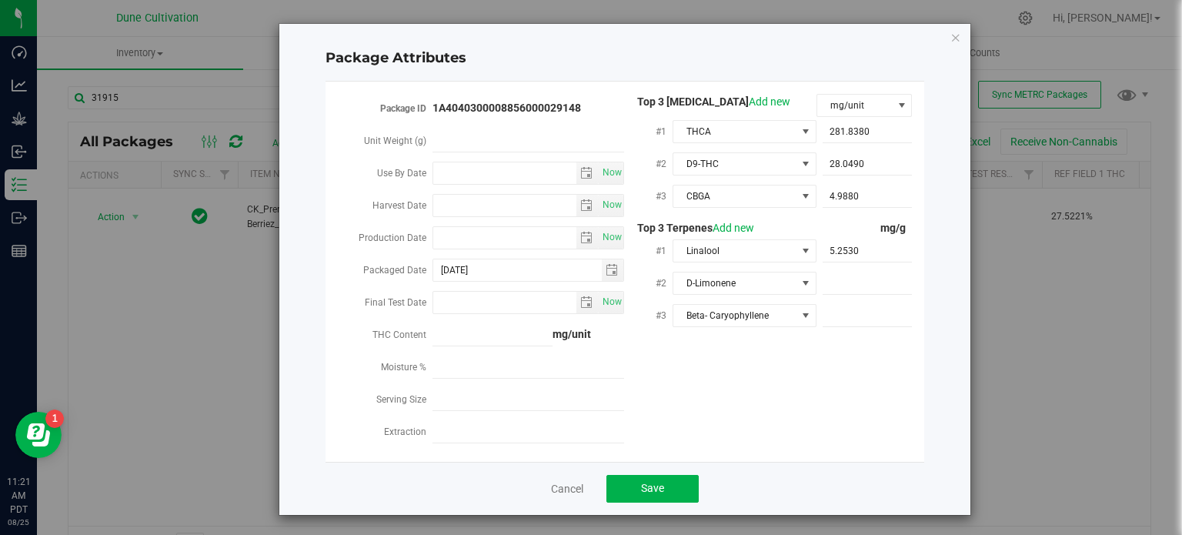
type input "2.3570"
click at [883, 322] on span at bounding box center [867, 316] width 90 height 22
paste input "1.723"
type input "1.723"
type input "1.7230"
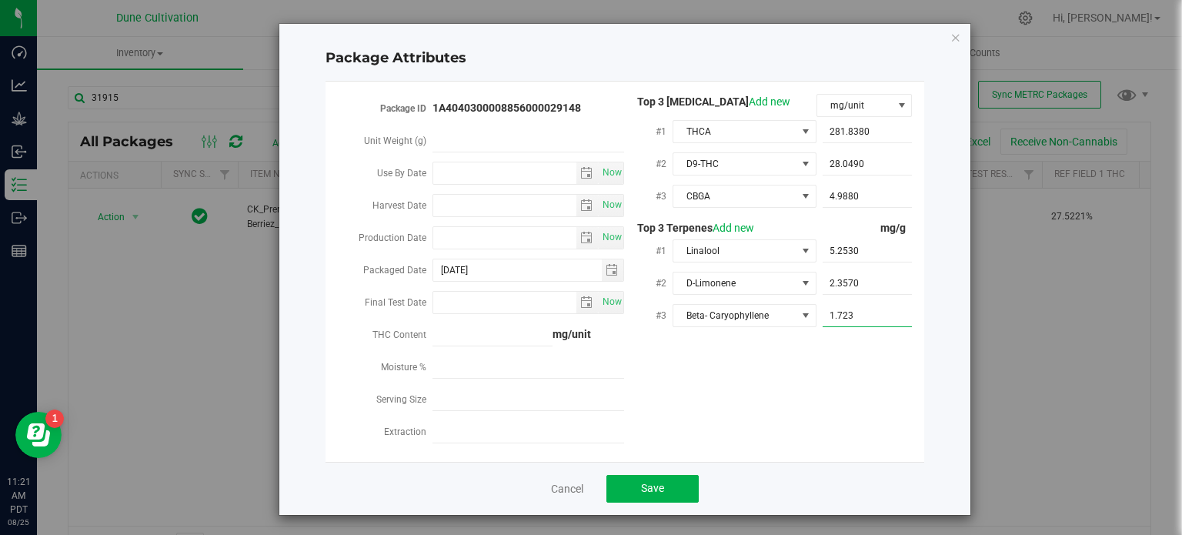
click at [782, 353] on div "Package ID 1A4040300008856000029148 Unit Weight (g) Use By Date Now Harvest Dat…" at bounding box center [624, 271] width 575 height 355
click at [636, 483] on button "Save" at bounding box center [652, 489] width 92 height 28
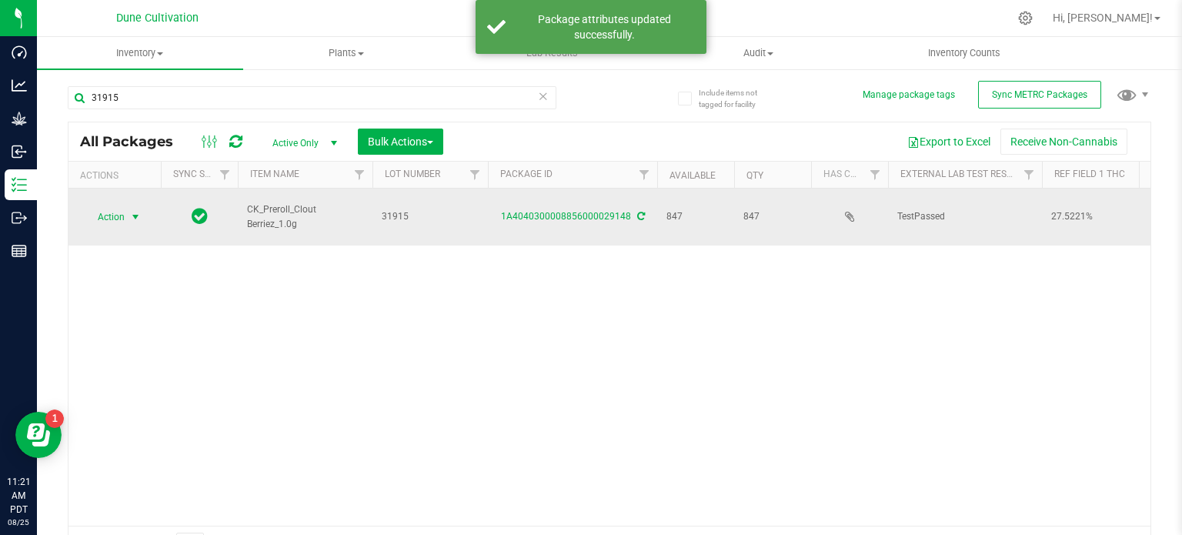
click at [129, 211] on span "select" at bounding box center [135, 217] width 12 height 12
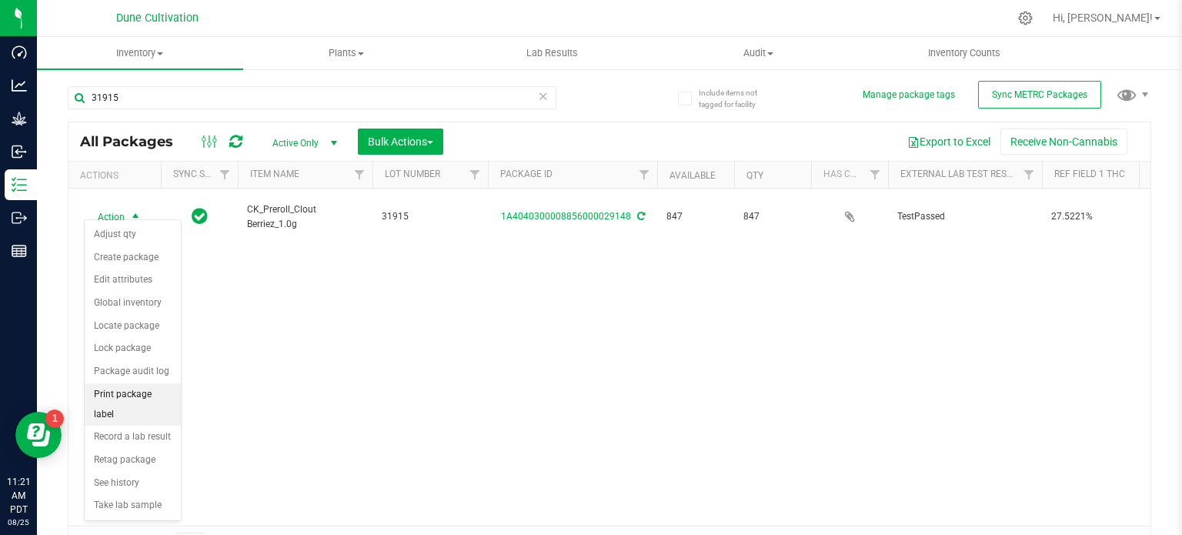
click at [142, 390] on li "Print package label" at bounding box center [133, 404] width 96 height 42
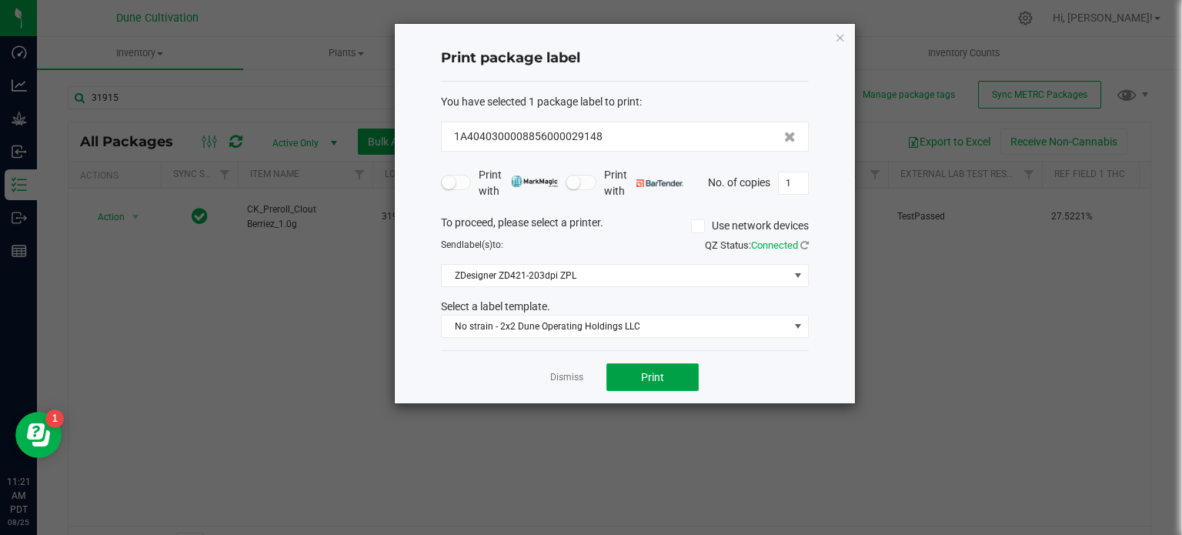
click at [652, 372] on span "Print" at bounding box center [652, 377] width 23 height 12
click at [835, 32] on icon "button" at bounding box center [840, 37] width 11 height 18
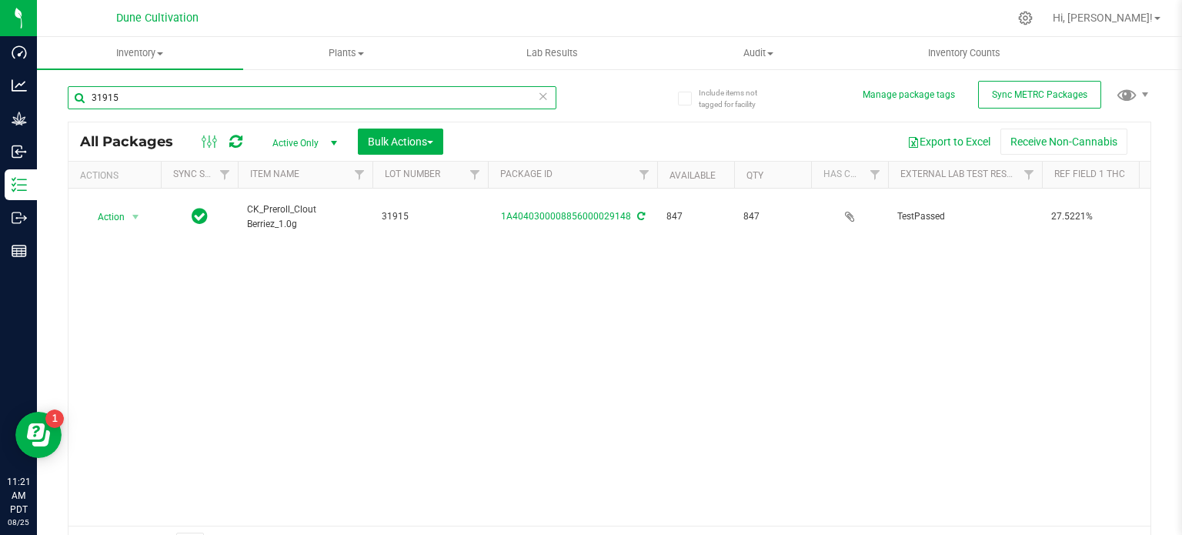
click at [195, 89] on input "31915" at bounding box center [312, 97] width 488 height 23
type input "32349"
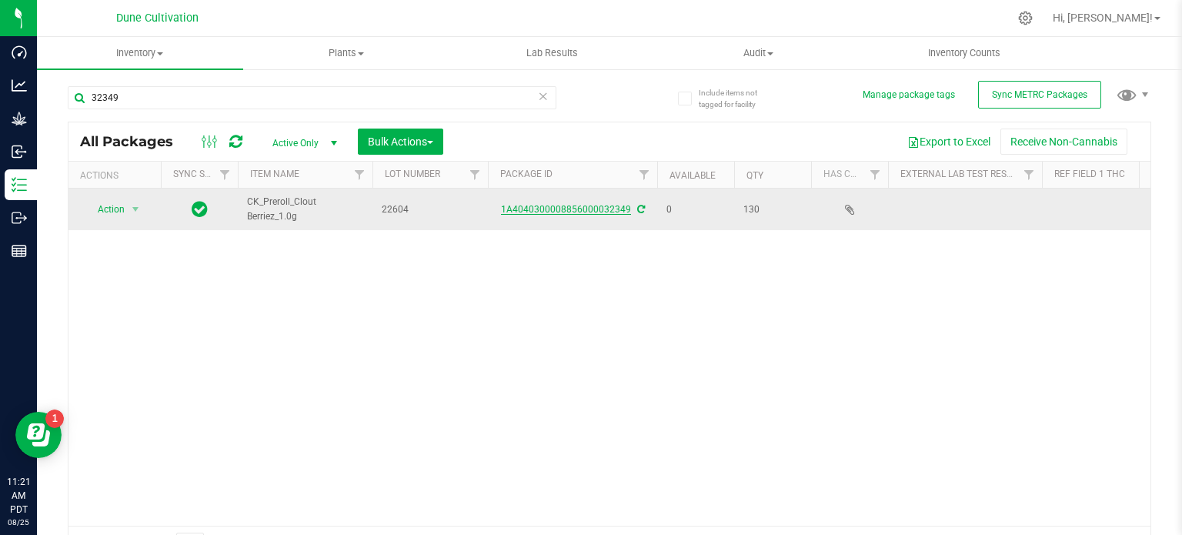
click at [548, 211] on link "1A4040300008856000032349" at bounding box center [566, 209] width 130 height 11
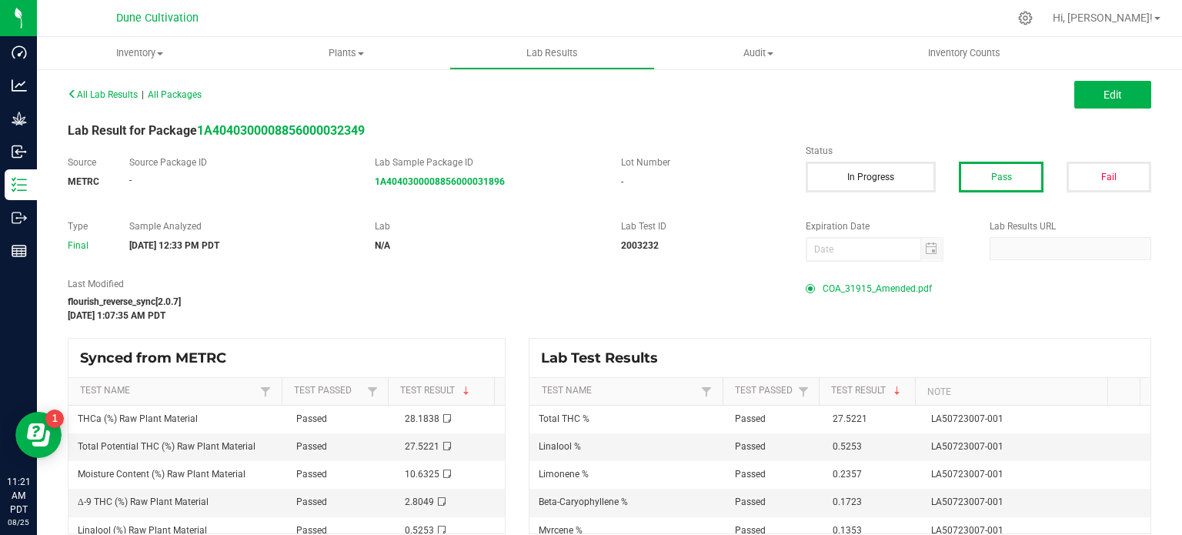
click at [871, 285] on span "COA_31915_Amended.pdf" at bounding box center [876, 288] width 109 height 23
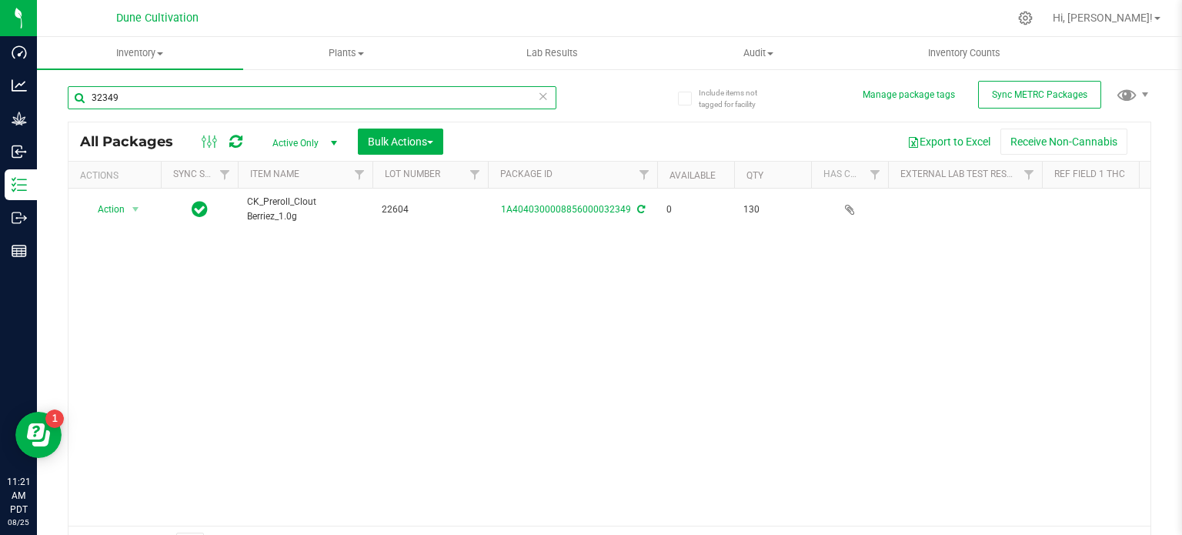
click at [139, 95] on input "32349" at bounding box center [312, 97] width 488 height 23
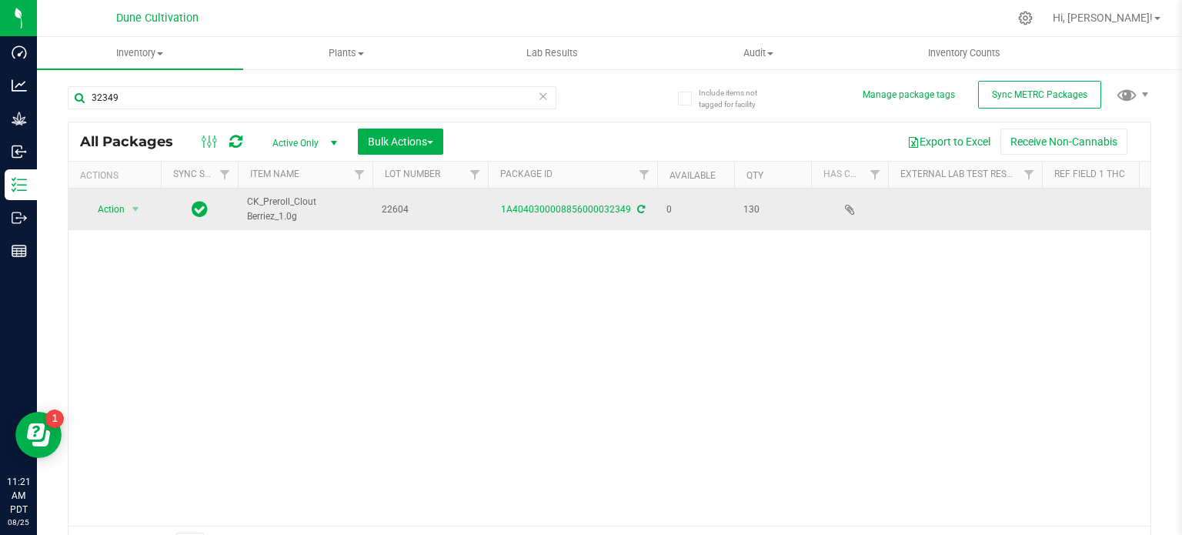
click at [398, 212] on span "22604" at bounding box center [430, 209] width 97 height 15
click at [398, 212] on input "22604" at bounding box center [427, 210] width 110 height 24
type input "31915"
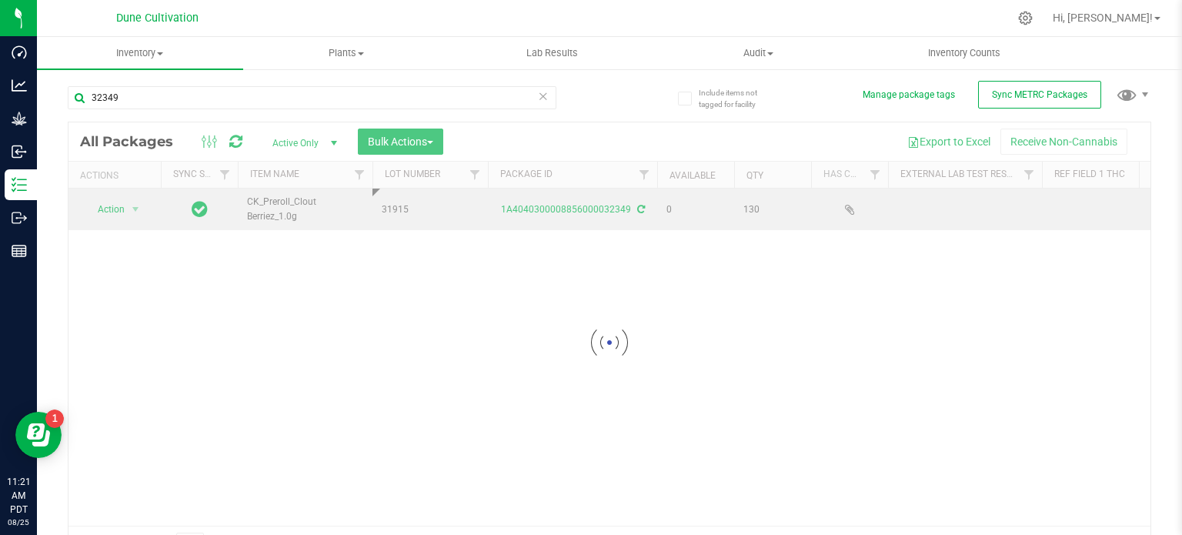
click at [452, 328] on div "Loading... All Packages Active Only Active Only Lab Samples Locked All External…" at bounding box center [609, 343] width 1083 height 442
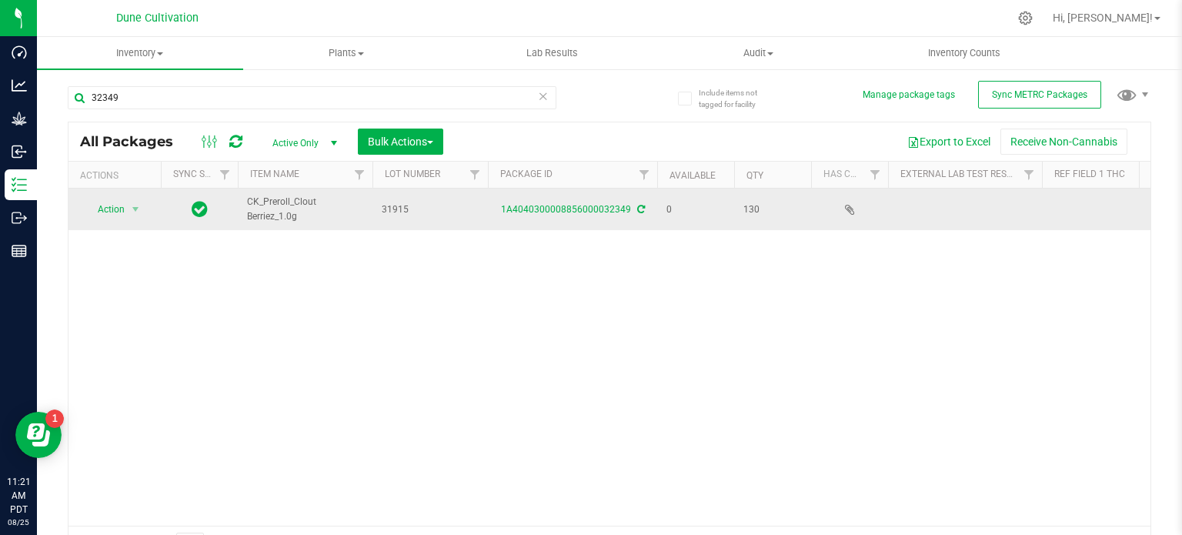
click at [930, 208] on td at bounding box center [965, 209] width 154 height 42
click at [948, 202] on td at bounding box center [965, 209] width 154 height 42
click at [952, 199] on td at bounding box center [965, 209] width 154 height 42
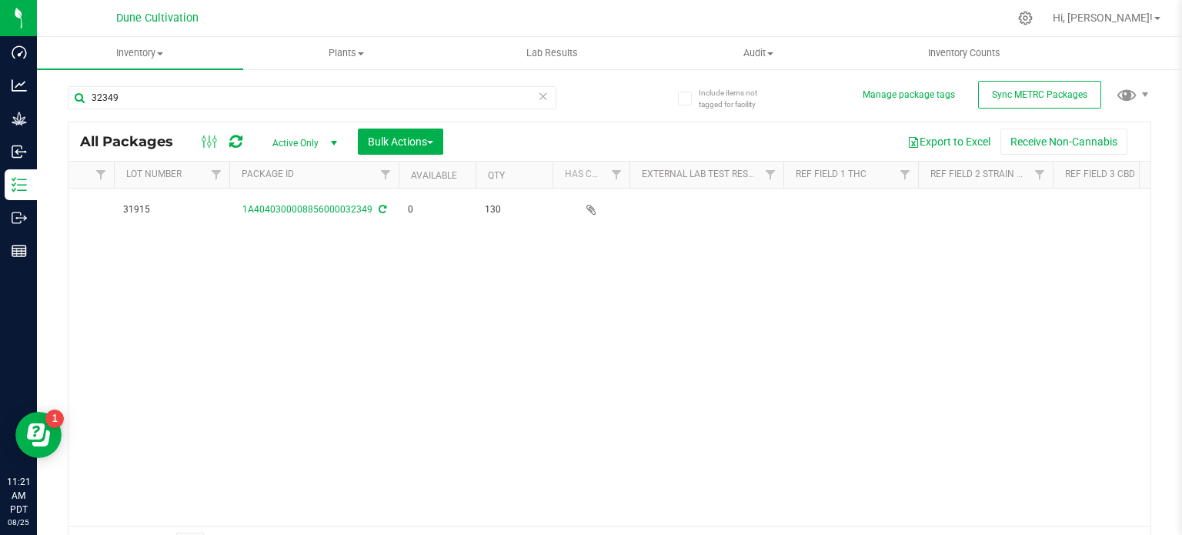
scroll to position [0, 260]
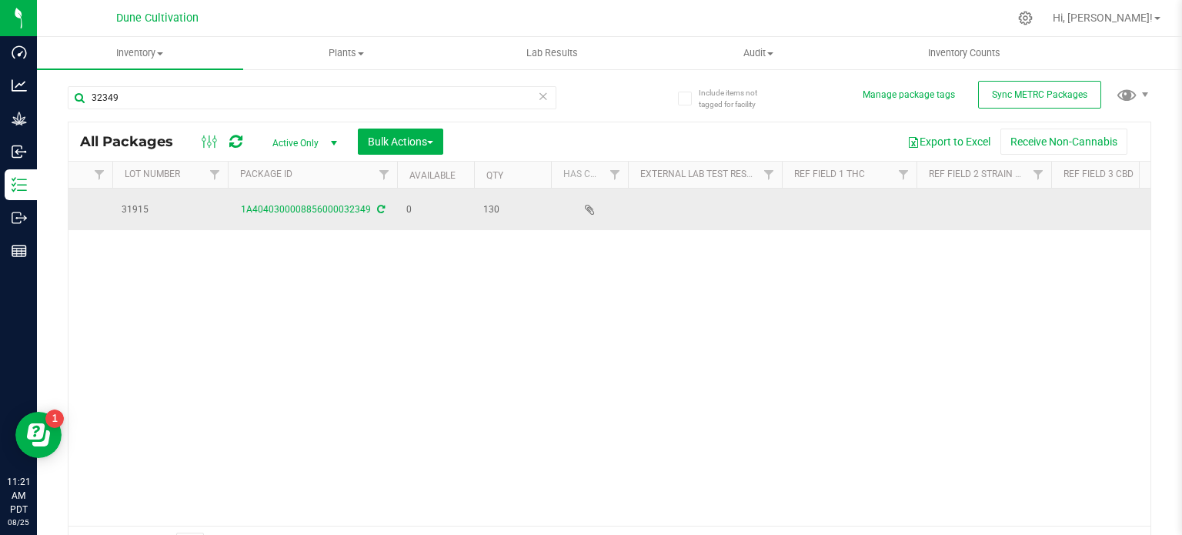
click at [864, 211] on td at bounding box center [849, 209] width 135 height 42
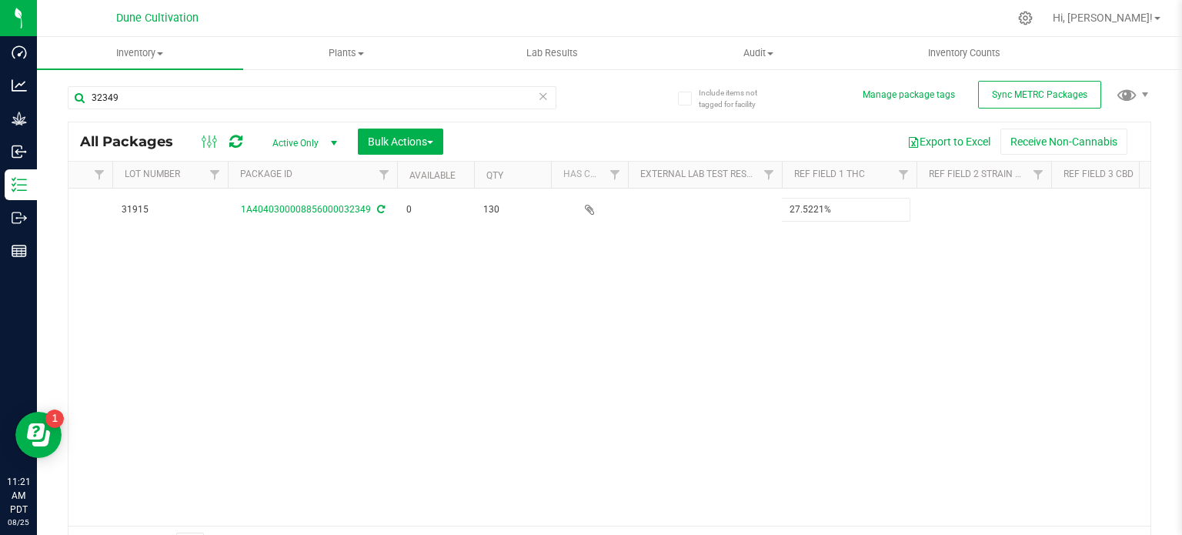
type input "27.5221%"
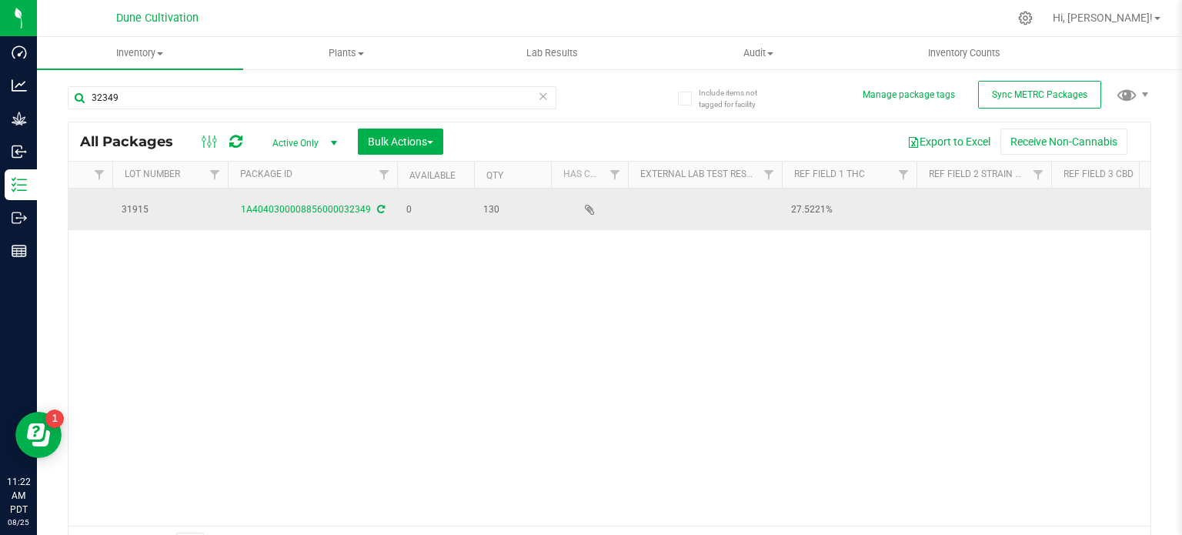
click at [982, 218] on td at bounding box center [983, 209] width 135 height 42
type input "0.0472000%"
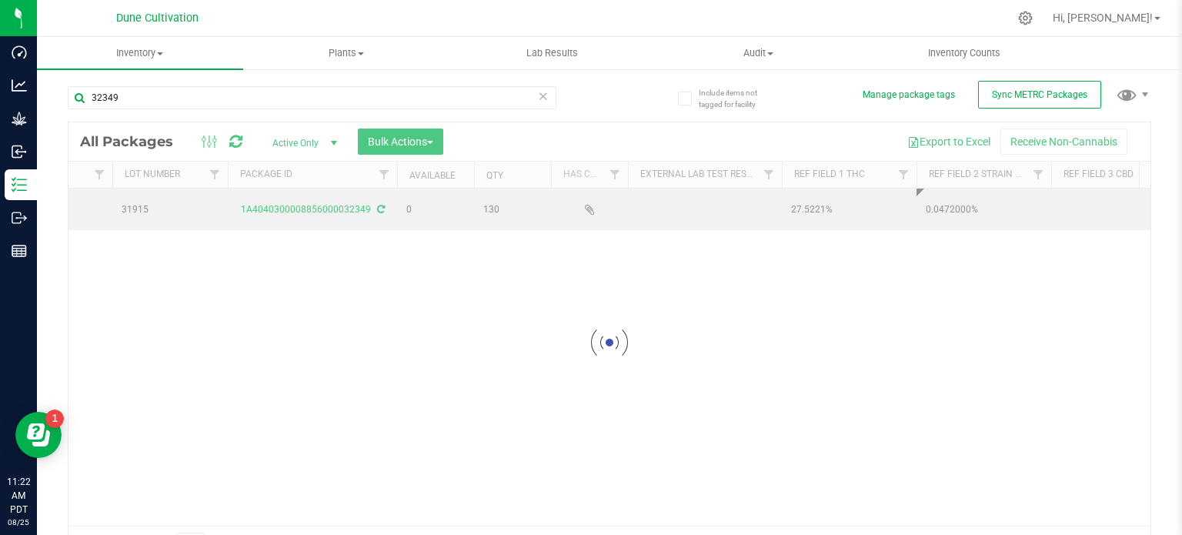
click at [1088, 198] on div "Loading... All Packages Active Only Active Only Lab Samples Locked All External…" at bounding box center [609, 343] width 1083 height 442
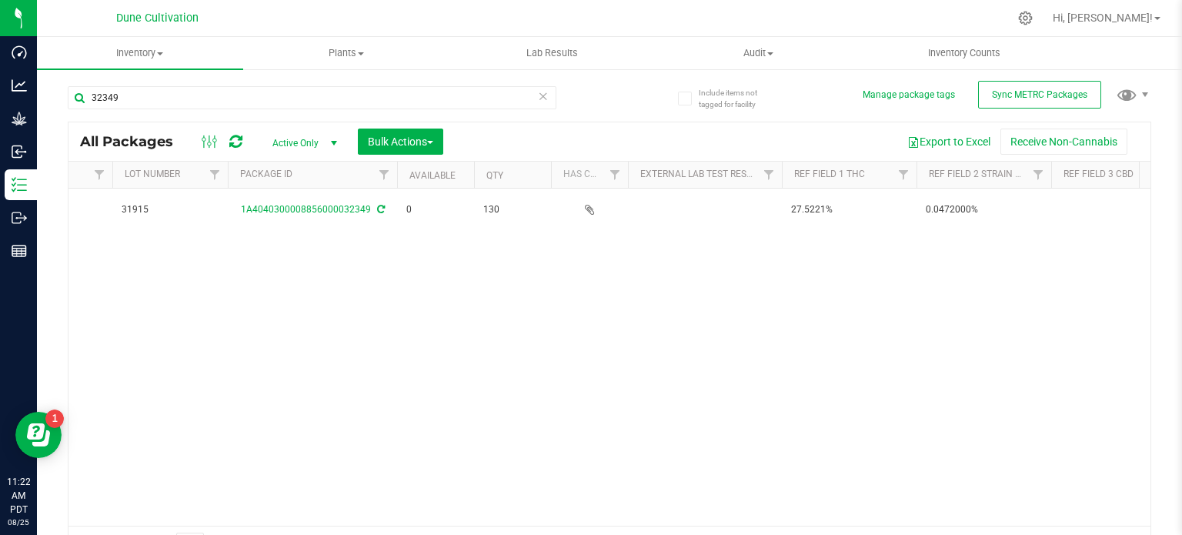
click at [1088, 198] on td at bounding box center [1118, 209] width 135 height 42
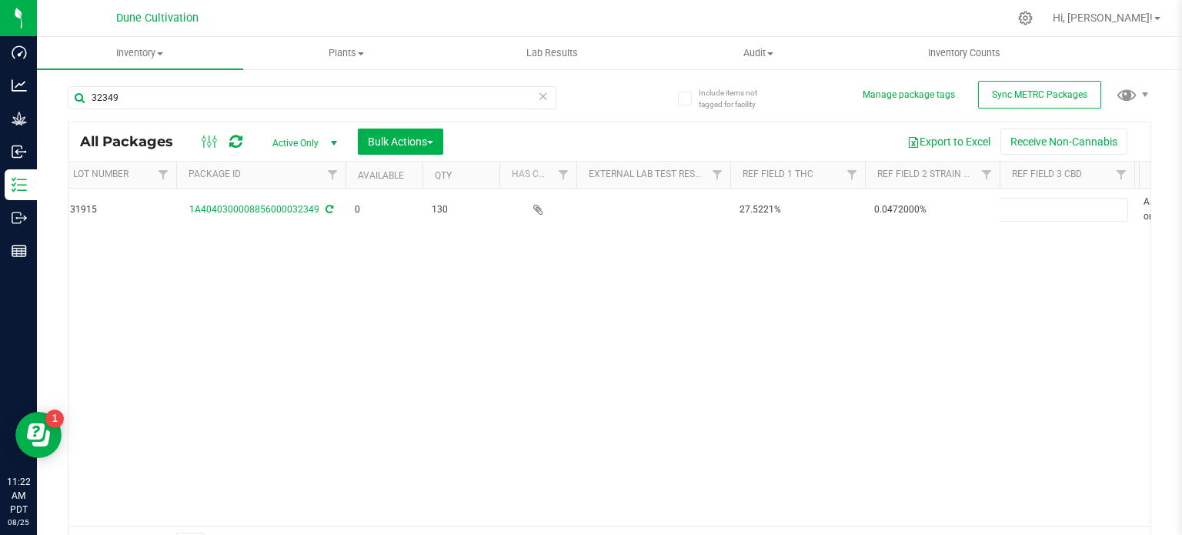
type input "0.0472000%"
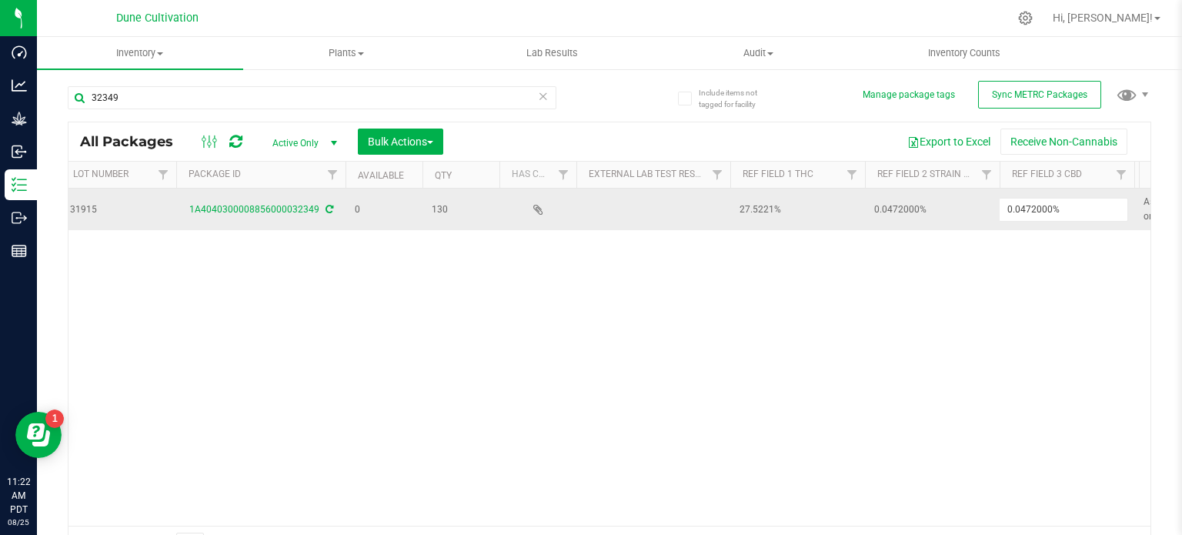
click at [935, 208] on div "All Packages Active Only Active Only Lab Samples Locked All External Internal B…" at bounding box center [609, 343] width 1083 height 442
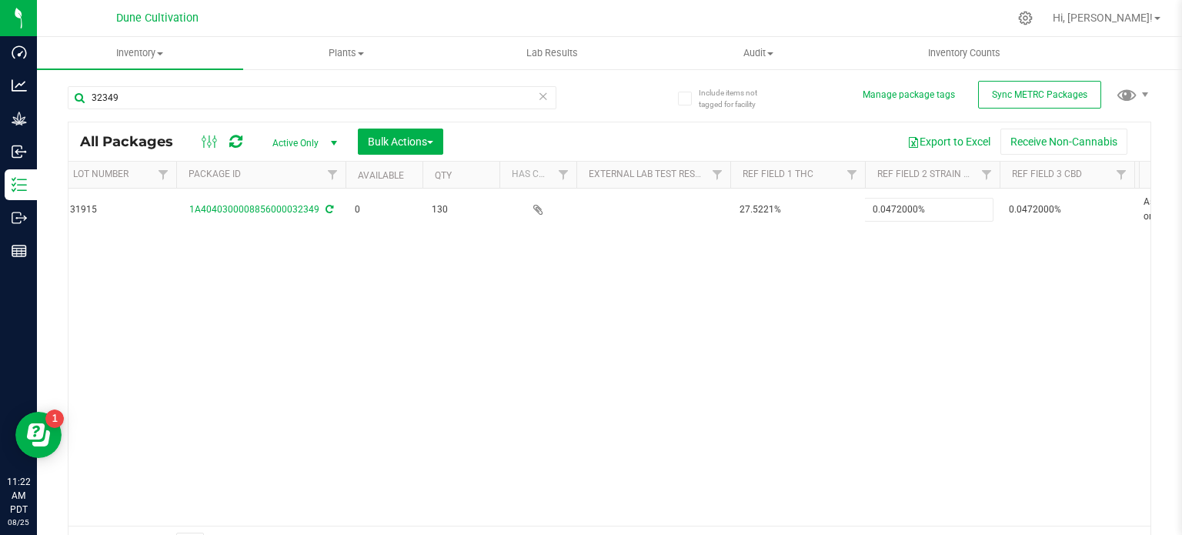
click at [935, 208] on input "0.0472000%" at bounding box center [928, 210] width 129 height 24
click at [725, 309] on div "All Packages Active Only Active Only Lab Samples Locked All External Internal B…" at bounding box center [609, 343] width 1083 height 442
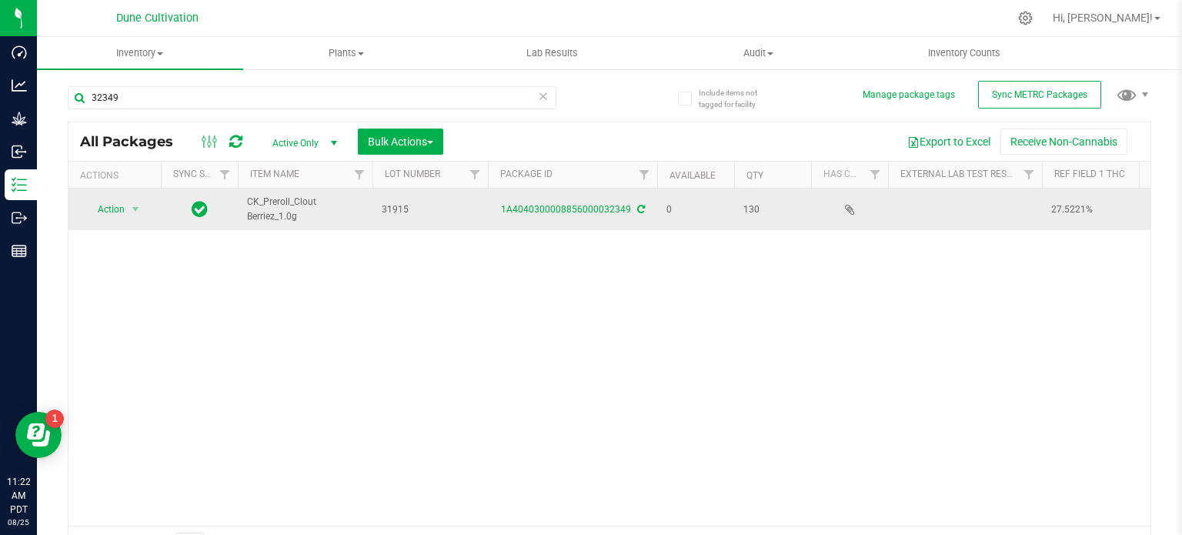
scroll to position [0, 215]
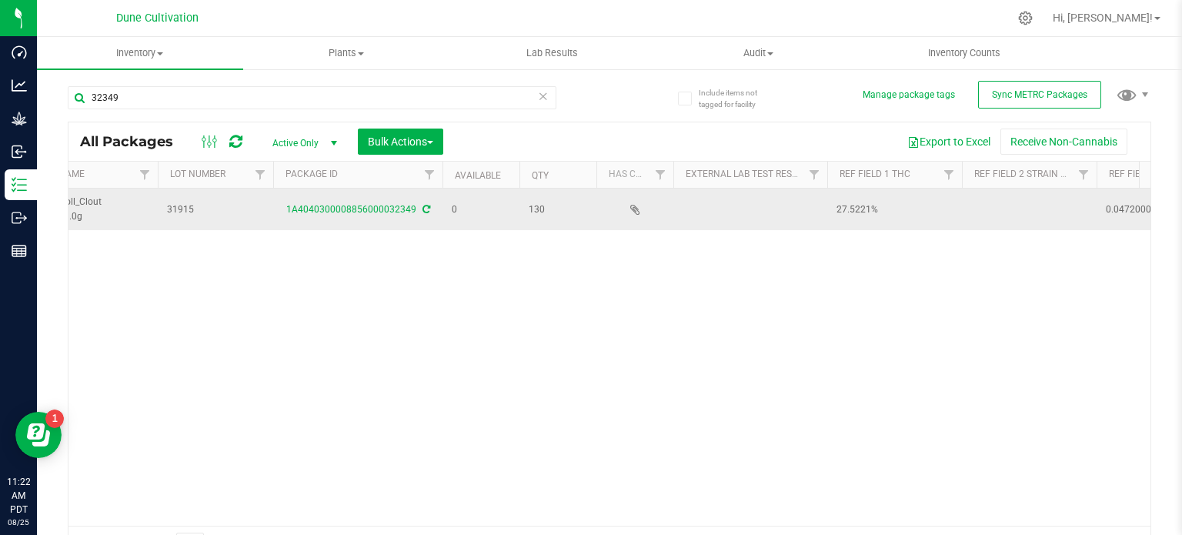
click at [1001, 198] on td at bounding box center [1029, 209] width 135 height 42
type input "Clout Berriez"
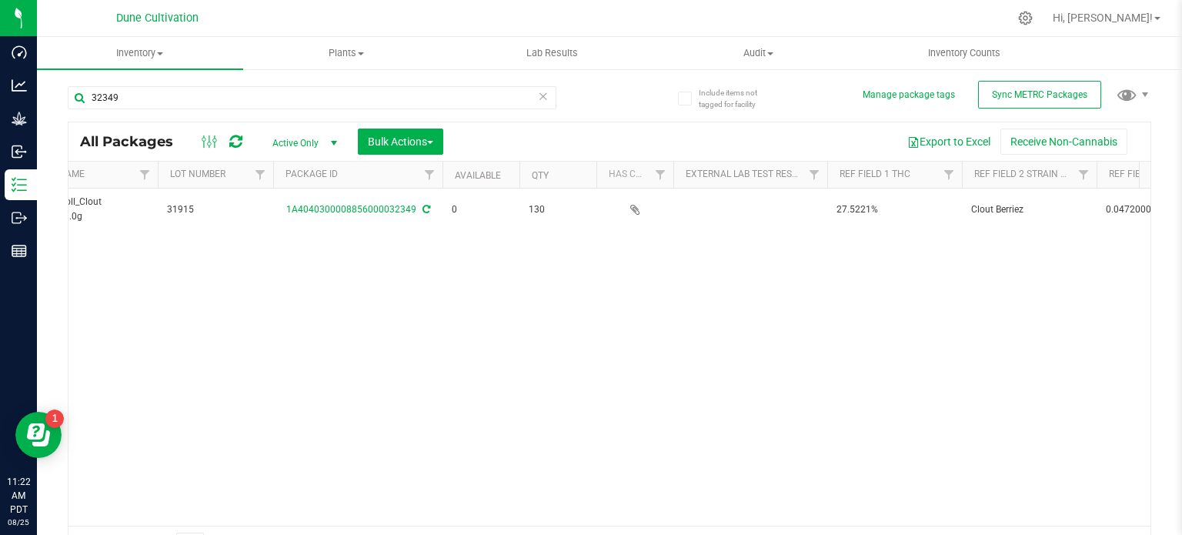
scroll to position [0, 0]
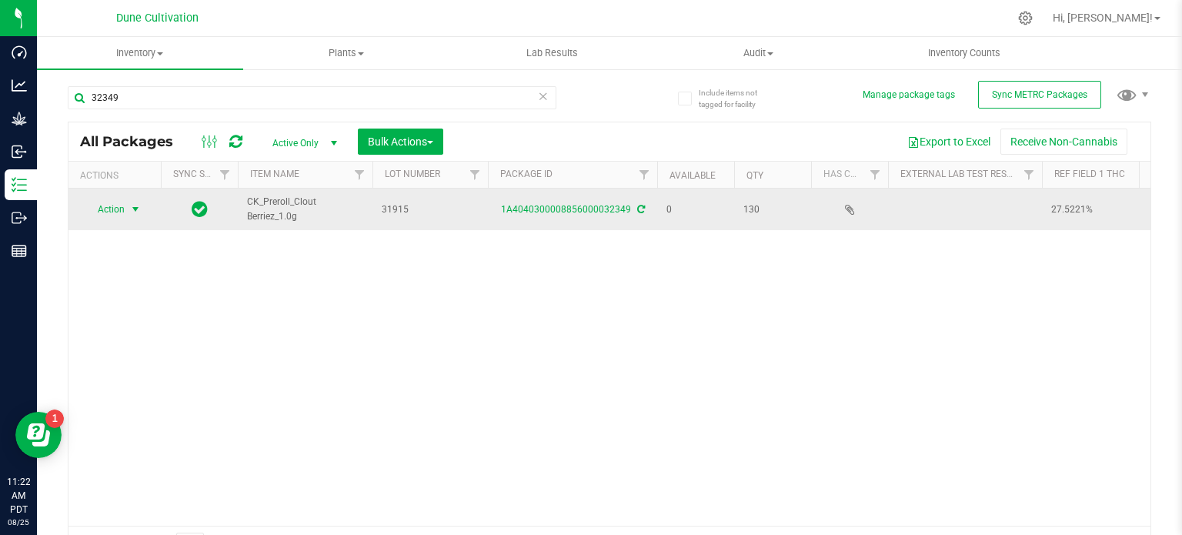
click at [117, 200] on span "Action" at bounding box center [105, 209] width 42 height 22
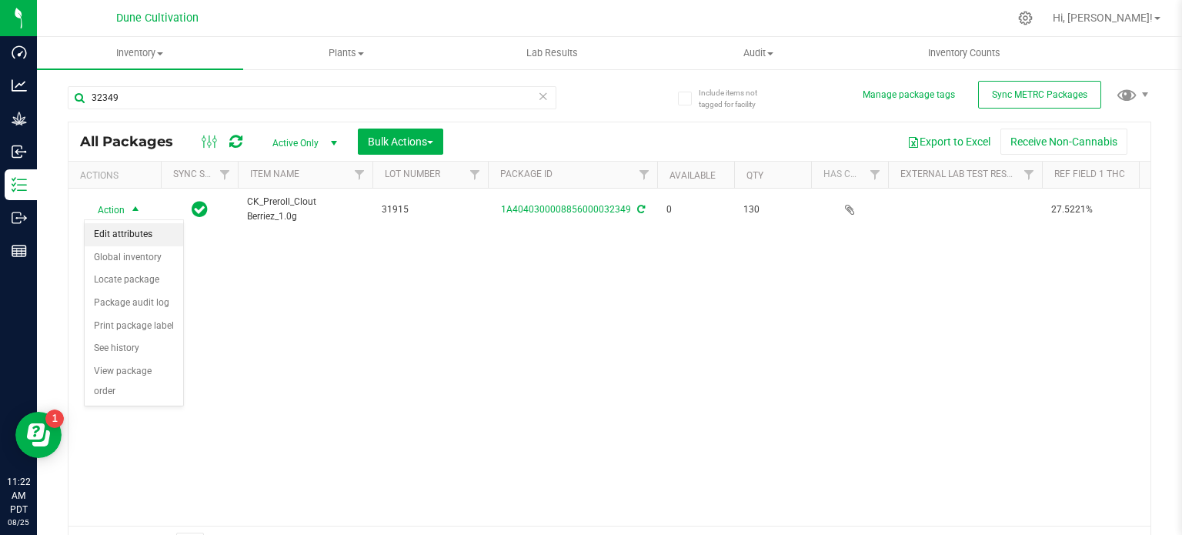
click at [133, 225] on li "Edit attributes" at bounding box center [134, 234] width 98 height 23
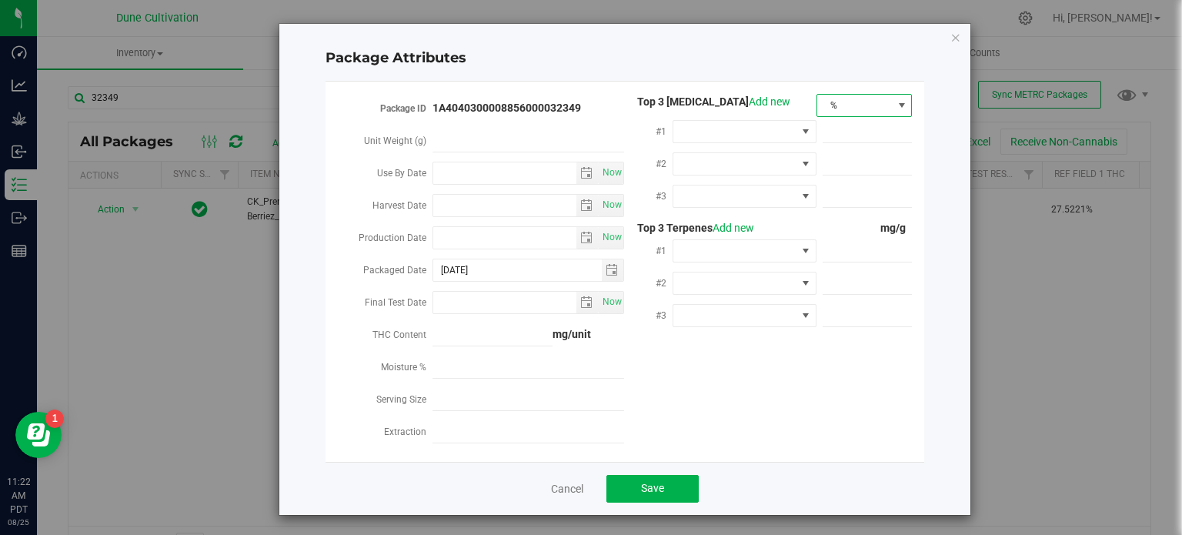
click at [835, 110] on span "%" at bounding box center [854, 106] width 75 height 22
click at [835, 158] on li "mg/unit" at bounding box center [858, 158] width 95 height 26
click at [860, 130] on span at bounding box center [867, 132] width 90 height 22
paste input "0.275221"
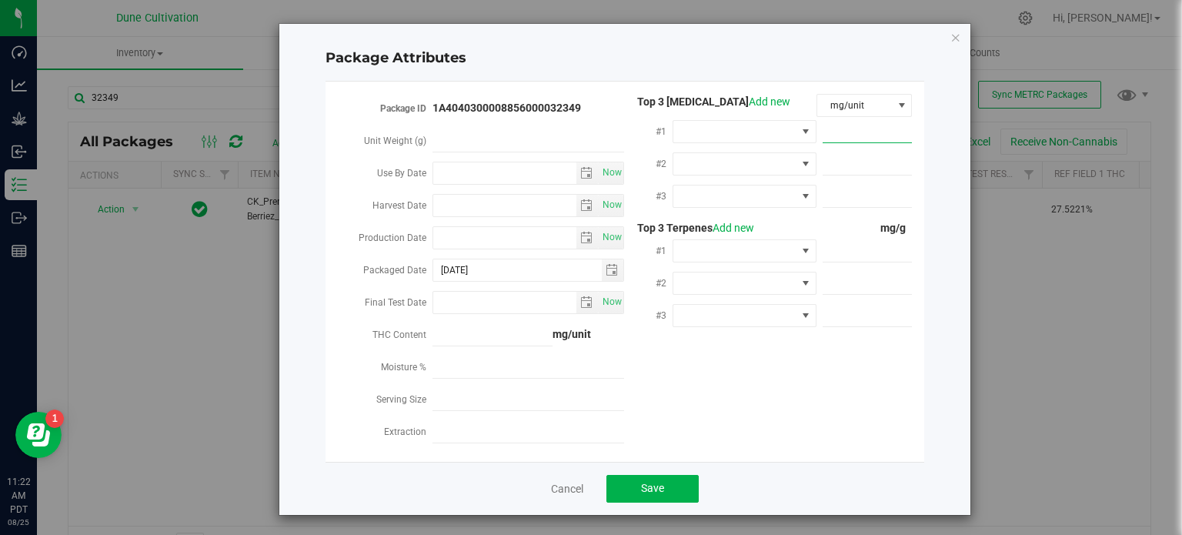
type input "0.275221"
type input "0.2752"
click at [788, 128] on span at bounding box center [734, 132] width 123 height 22
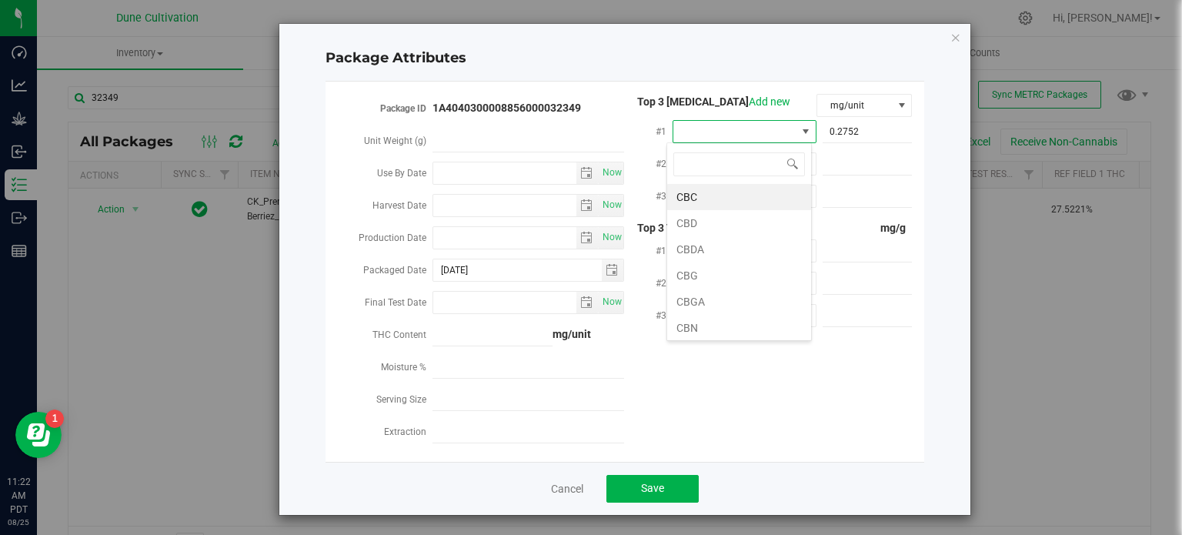
scroll to position [22, 144]
click at [852, 132] on span "0.2752 0.2752" at bounding box center [867, 132] width 90 height 22
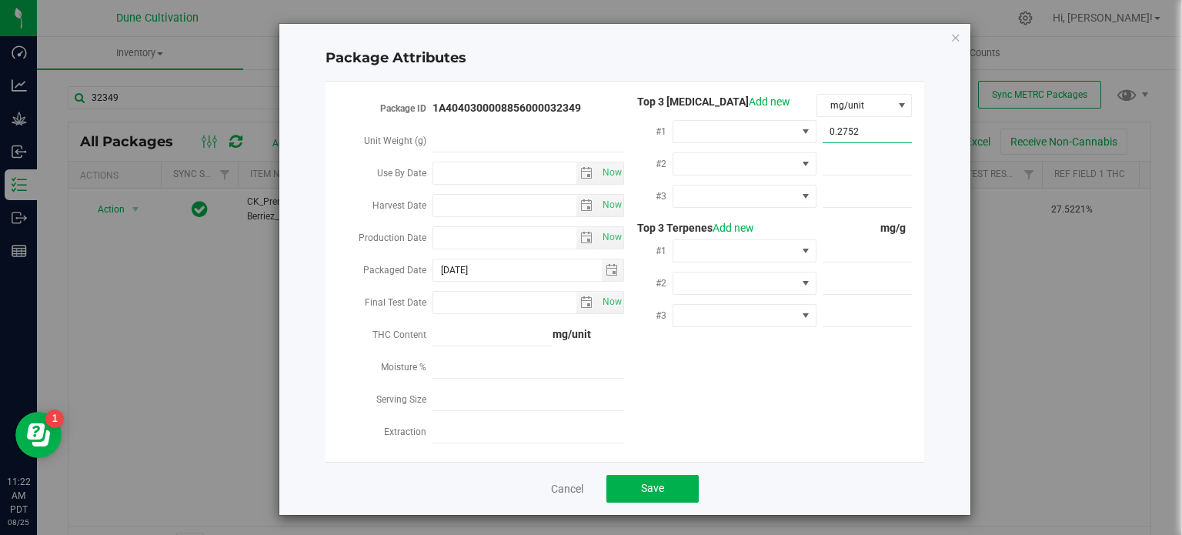
click at [852, 132] on input "0.2752" at bounding box center [867, 132] width 90 height 22
click at [799, 132] on span at bounding box center [805, 131] width 12 height 12
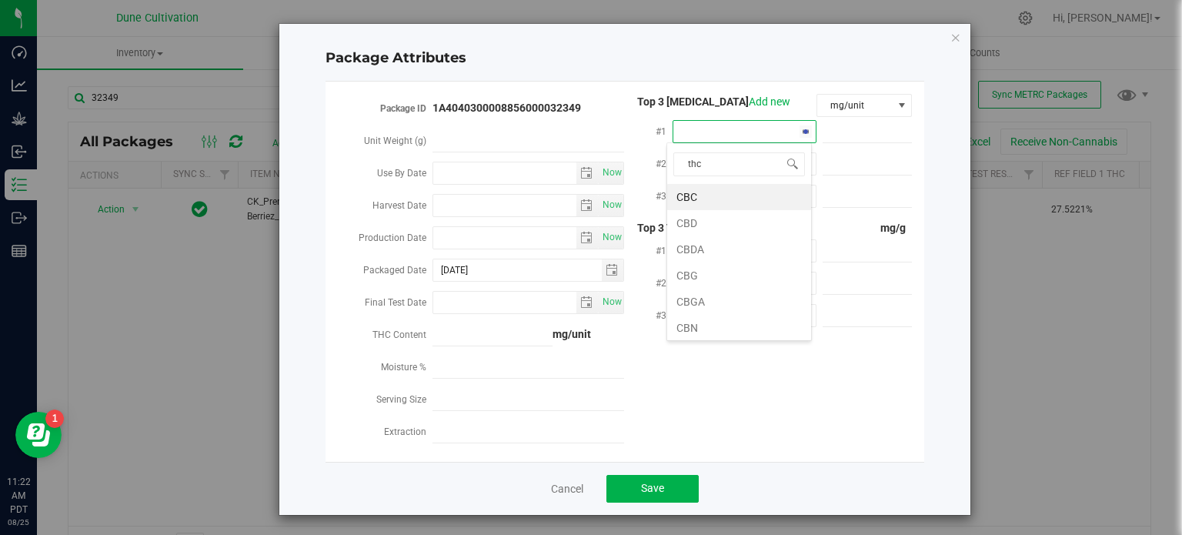
type input "thca"
click at [739, 194] on li "THCA" at bounding box center [739, 197] width 144 height 26
click at [836, 128] on span at bounding box center [867, 132] width 90 height 22
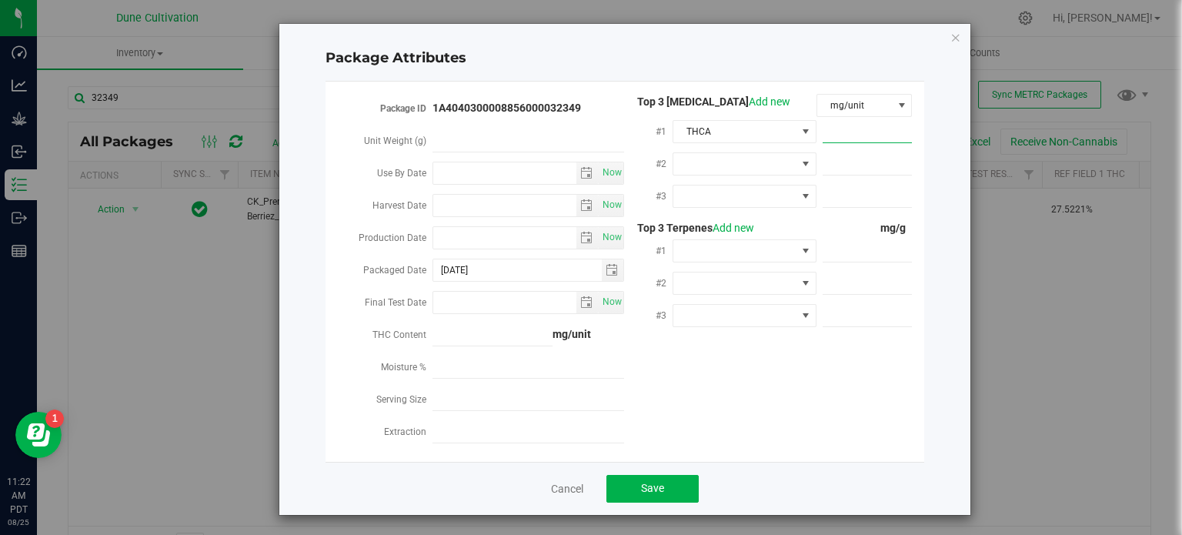
paste input "281.838"
type input "281.838"
type input "281.8380"
click at [744, 150] on div at bounding box center [744, 163] width 144 height 28
click at [734, 158] on span at bounding box center [734, 164] width 123 height 22
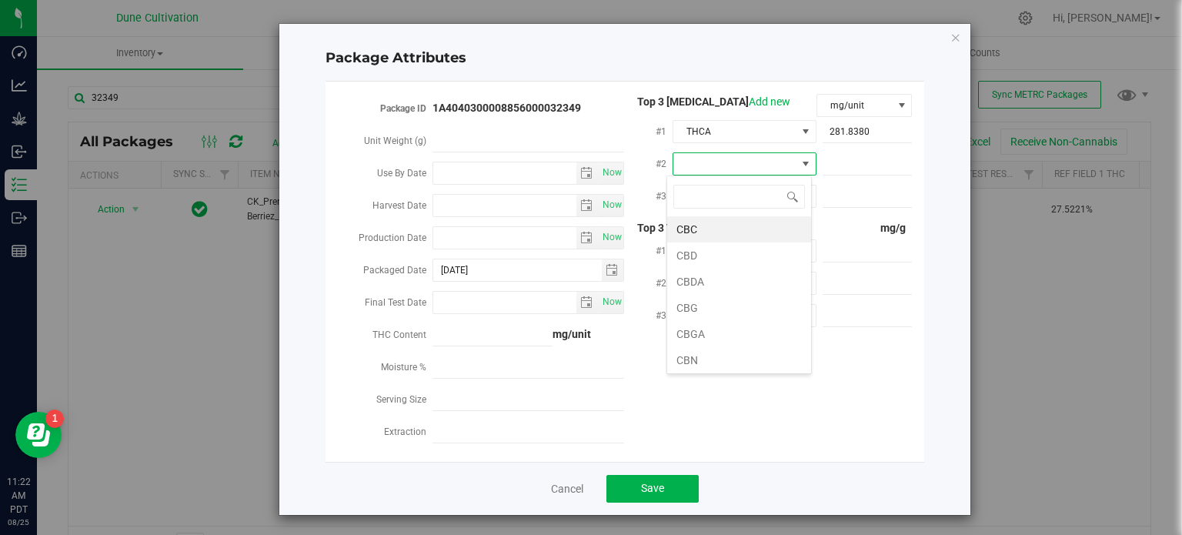
type input "9"
click at [718, 235] on li "D9-THC" at bounding box center [739, 229] width 144 height 26
click at [725, 198] on span at bounding box center [734, 196] width 123 height 22
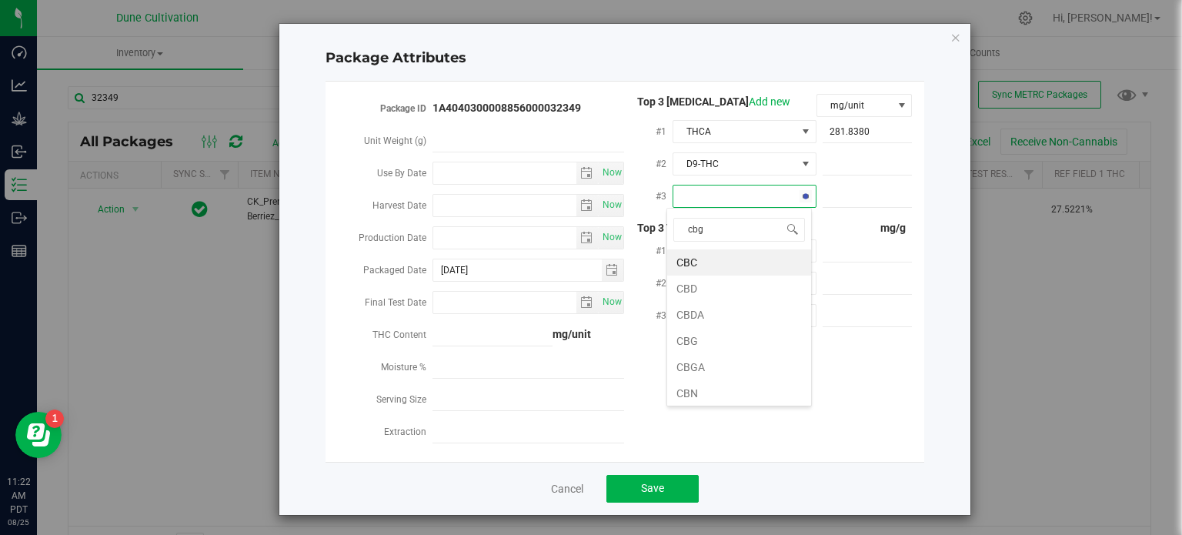
type input "cbga"
click at [739, 260] on li "CBGA" at bounding box center [739, 262] width 144 height 26
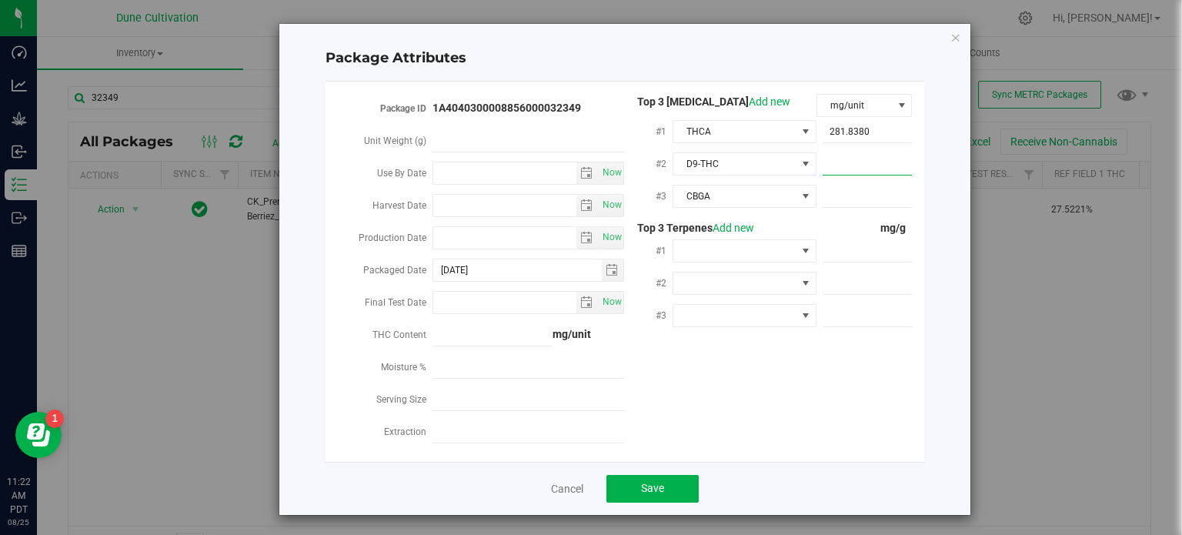
click at [841, 165] on span at bounding box center [867, 164] width 90 height 22
paste input "28.049"
type input "28.049"
type input "28.0490"
click at [851, 207] on span at bounding box center [867, 196] width 90 height 22
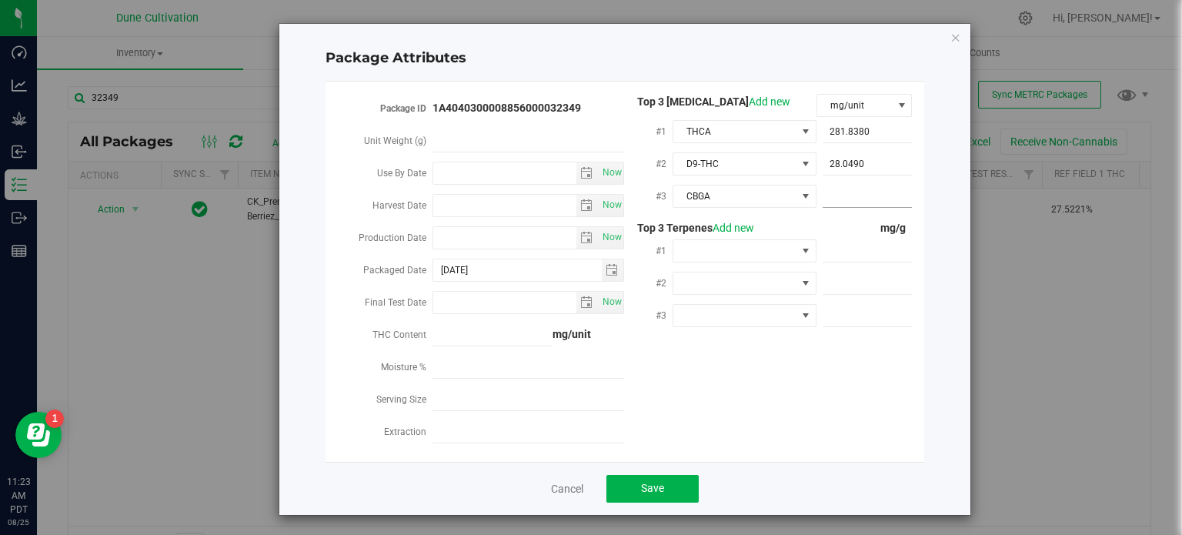
click at [851, 201] on span at bounding box center [867, 196] width 90 height 22
paste input "4.988"
type input "4.988"
type input "4.9880"
click at [845, 262] on span at bounding box center [867, 251] width 90 height 22
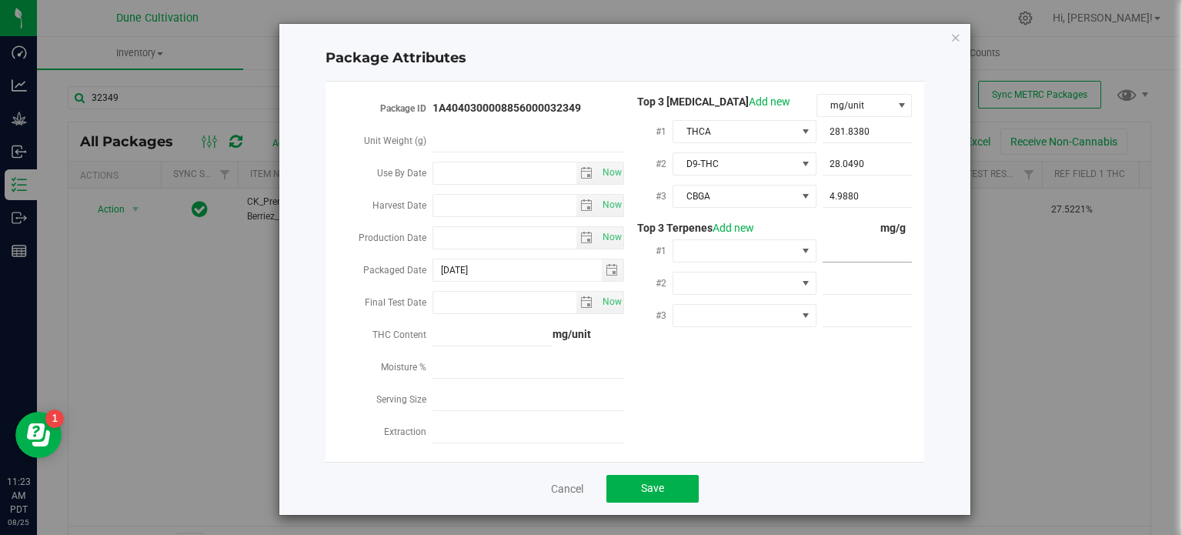
click at [845, 258] on span at bounding box center [867, 251] width 90 height 22
paste input "5.253"
type input "5.253"
type input "5.2530"
click at [688, 261] on span at bounding box center [734, 251] width 123 height 22
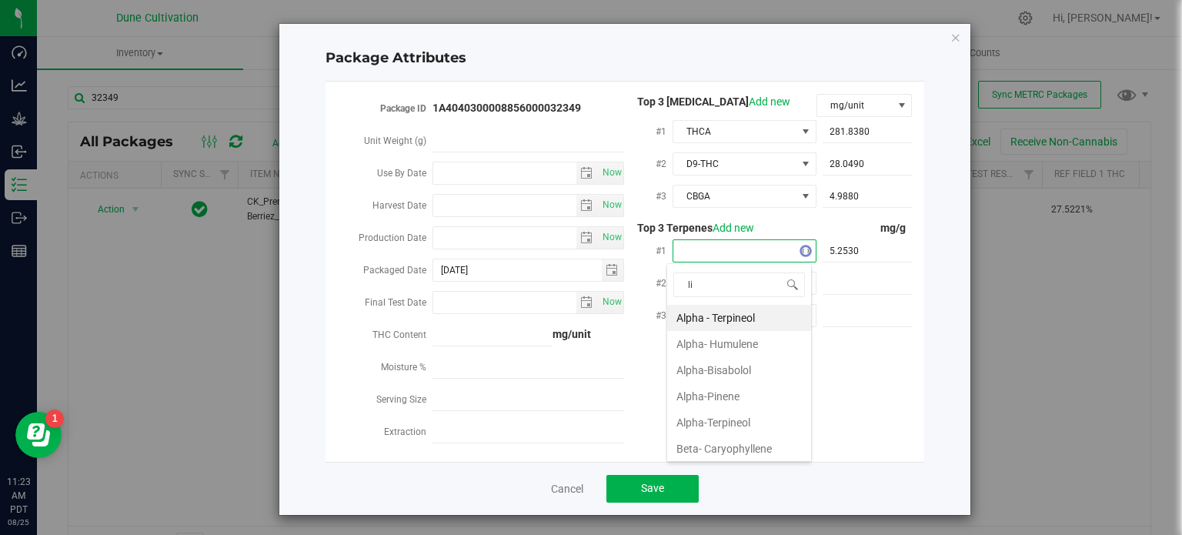
type input "lin"
click at [702, 312] on li "Linalool" at bounding box center [739, 318] width 144 height 26
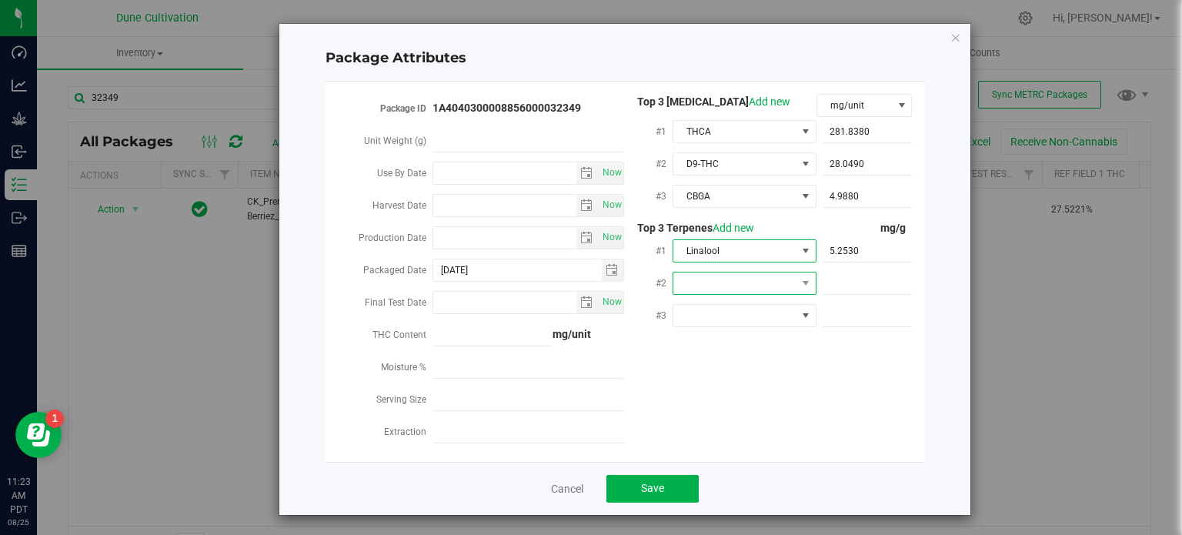
click at [705, 282] on span at bounding box center [734, 283] width 123 height 22
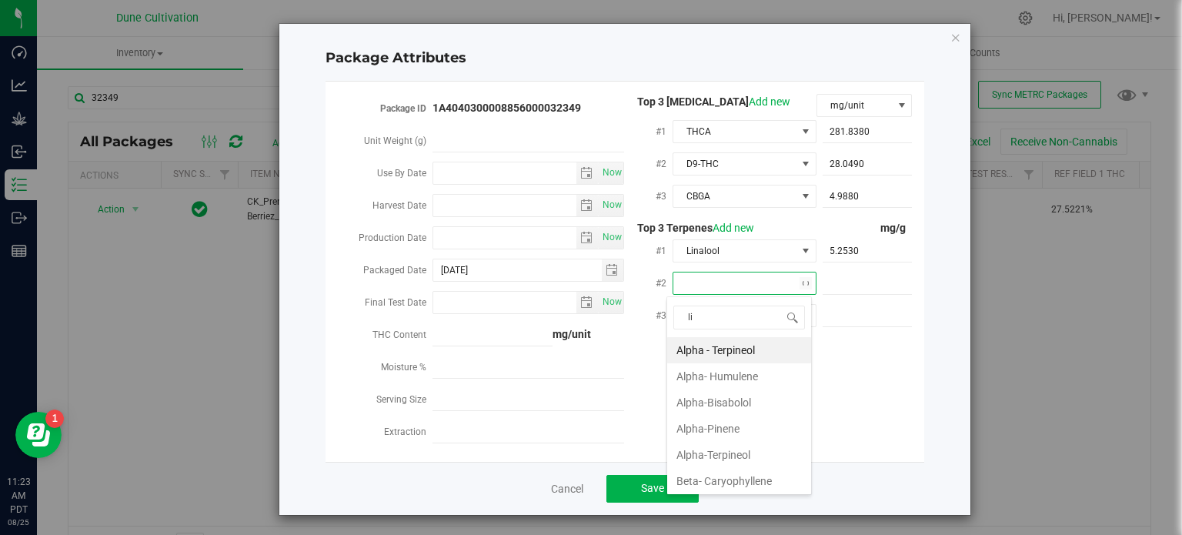
type input "lim"
click at [717, 347] on li "D-Limonene" at bounding box center [739, 350] width 144 height 26
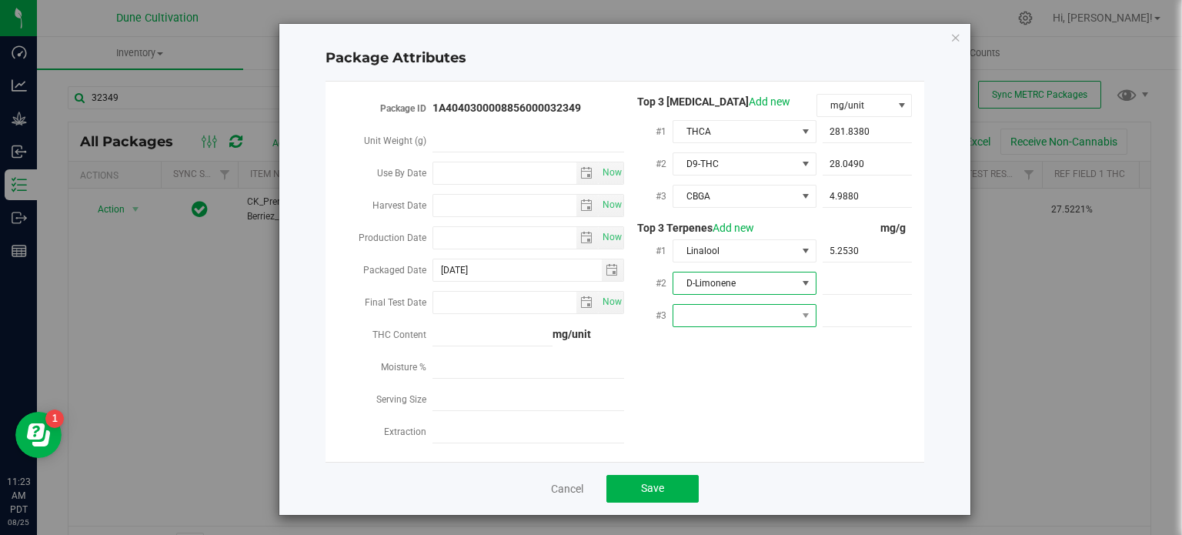
click at [720, 325] on span at bounding box center [734, 316] width 123 height 22
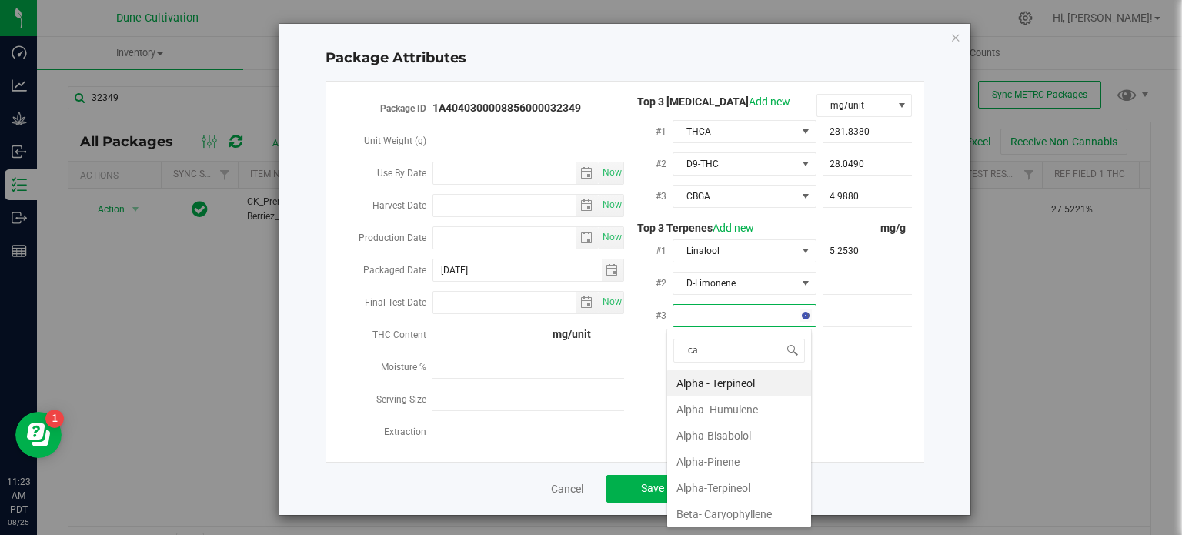
type input "car"
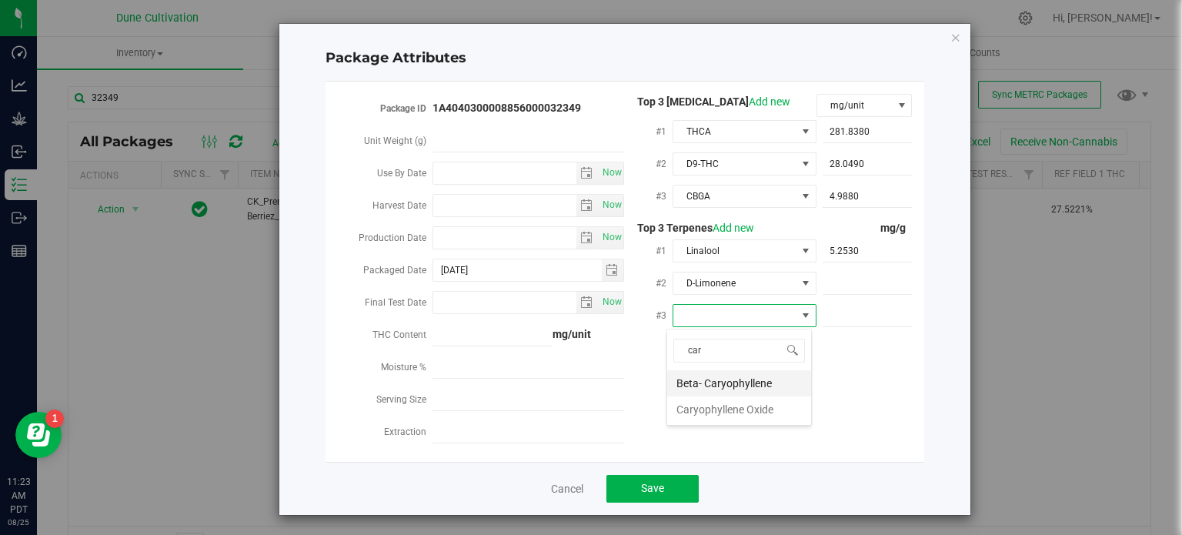
click at [723, 376] on li "Beta- Caryophyllene" at bounding box center [739, 383] width 144 height 26
click at [839, 286] on span at bounding box center [867, 283] width 90 height 22
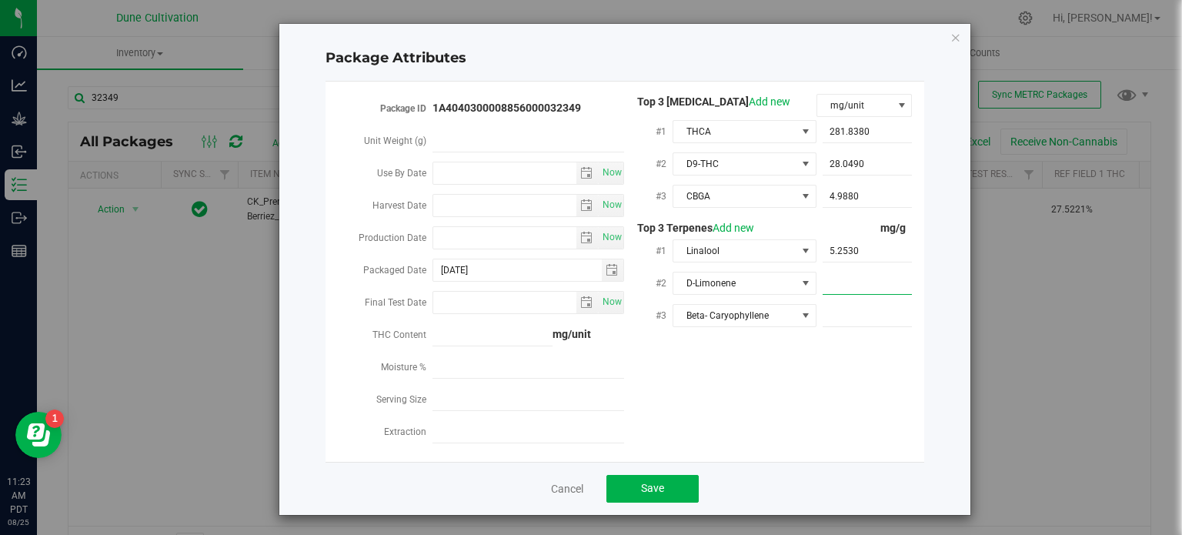
paste input "2.357"
type input "2.357"
type input "2.3570"
click at [839, 315] on span at bounding box center [867, 316] width 90 height 22
paste input "1.723"
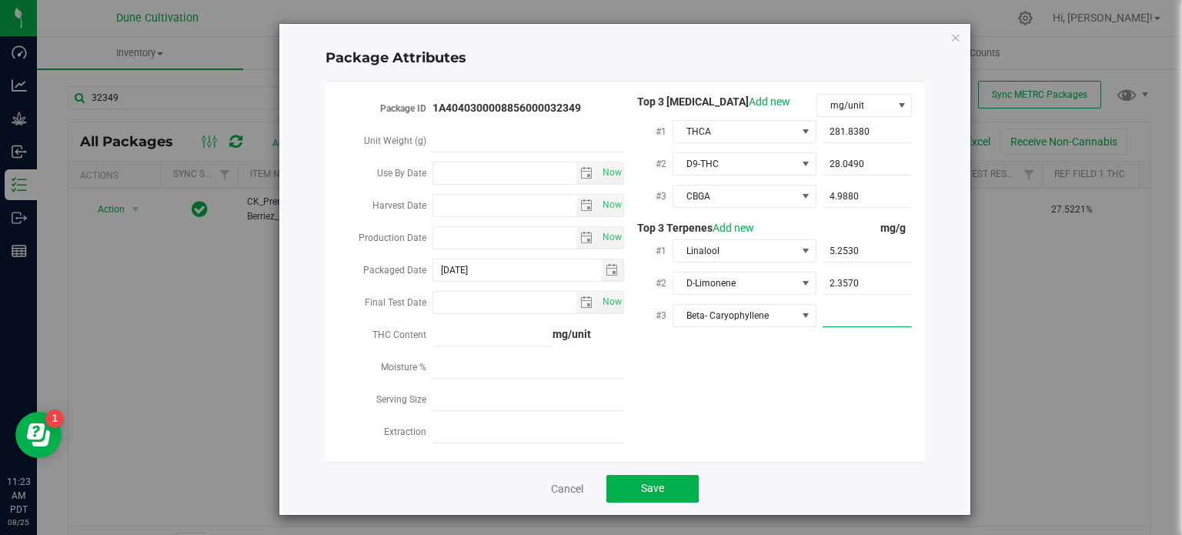
type input "1.723"
type input "1.7230"
click at [646, 494] on span "Save" at bounding box center [652, 488] width 23 height 12
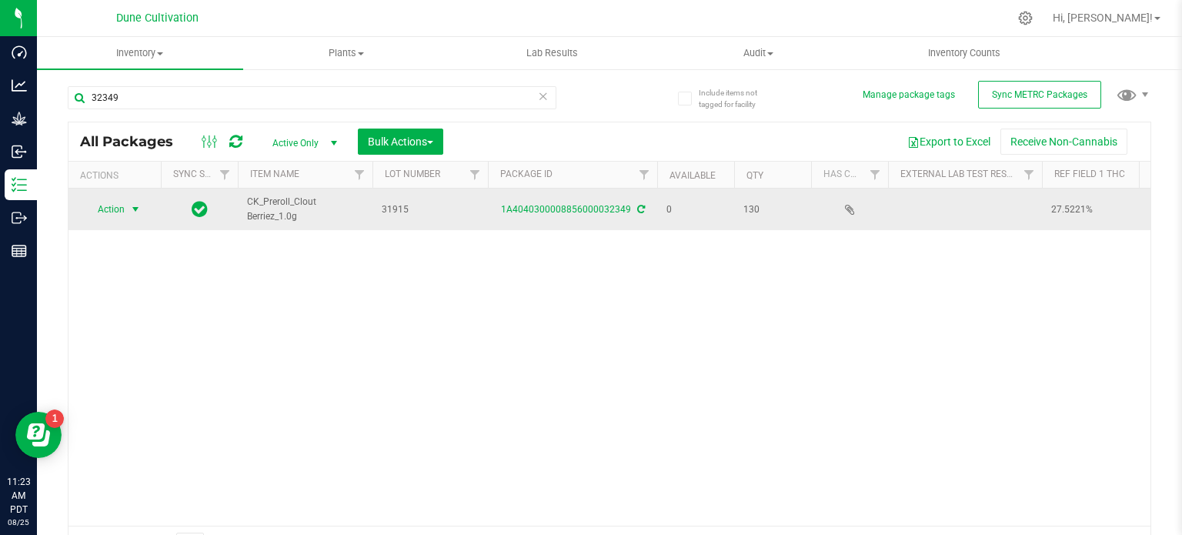
click at [126, 208] on span "select" at bounding box center [135, 209] width 19 height 22
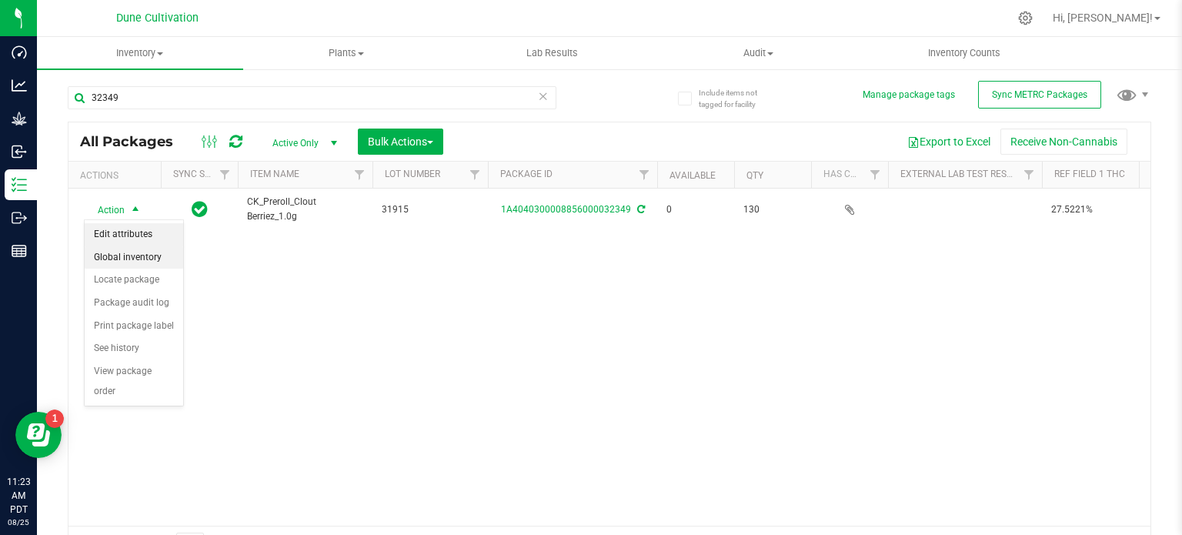
click at [130, 239] on li "Edit attributes" at bounding box center [134, 234] width 98 height 23
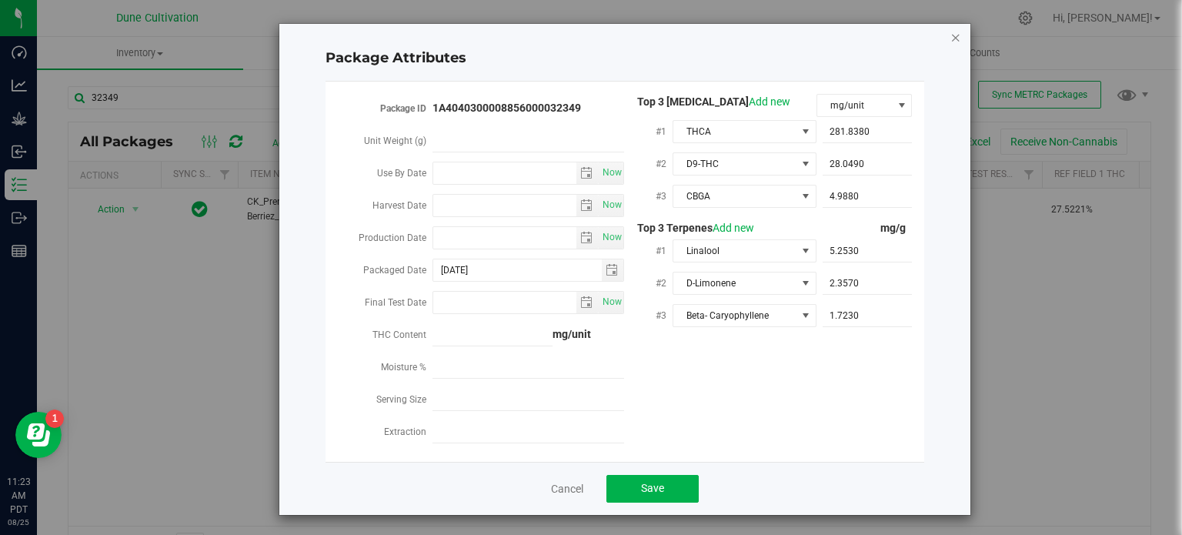
click at [950, 39] on icon "Close modal" at bounding box center [955, 37] width 11 height 18
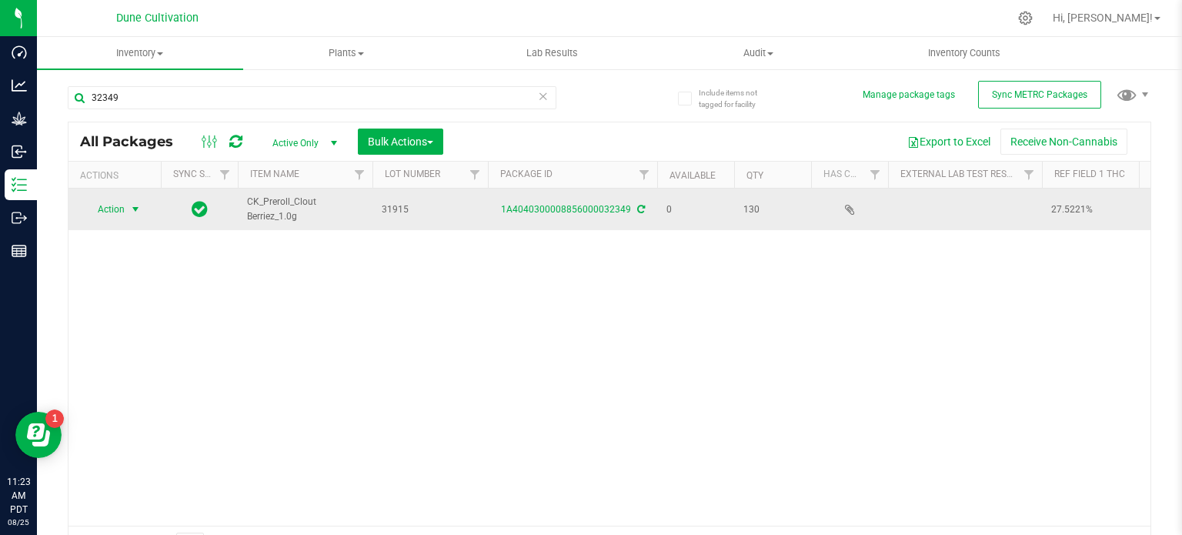
click at [111, 208] on span "Action" at bounding box center [105, 209] width 42 height 22
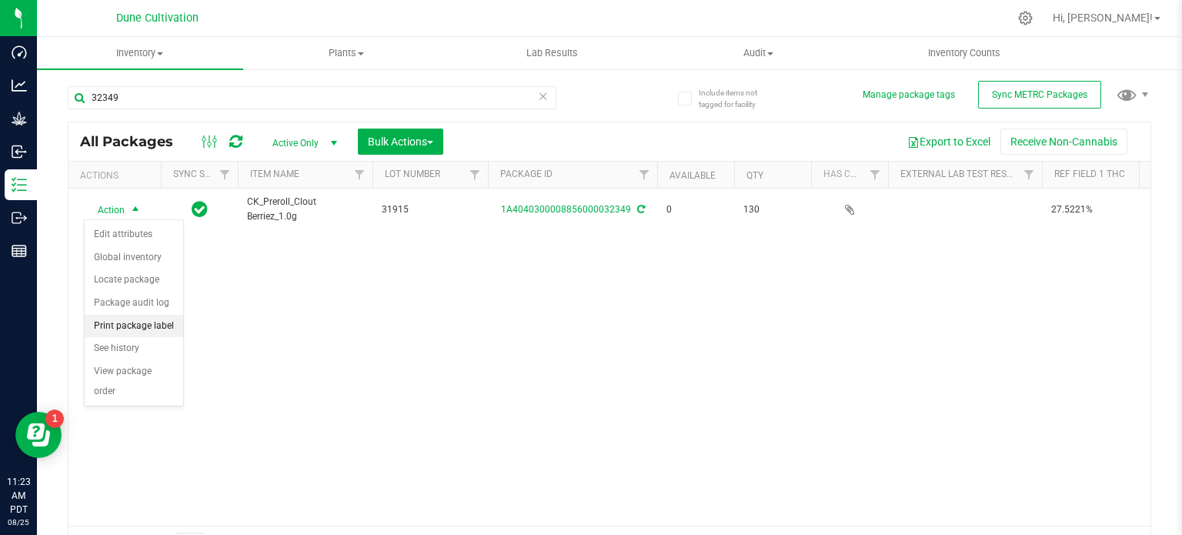
click at [142, 318] on li "Print package label" at bounding box center [134, 326] width 98 height 23
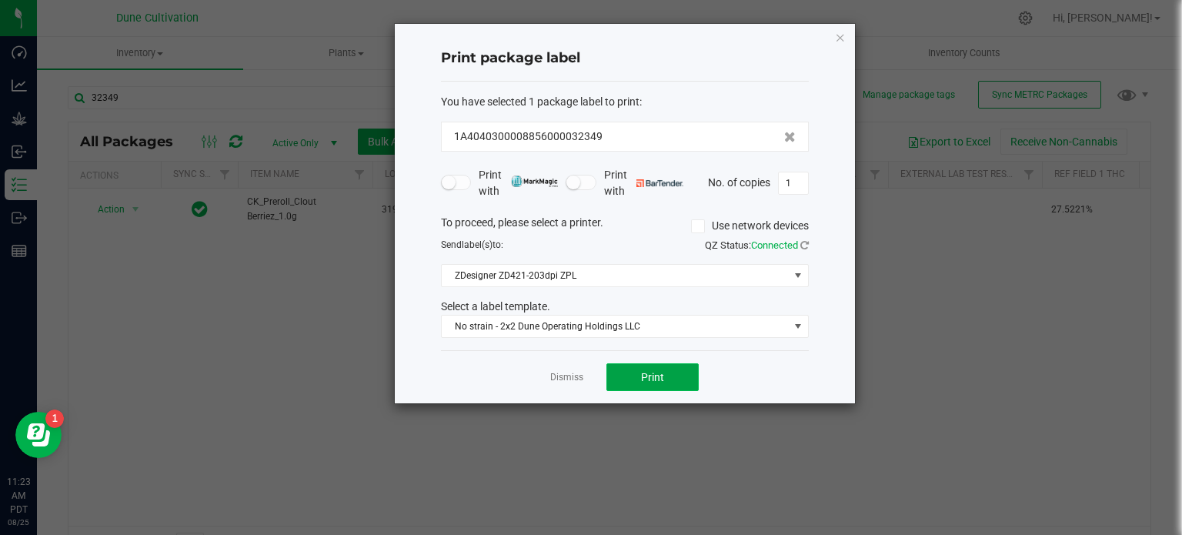
click at [662, 371] on span "Print" at bounding box center [652, 377] width 23 height 12
click at [831, 39] on div "Print package label You have selected 1 package label to print : 1A404030000885…" at bounding box center [625, 213] width 460 height 379
click at [844, 28] on icon "button" at bounding box center [840, 37] width 11 height 18
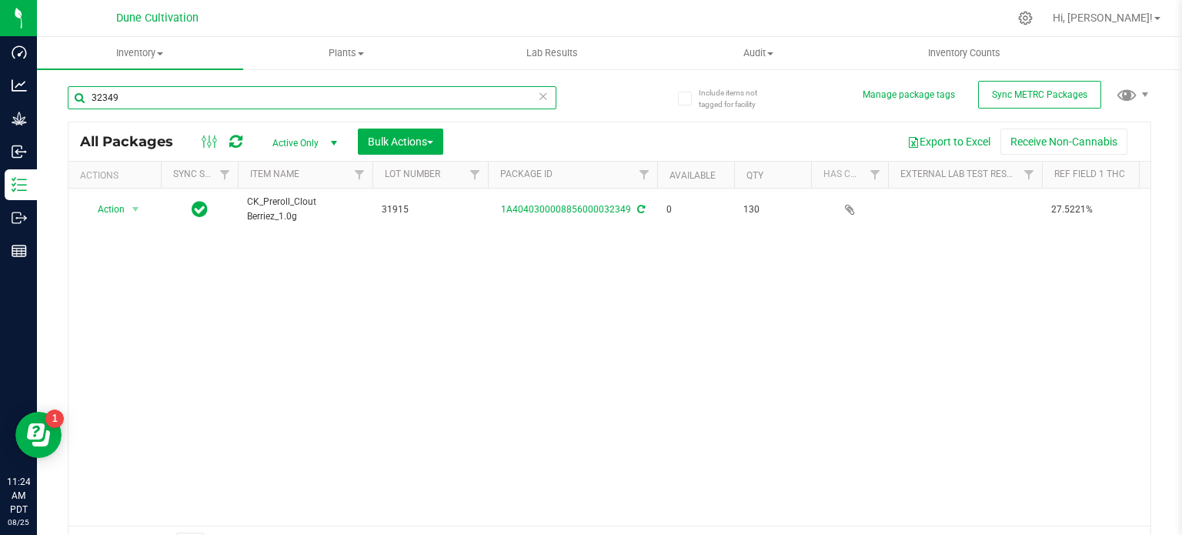
click at [224, 89] on input "32349" at bounding box center [312, 97] width 488 height 23
type input "32349"
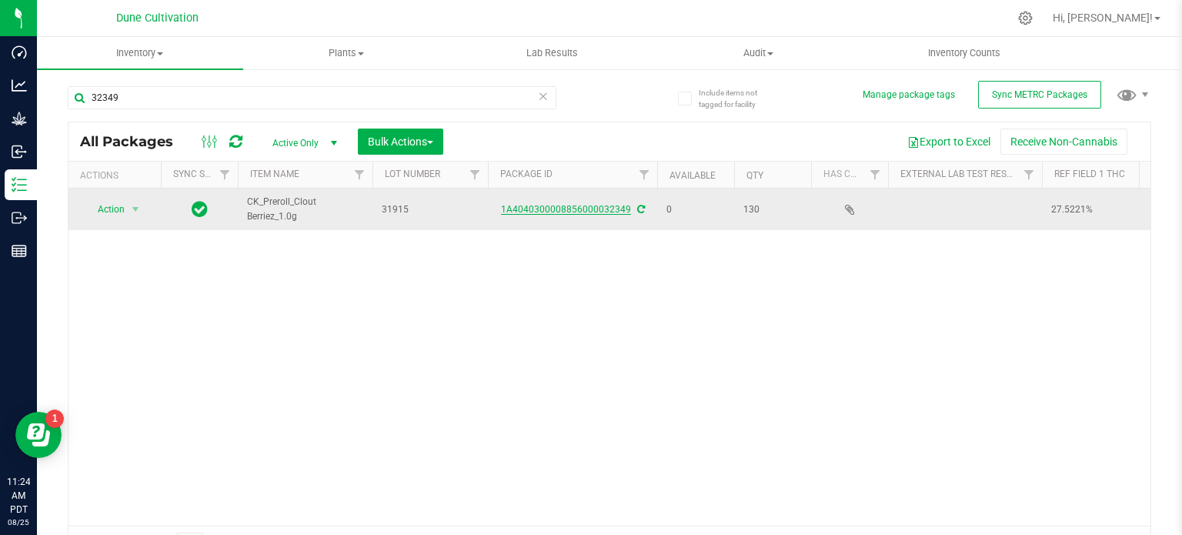
click at [552, 209] on link "1A4040300008856000032349" at bounding box center [566, 209] width 130 height 11
click at [543, 205] on link "1A4040300008856000032349" at bounding box center [566, 209] width 130 height 11
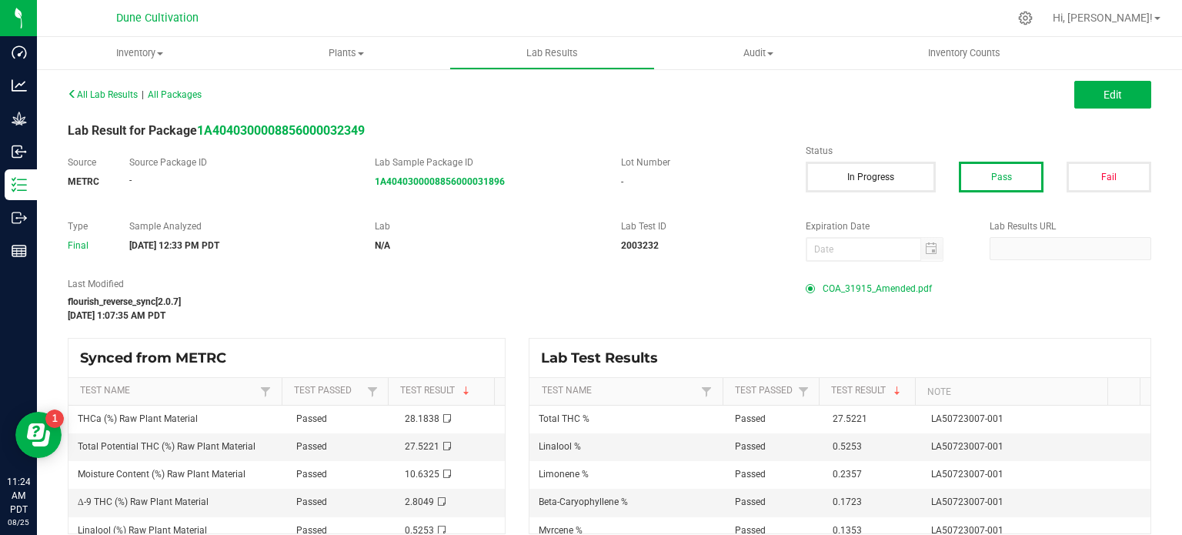
click at [843, 288] on span "COA_31915_Amended.pdf" at bounding box center [876, 288] width 109 height 23
